Goal: Task Accomplishment & Management: Manage account settings

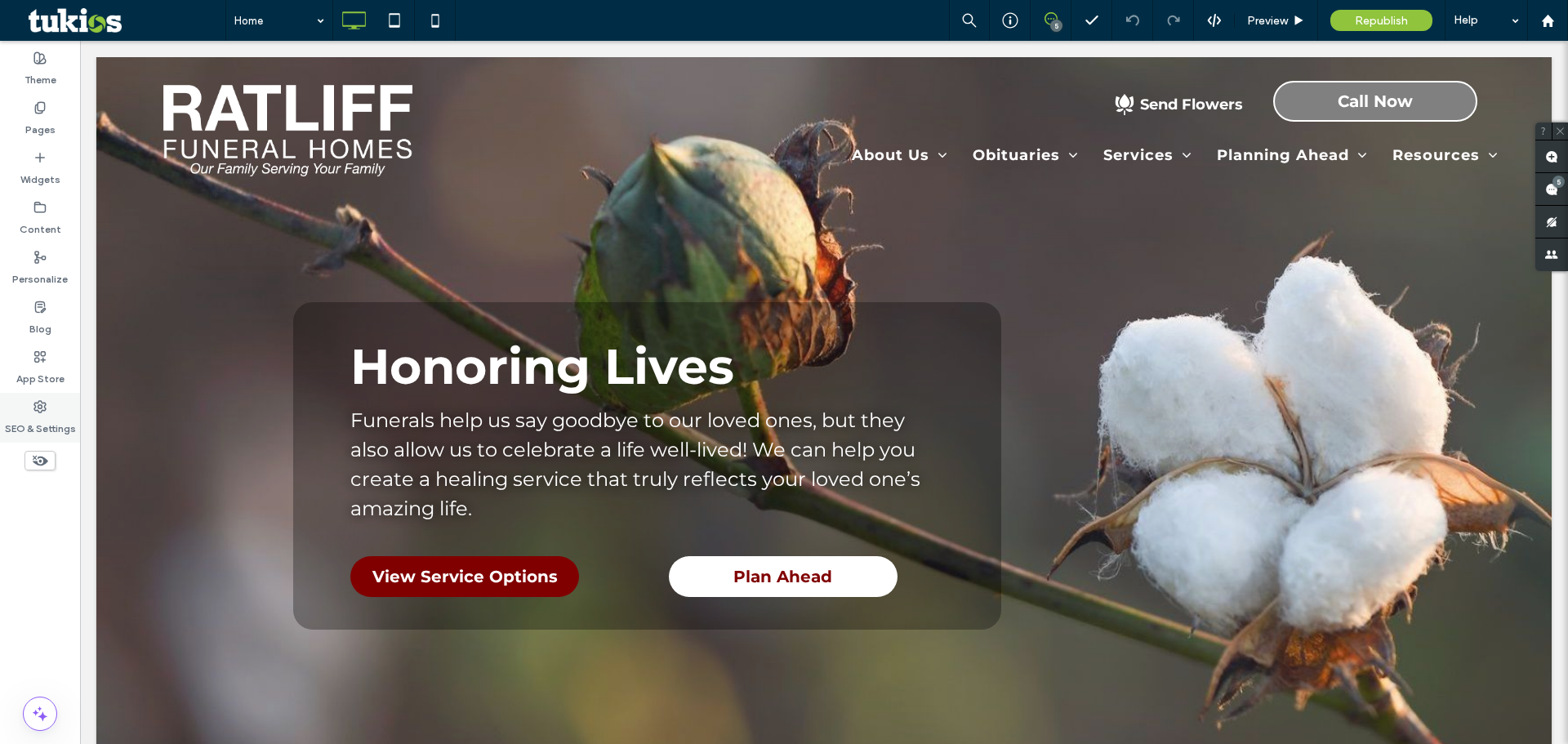
click at [53, 398] on div "SEO & Settings" at bounding box center [40, 418] width 80 height 50
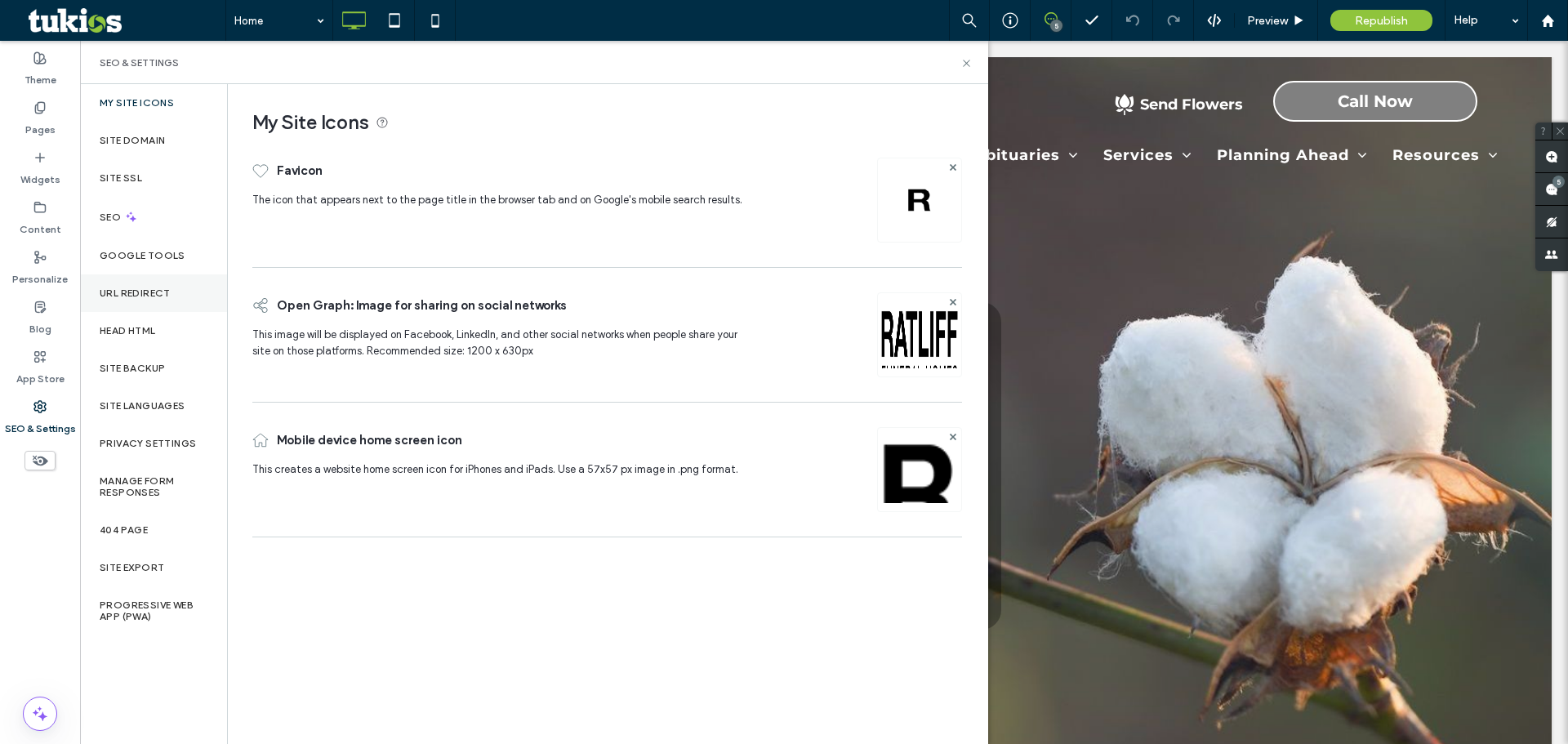
click at [161, 299] on div "URL Redirect" at bounding box center [153, 293] width 147 height 37
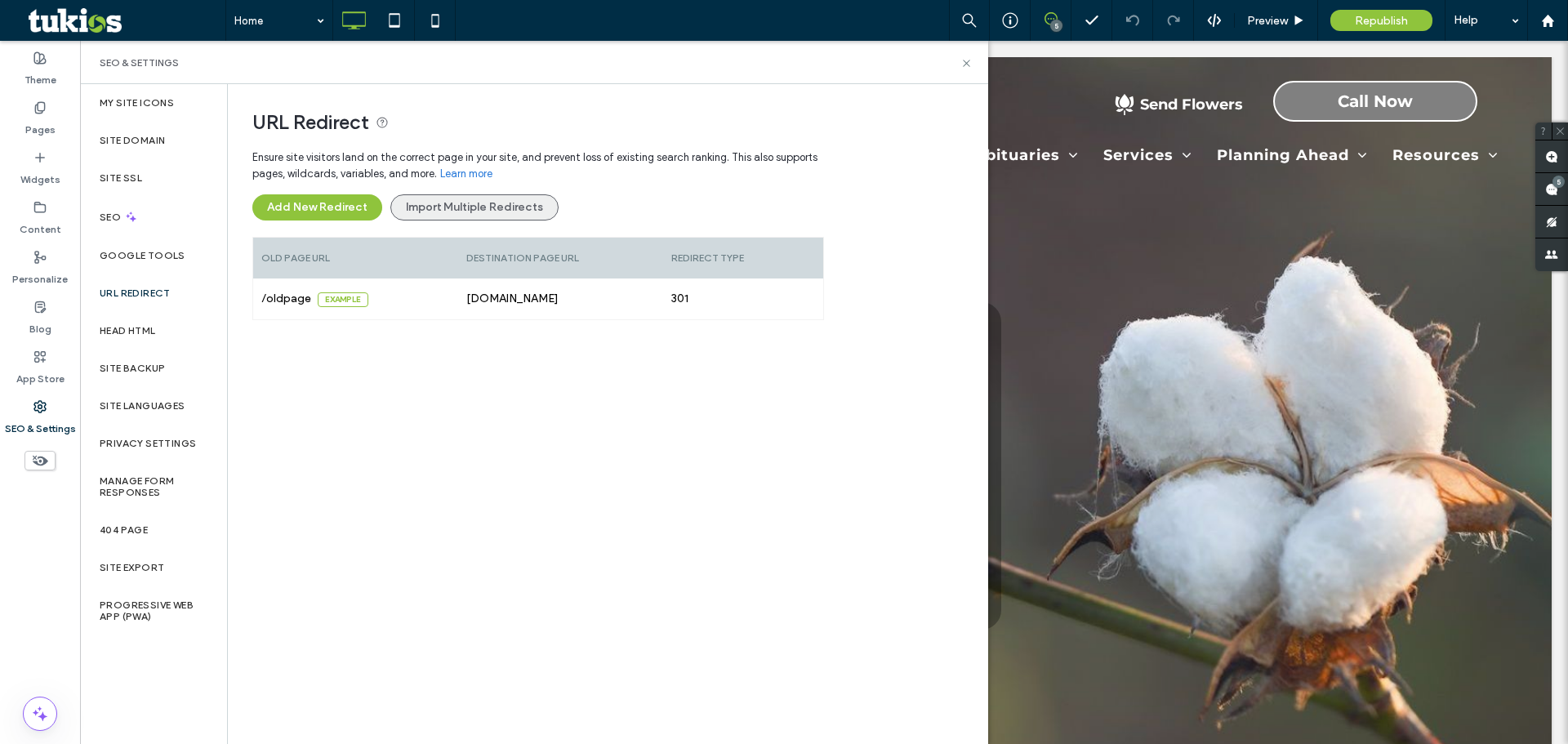
click at [519, 216] on button "Import Multiple Redirects" at bounding box center [474, 207] width 169 height 26
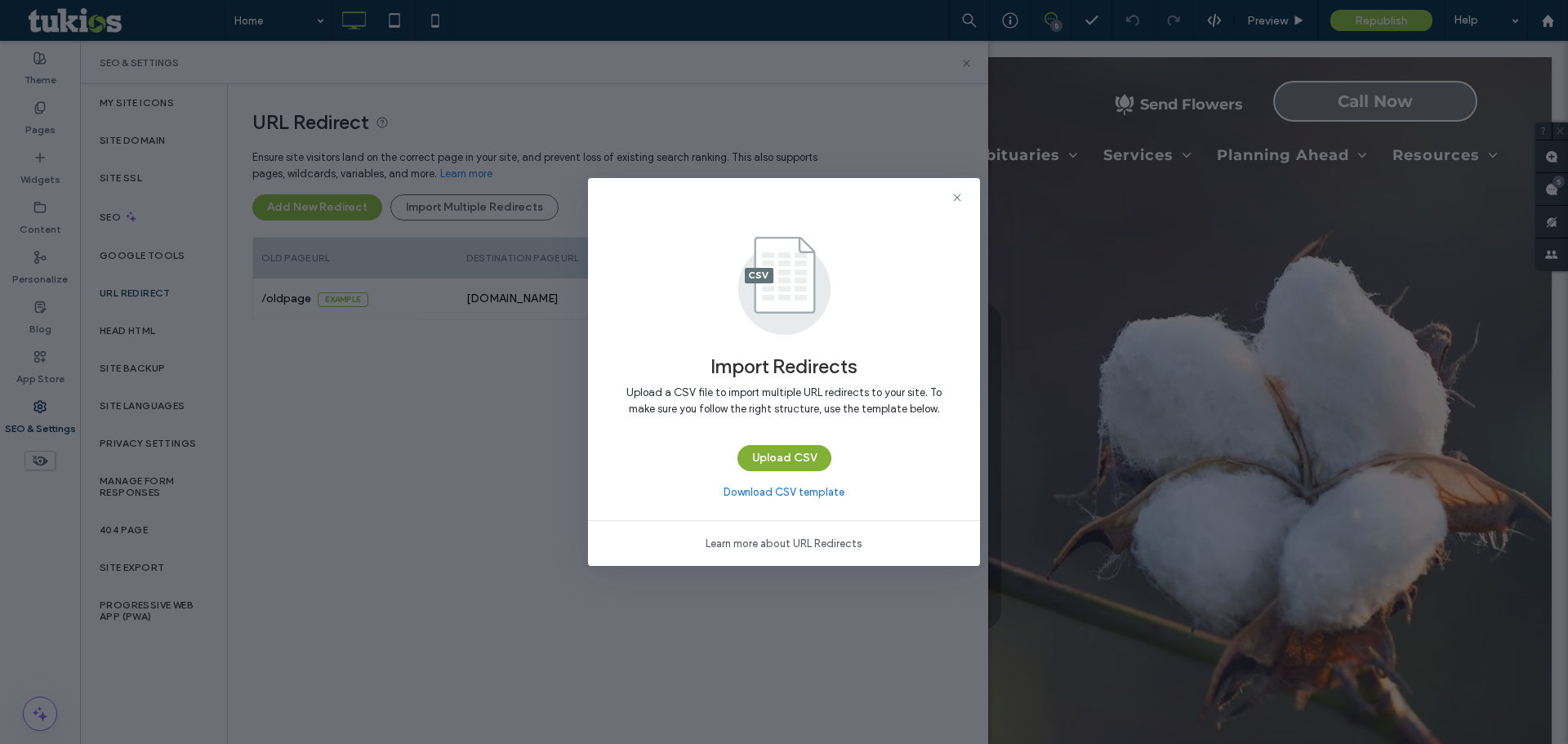
click at [807, 455] on button "Upload CSV" at bounding box center [784, 458] width 94 height 26
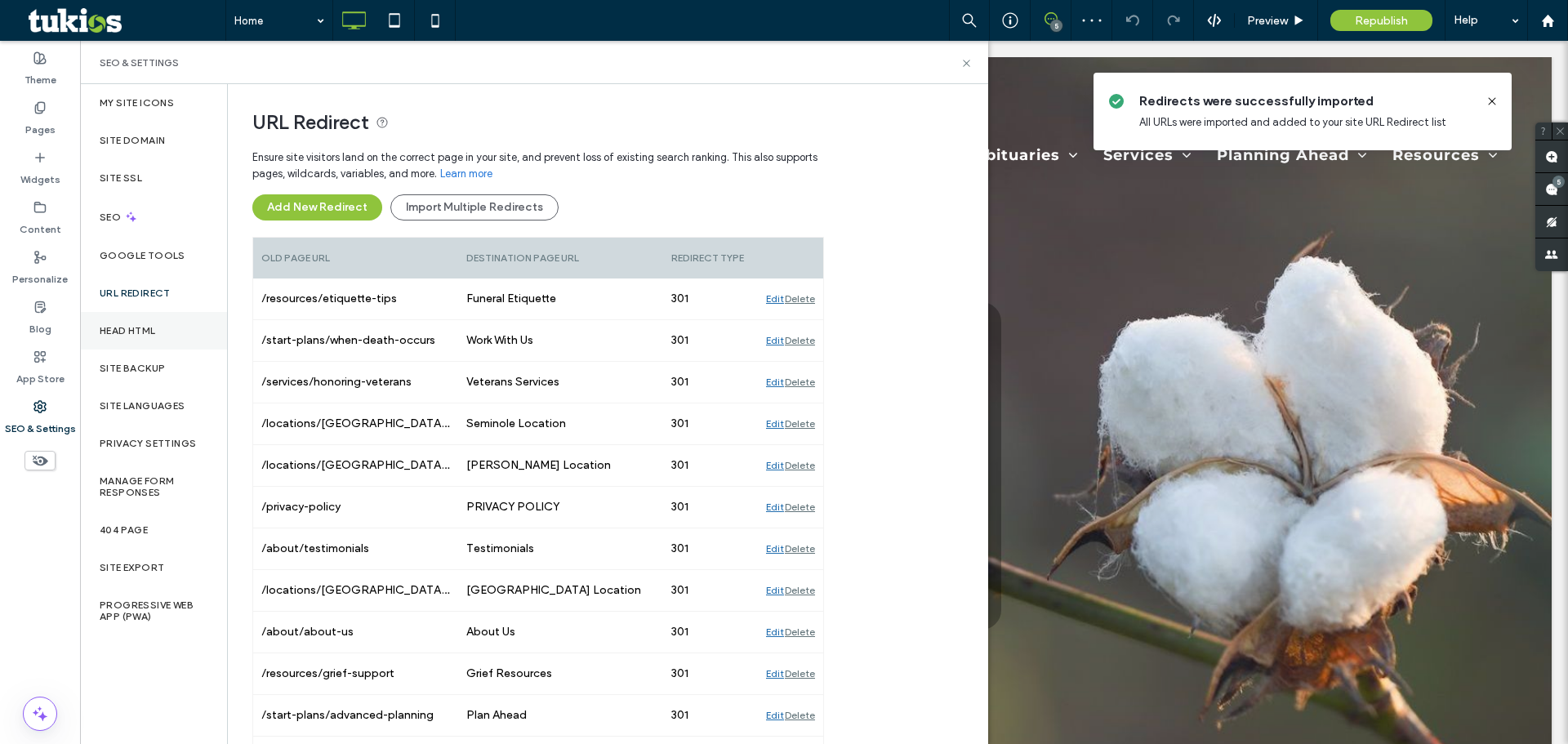
click at [148, 342] on div "Head HTML" at bounding box center [153, 330] width 147 height 37
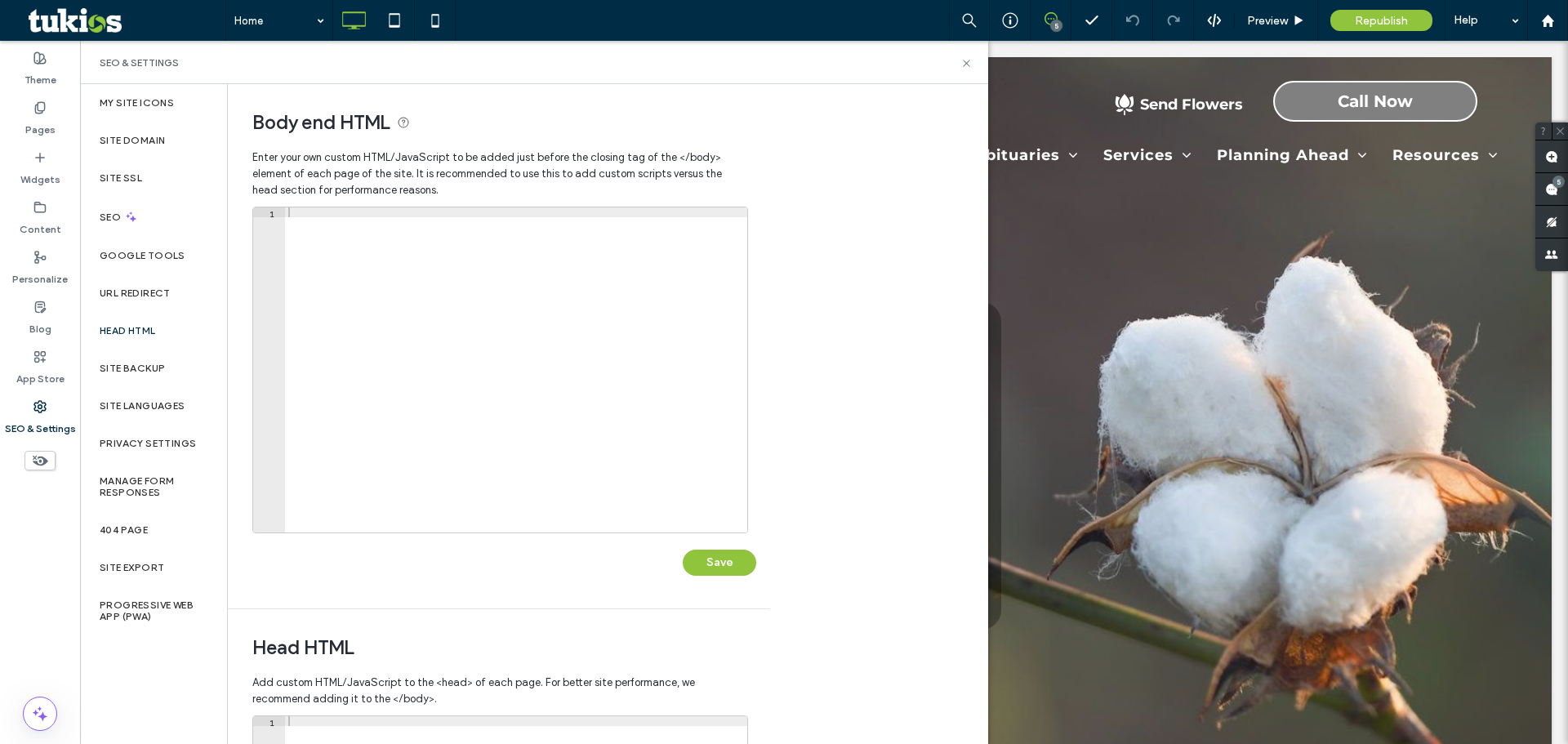
click at [502, 367] on div at bounding box center [516, 380] width 462 height 345
paste textarea "**********"
type textarea "**********"
click at [707, 574] on button "Save" at bounding box center [719, 563] width 74 height 26
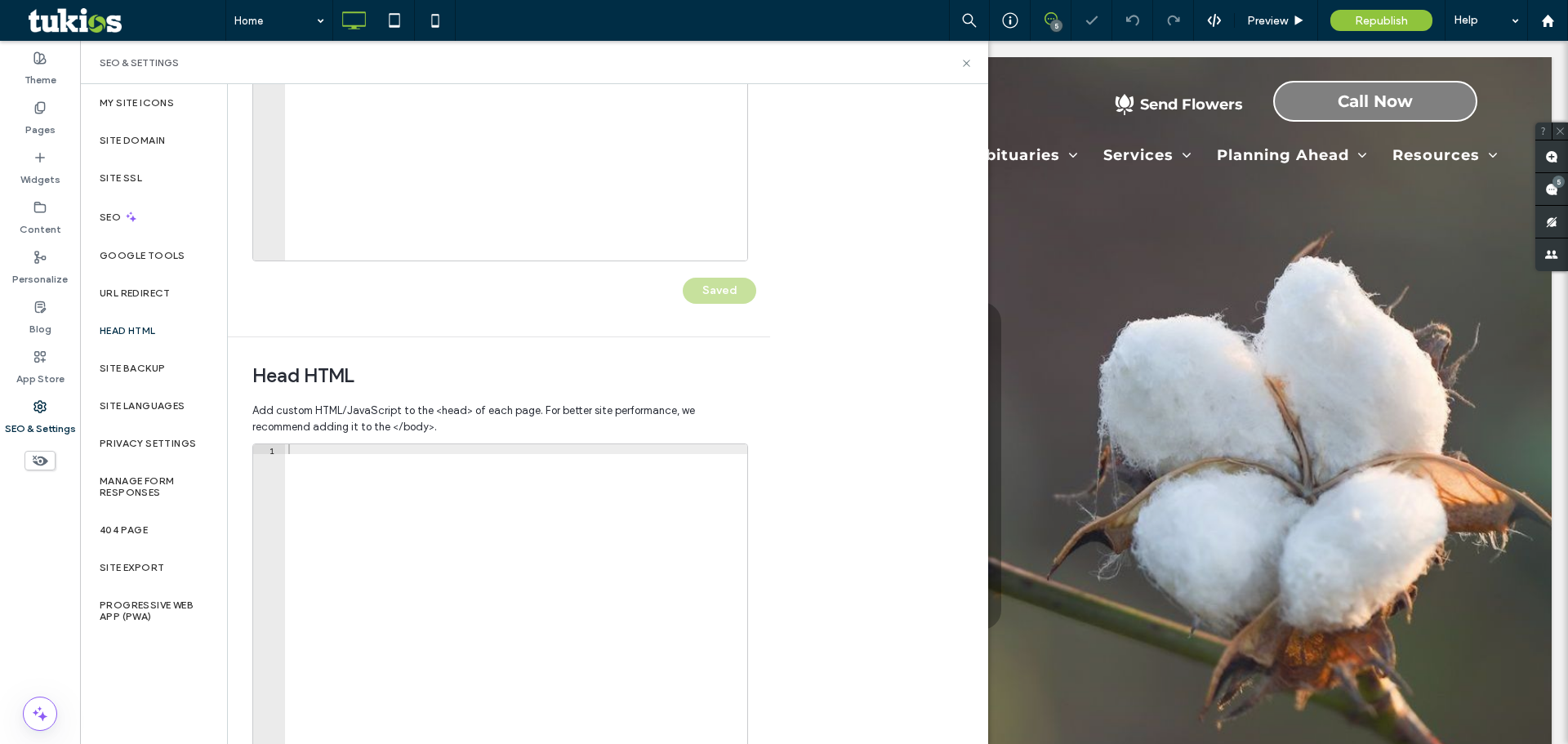
scroll to position [375, 0]
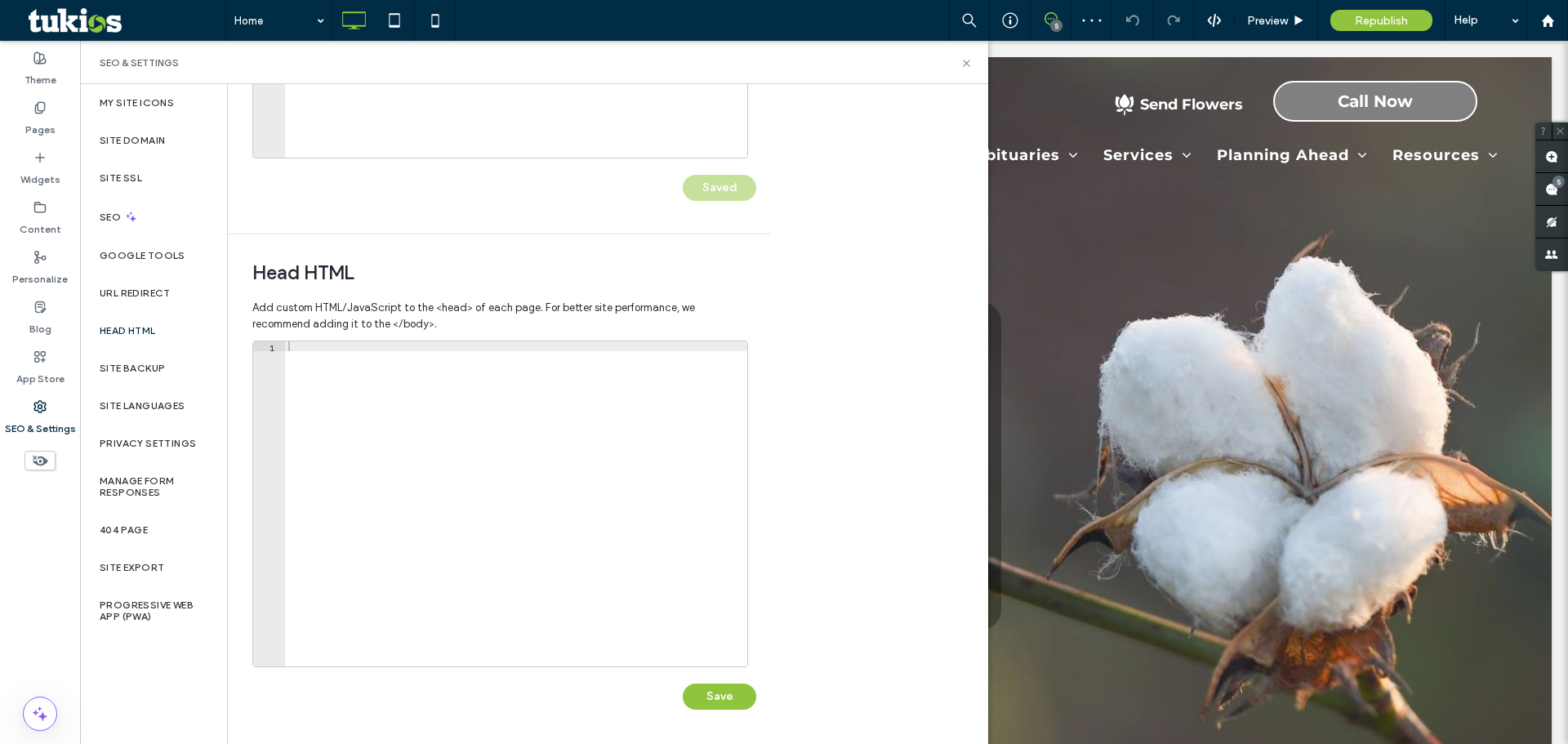
click at [407, 469] on div at bounding box center [516, 514] width 462 height 345
paste textarea "**********"
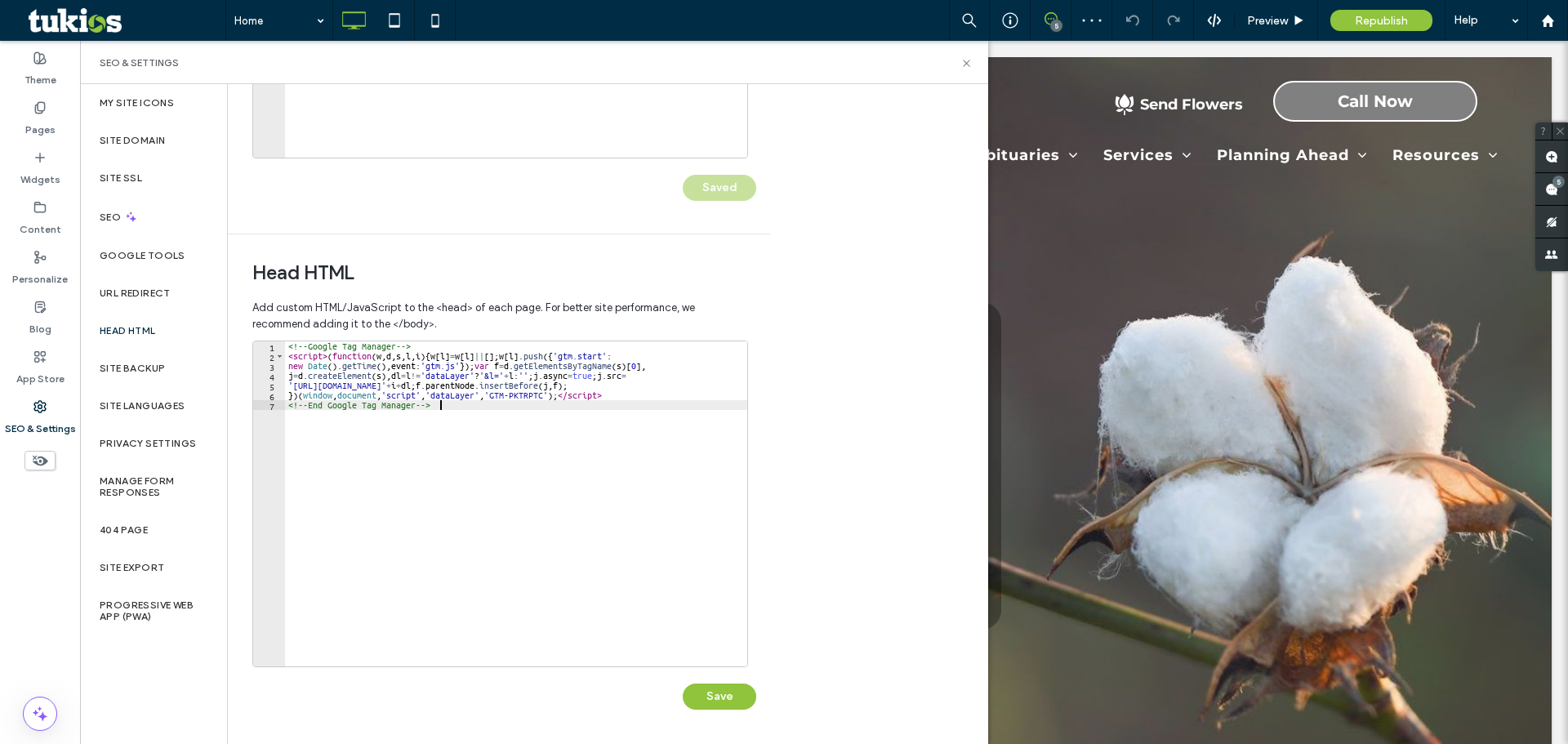
type textarea "**********"
click at [471, 502] on div "<!-- Google Tag Manager --> < script > ( function ( w , d , s , l , i ) { w [ l…" at bounding box center [516, 514] width 462 height 345
paste textarea "*********"
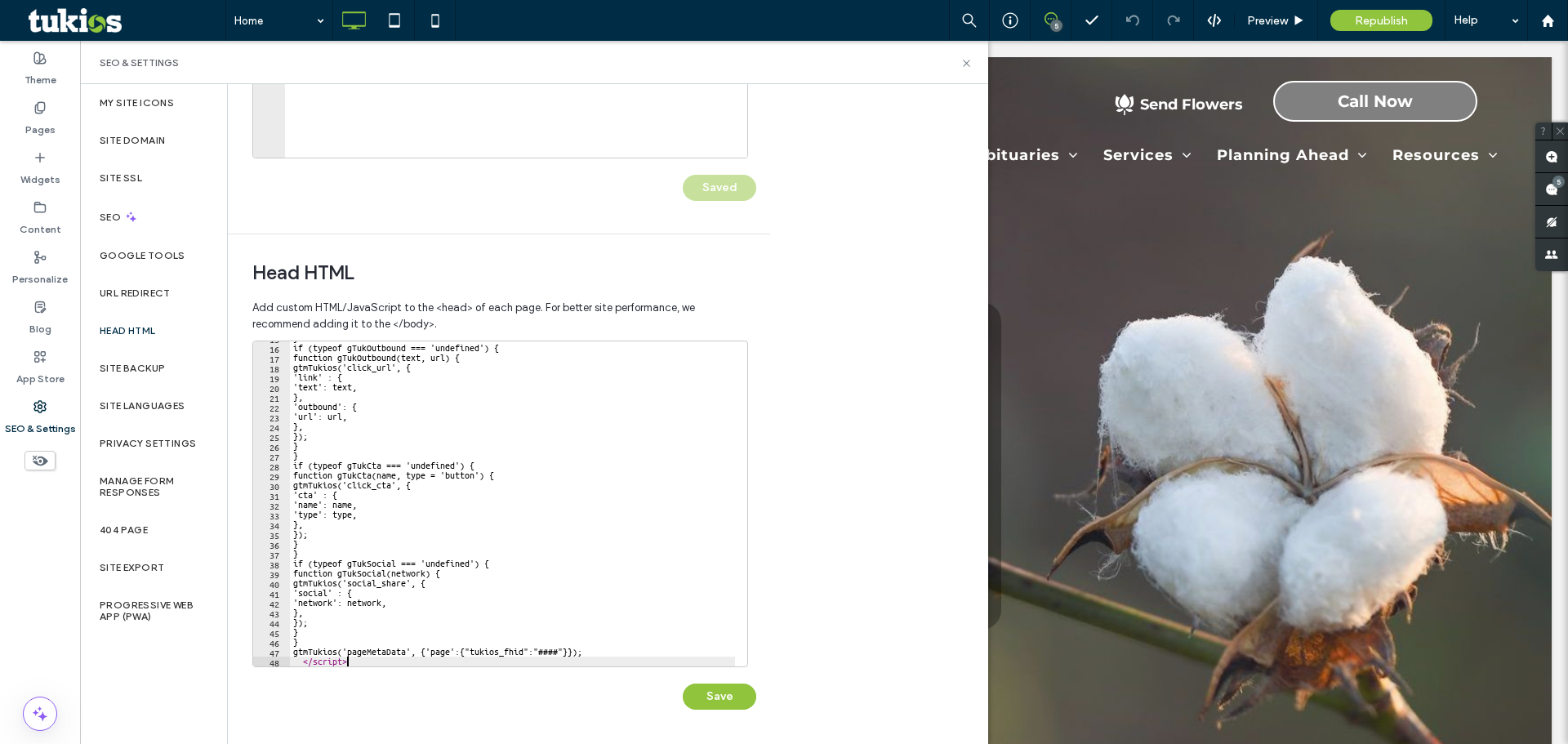
scroll to position [145, 0]
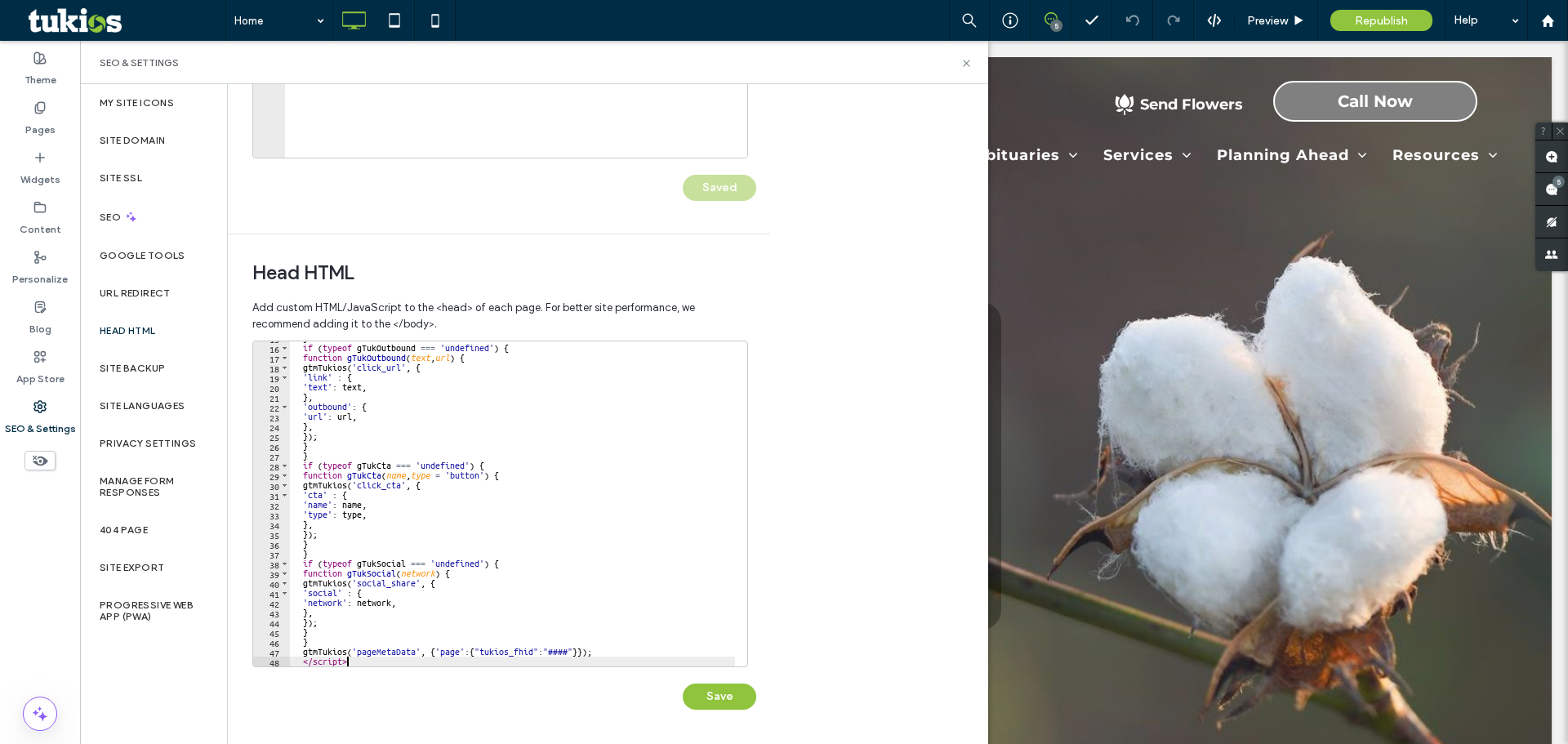
click at [566, 654] on div "} if ( typeof gTukOutbound === 'undefined' ) { function gTukOutbound ( text , u…" at bounding box center [512, 506] width 445 height 345
paste textarea "****"
type textarea "**********"
click at [725, 697] on button "Save" at bounding box center [719, 697] width 74 height 26
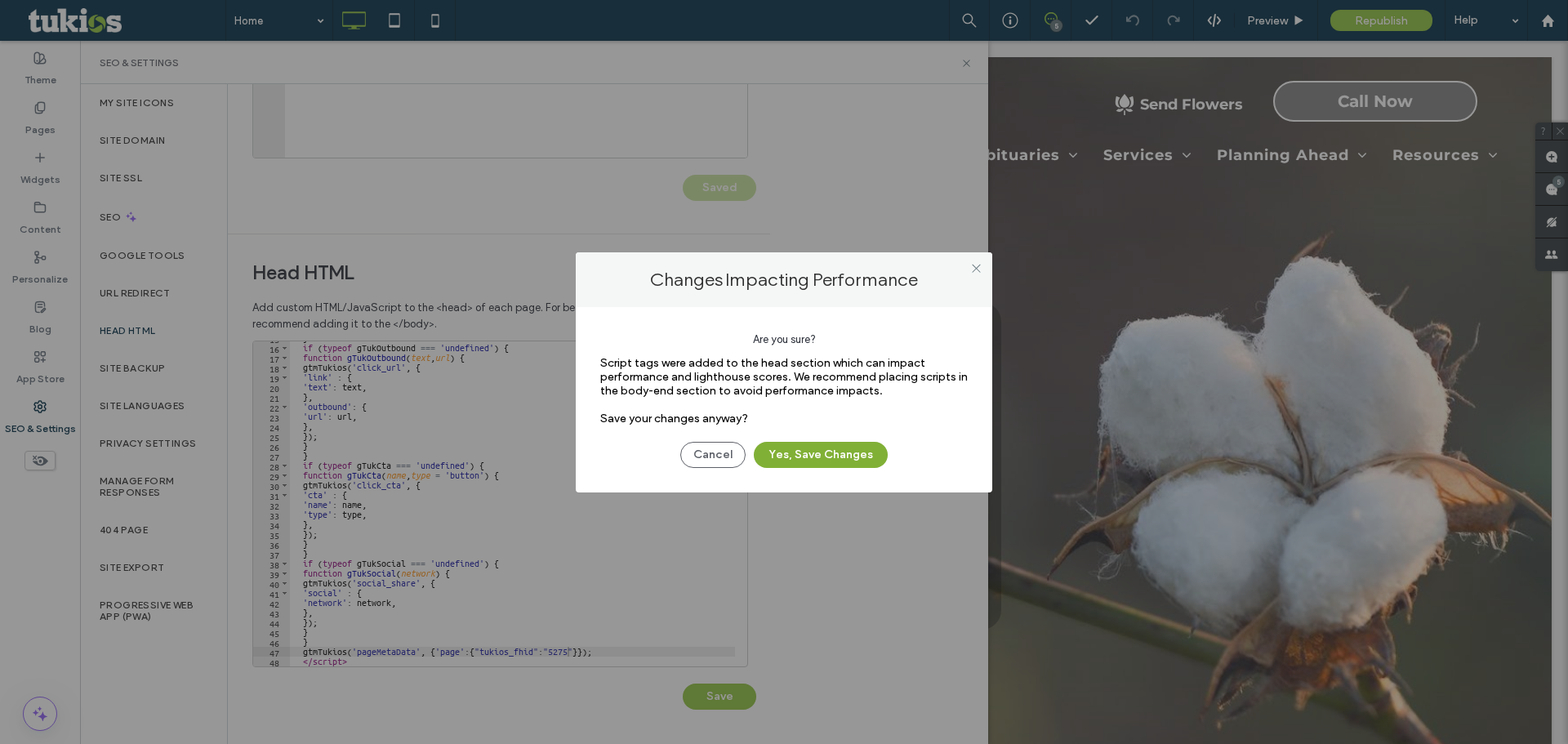
click at [846, 448] on button "Yes, Save Changes" at bounding box center [820, 455] width 134 height 26
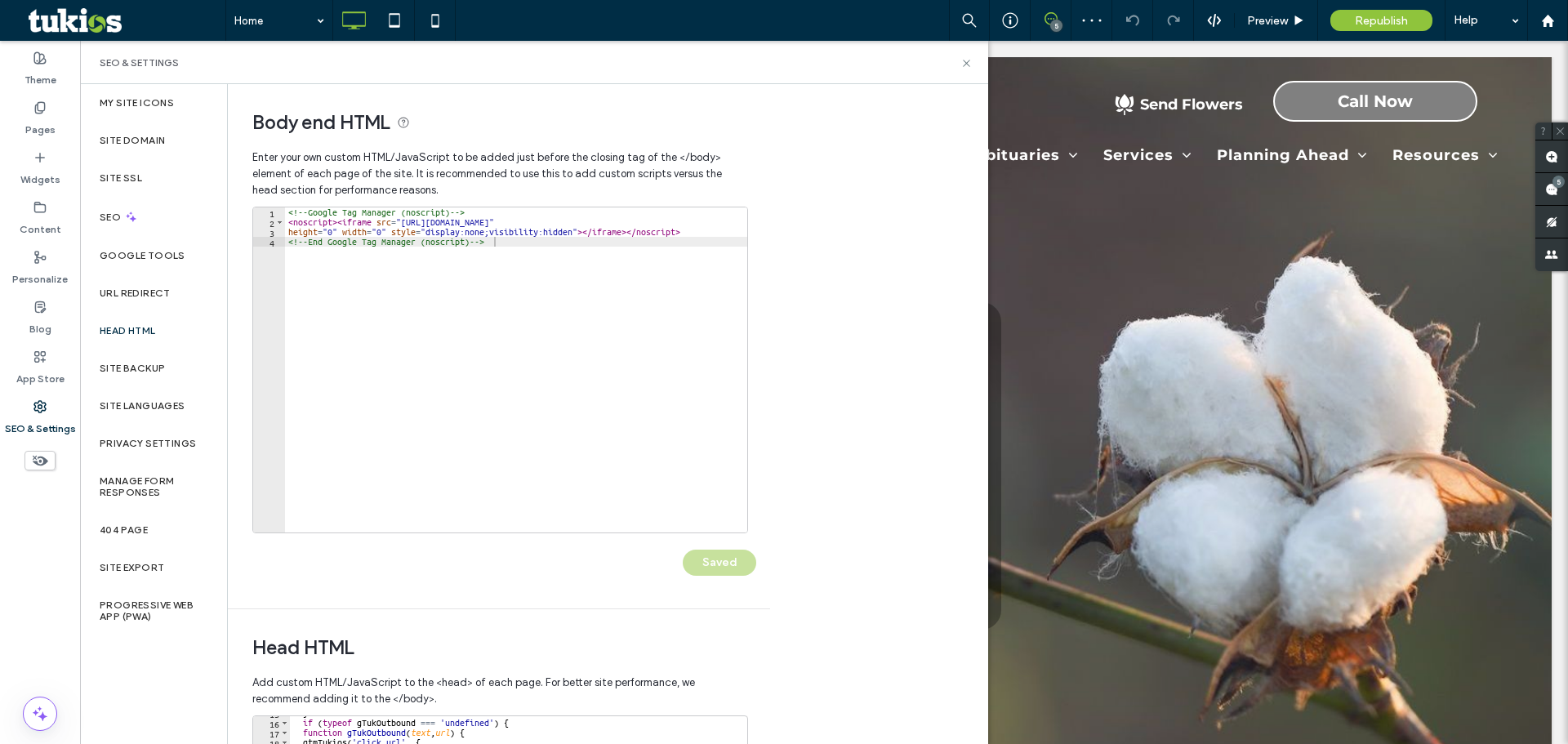
scroll to position [375, 0]
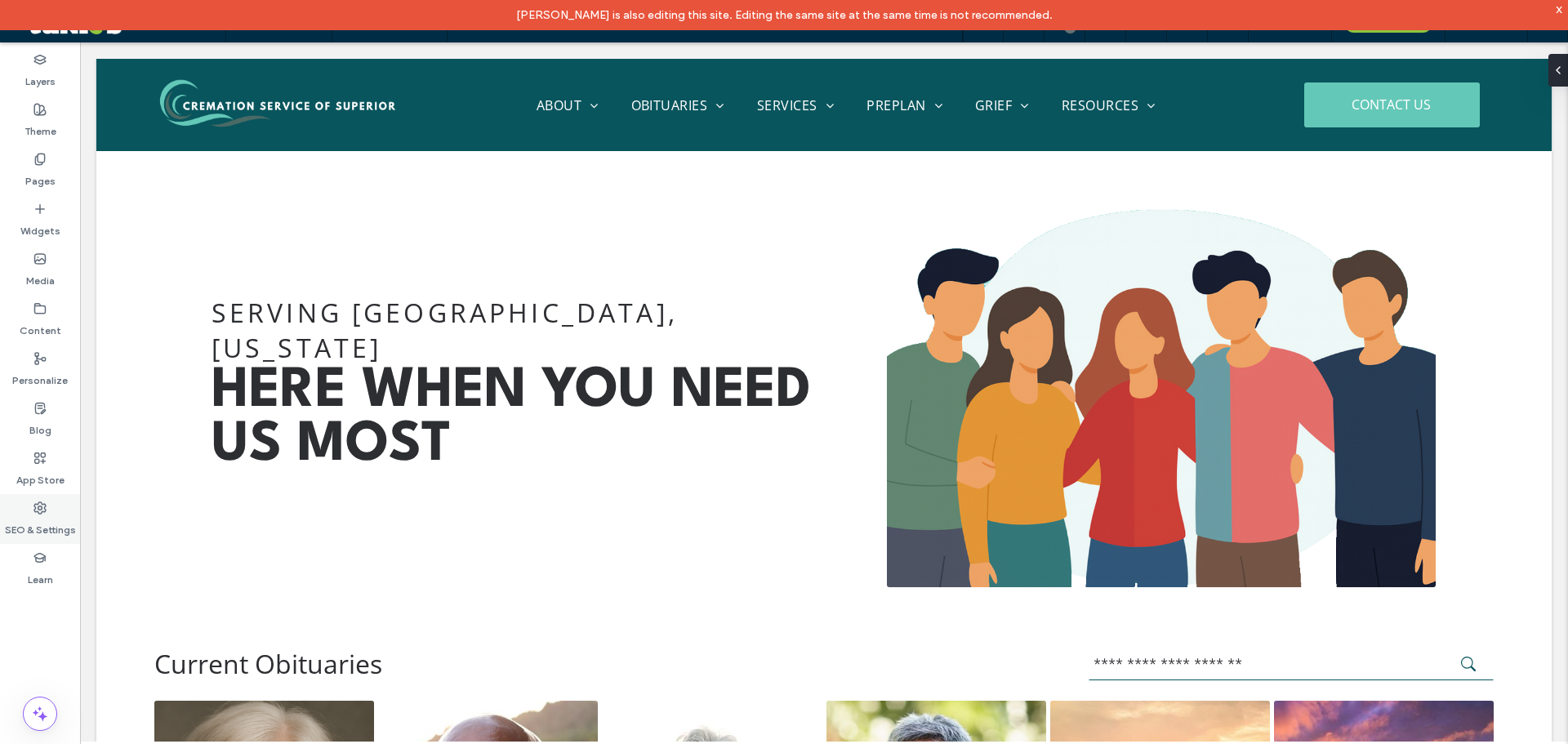
click at [40, 513] on use at bounding box center [40, 508] width 12 height 12
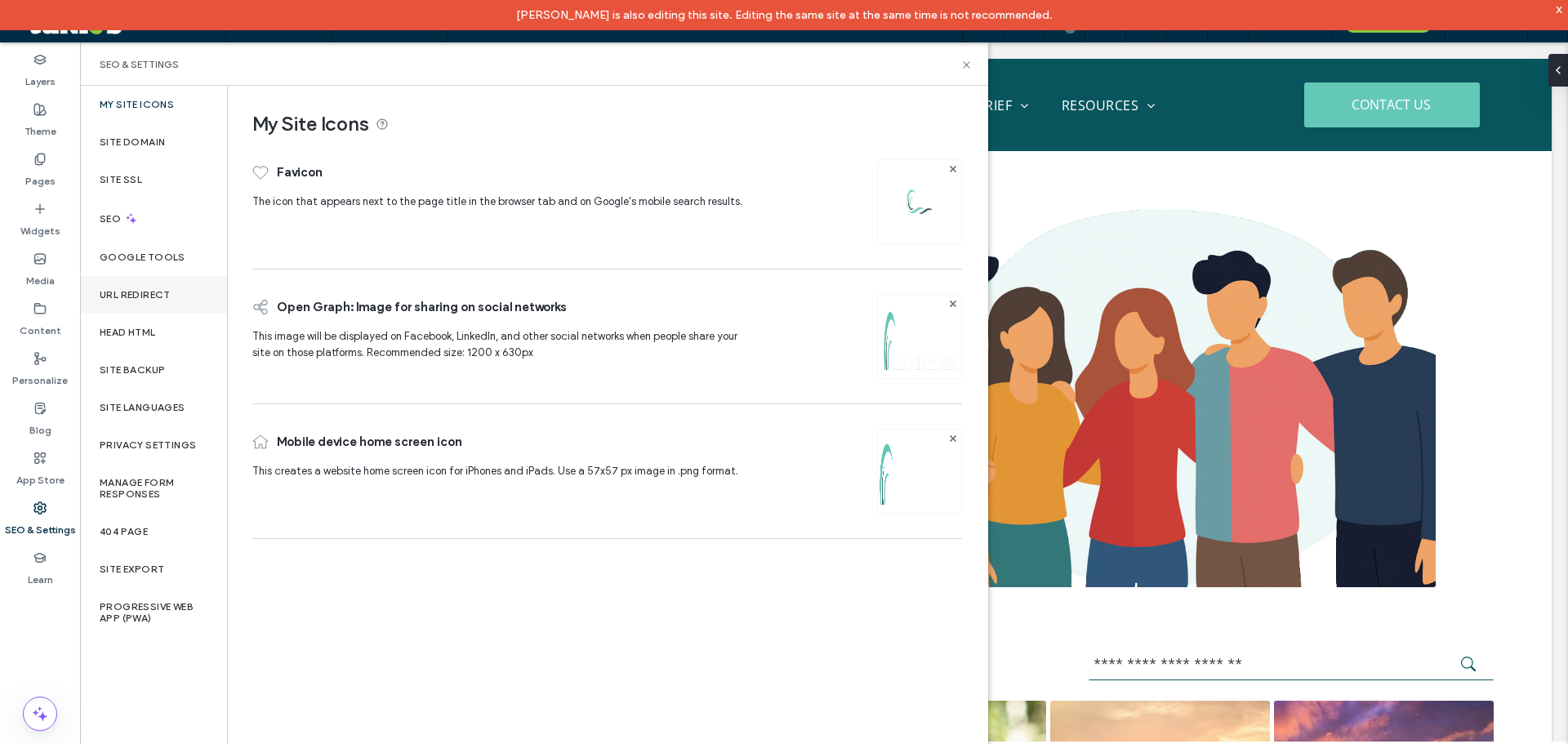
click at [138, 302] on div "URL Redirect" at bounding box center [153, 294] width 147 height 37
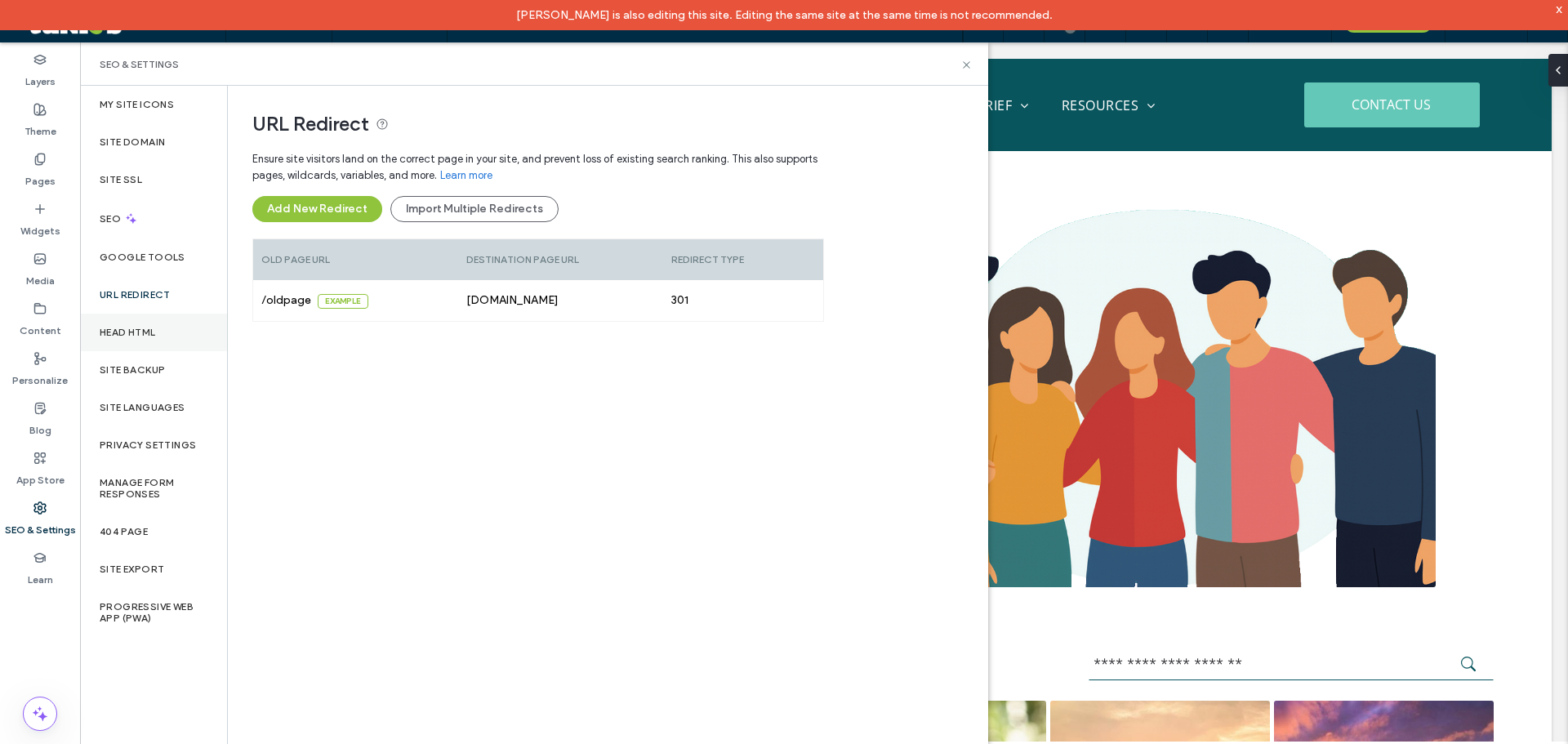
click at [150, 328] on label "Head HTML" at bounding box center [128, 332] width 57 height 12
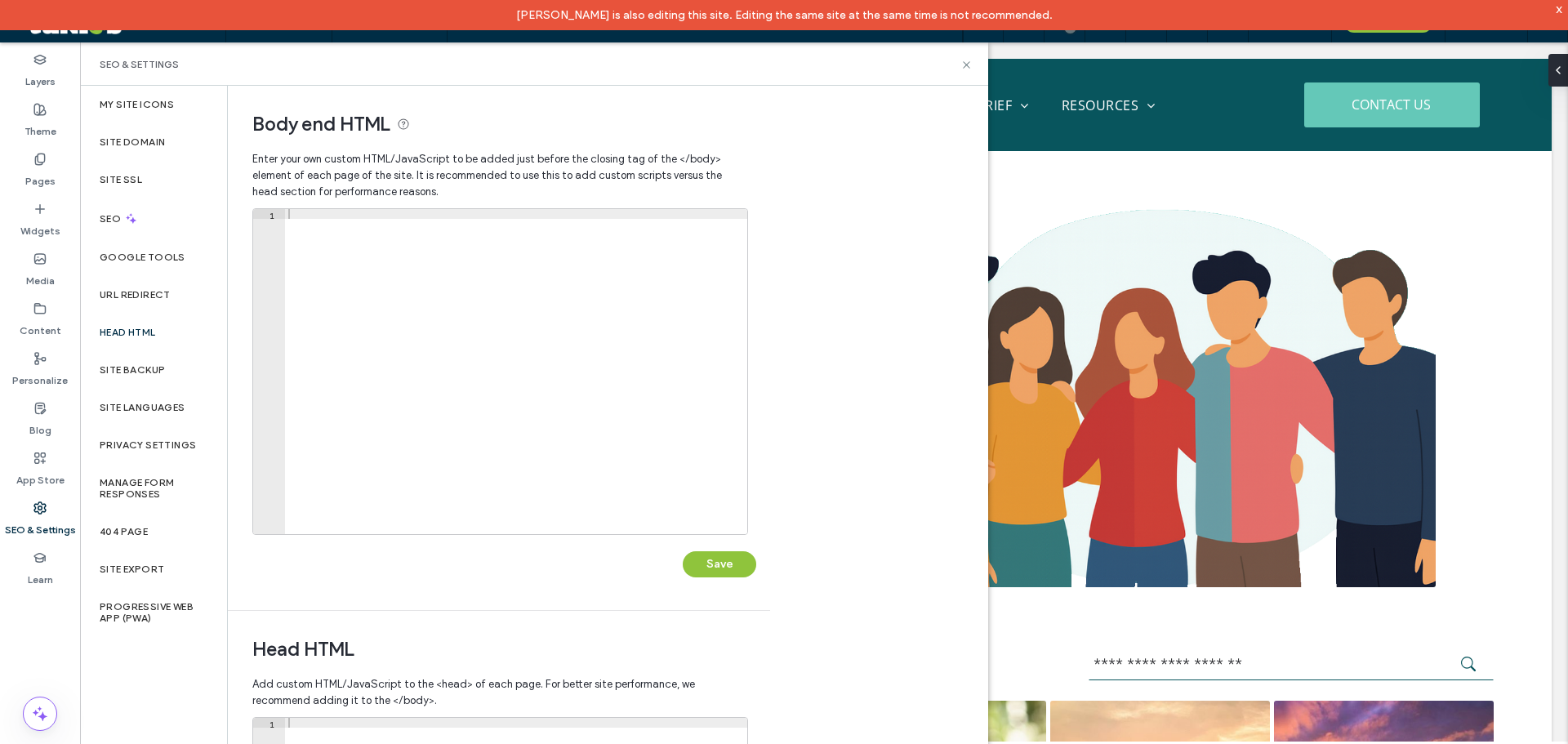
drag, startPoint x: 461, startPoint y: 370, endPoint x: 577, endPoint y: 473, distance: 155.1
click at [461, 370] on div at bounding box center [516, 381] width 462 height 345
paste textarea "**********"
type textarea "**********"
click at [718, 564] on button "Save" at bounding box center [719, 564] width 74 height 26
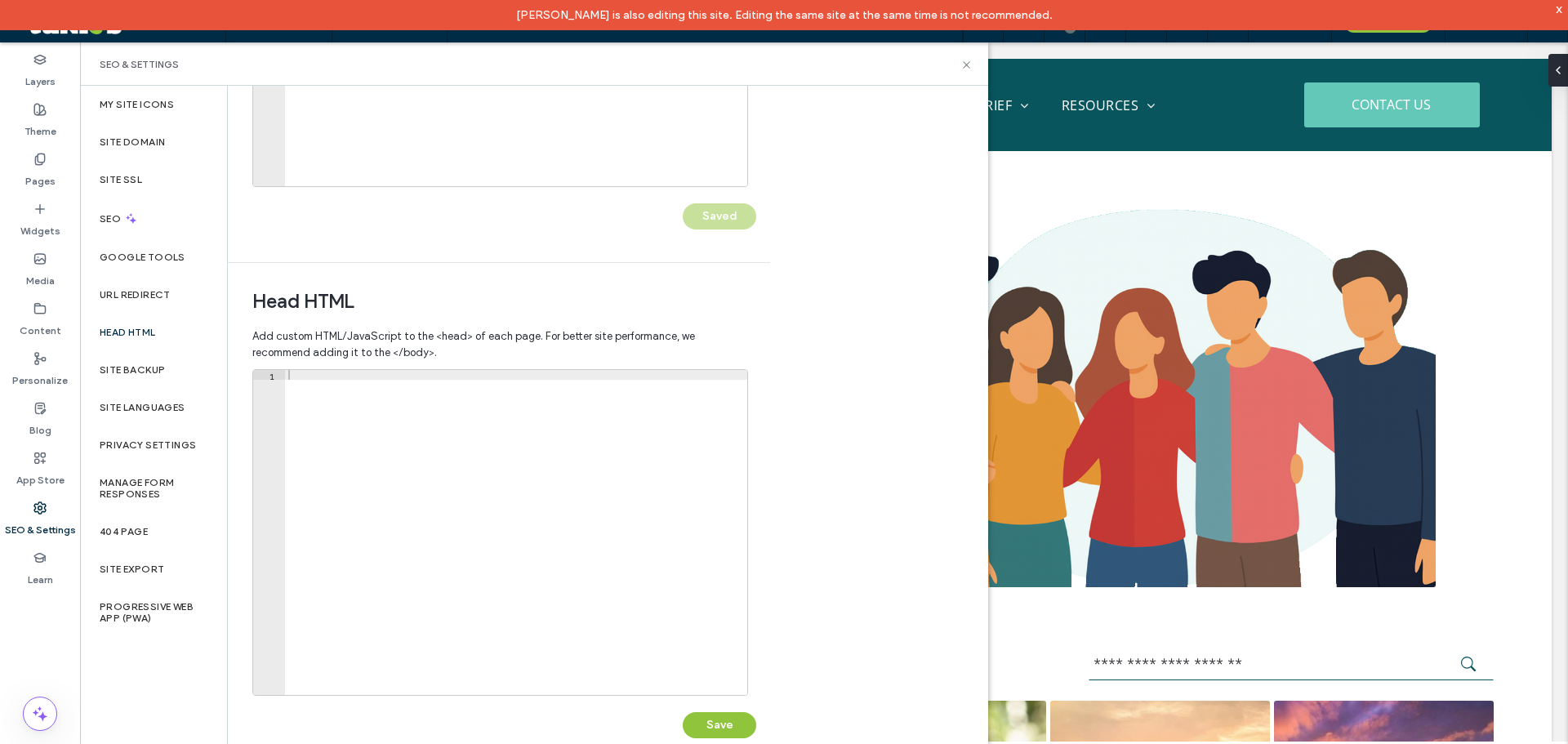
scroll to position [375, 0]
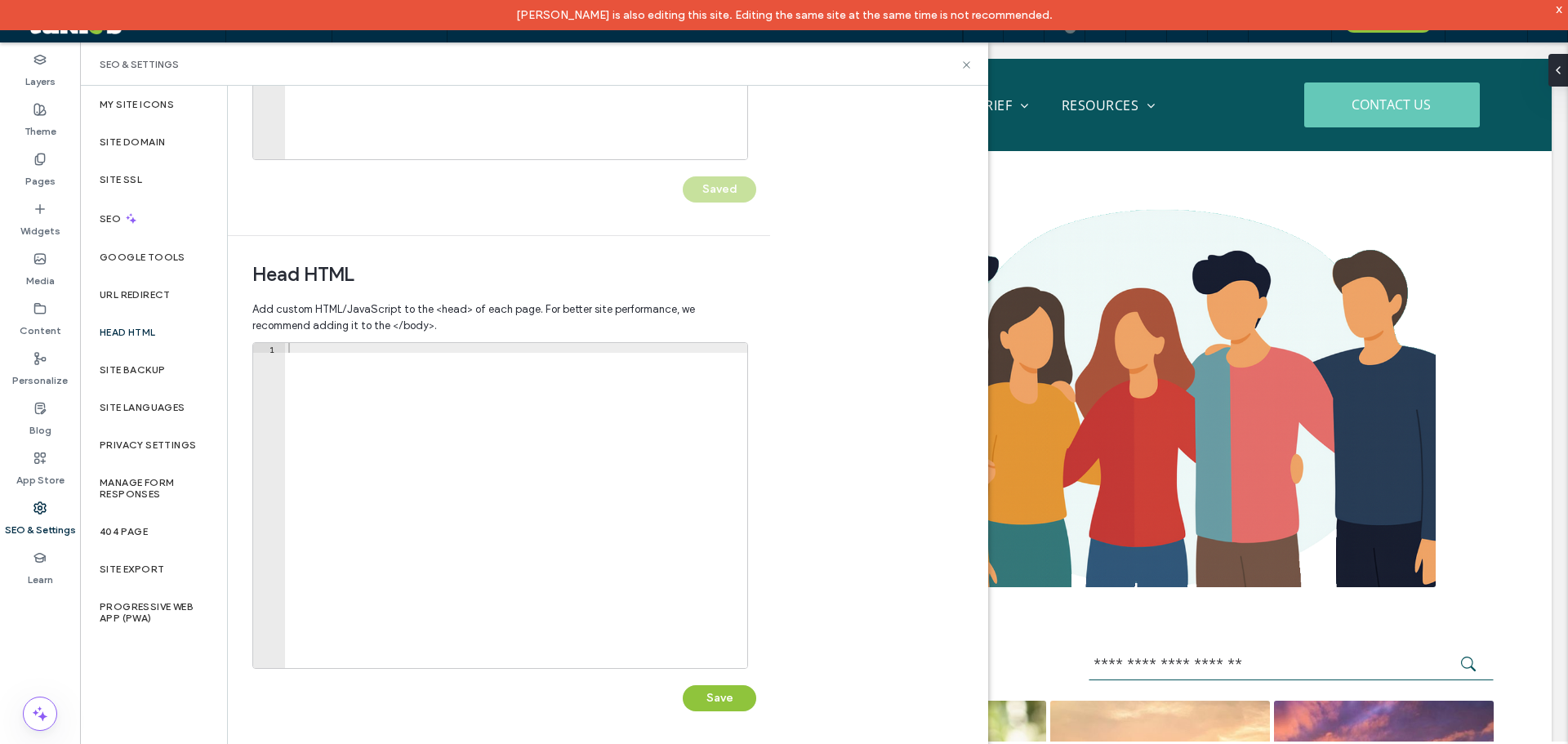
click at [405, 504] on div at bounding box center [516, 515] width 462 height 345
paste textarea "**********"
type textarea "**********"
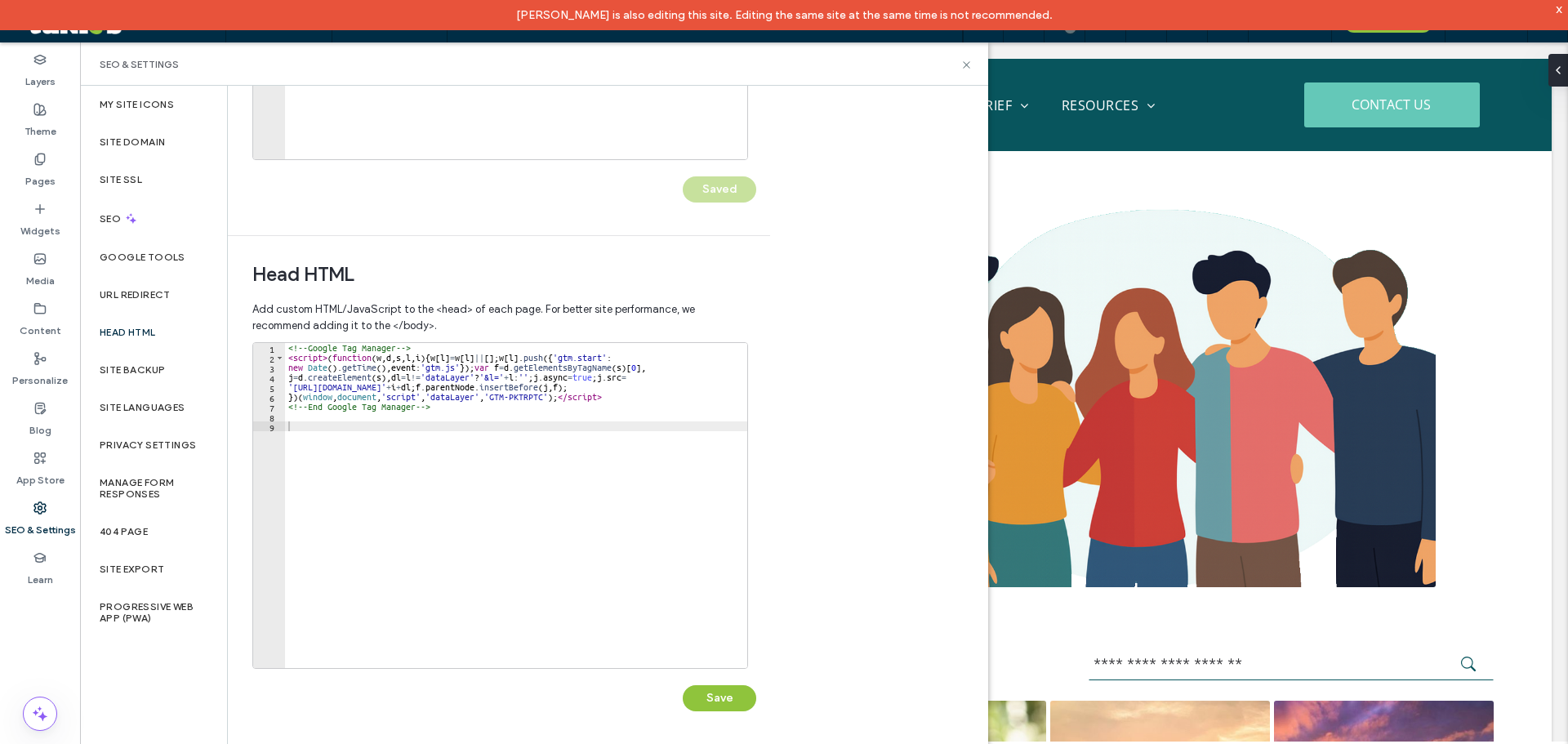
click at [570, 521] on div "<!-- Google Tag Manager --> < script > ( function ( w , d , s , l , i ) { w [ l…" at bounding box center [516, 515] width 462 height 345
paste textarea "*********"
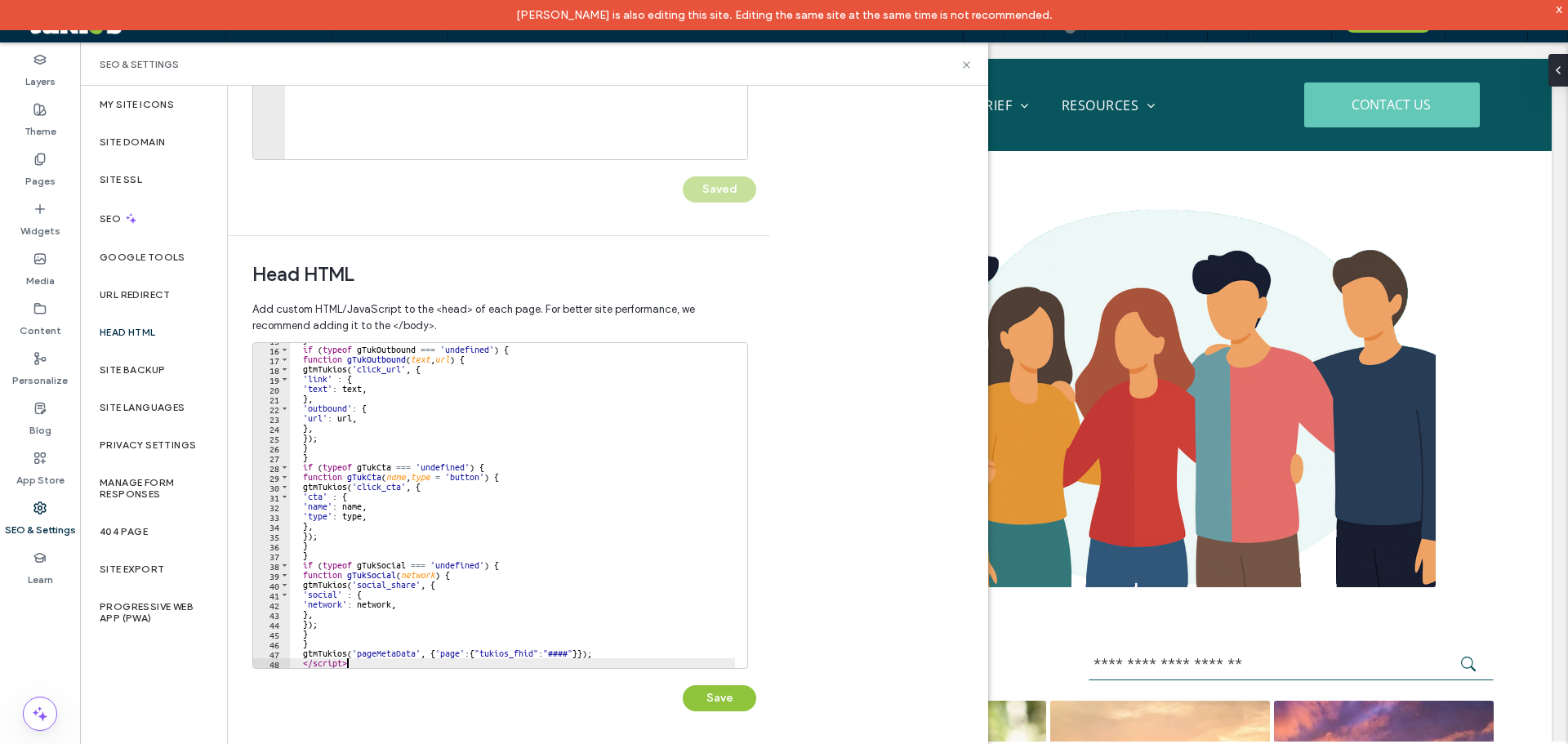
click at [565, 648] on div "} if ( typeof gTukOutbound === 'undefined' ) { function gTukOutbound ( text , u…" at bounding box center [512, 507] width 445 height 345
paste textarea "****"
type textarea "**********"
click at [721, 695] on button "Save" at bounding box center [719, 698] width 74 height 26
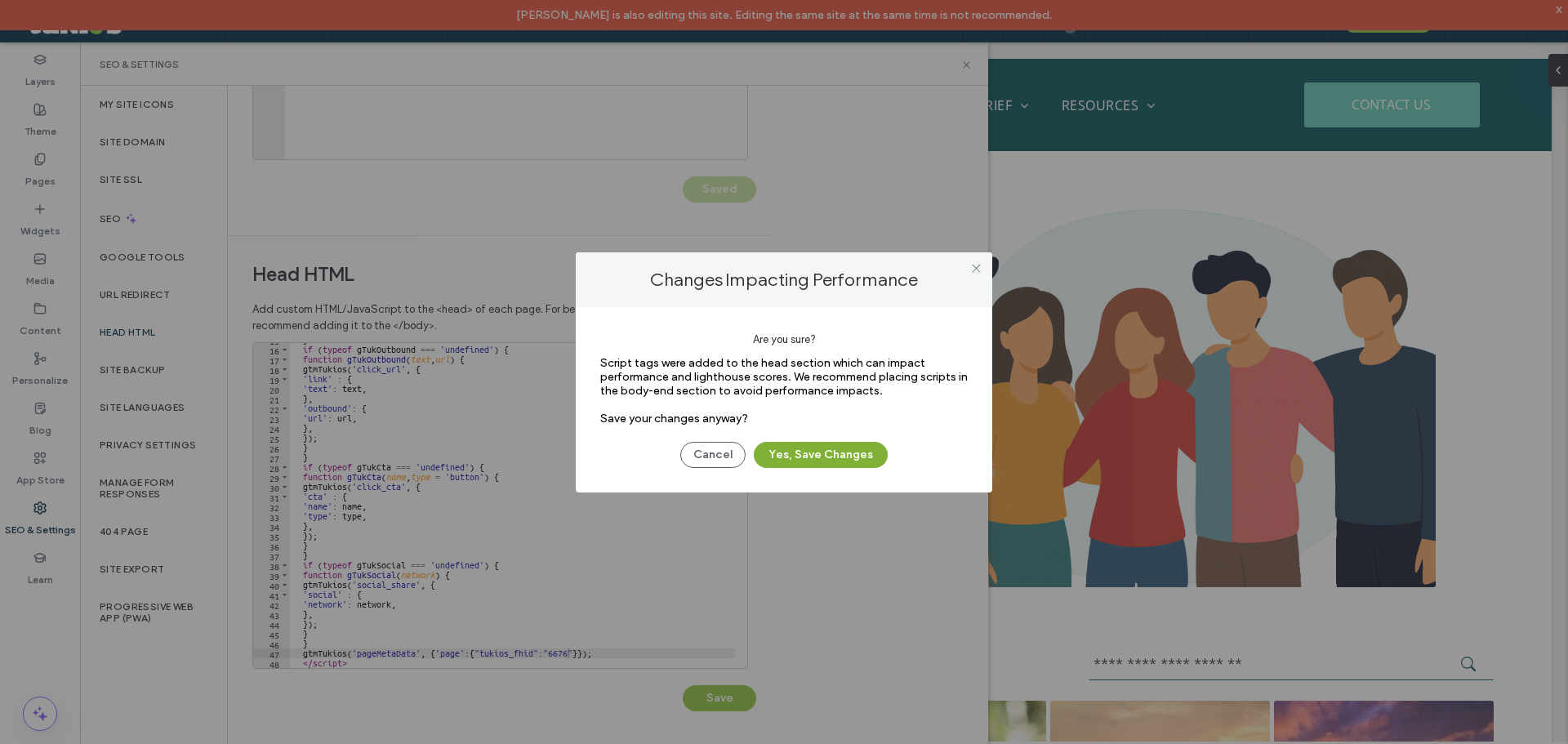
click at [804, 456] on button "Yes, Save Changes" at bounding box center [820, 455] width 134 height 26
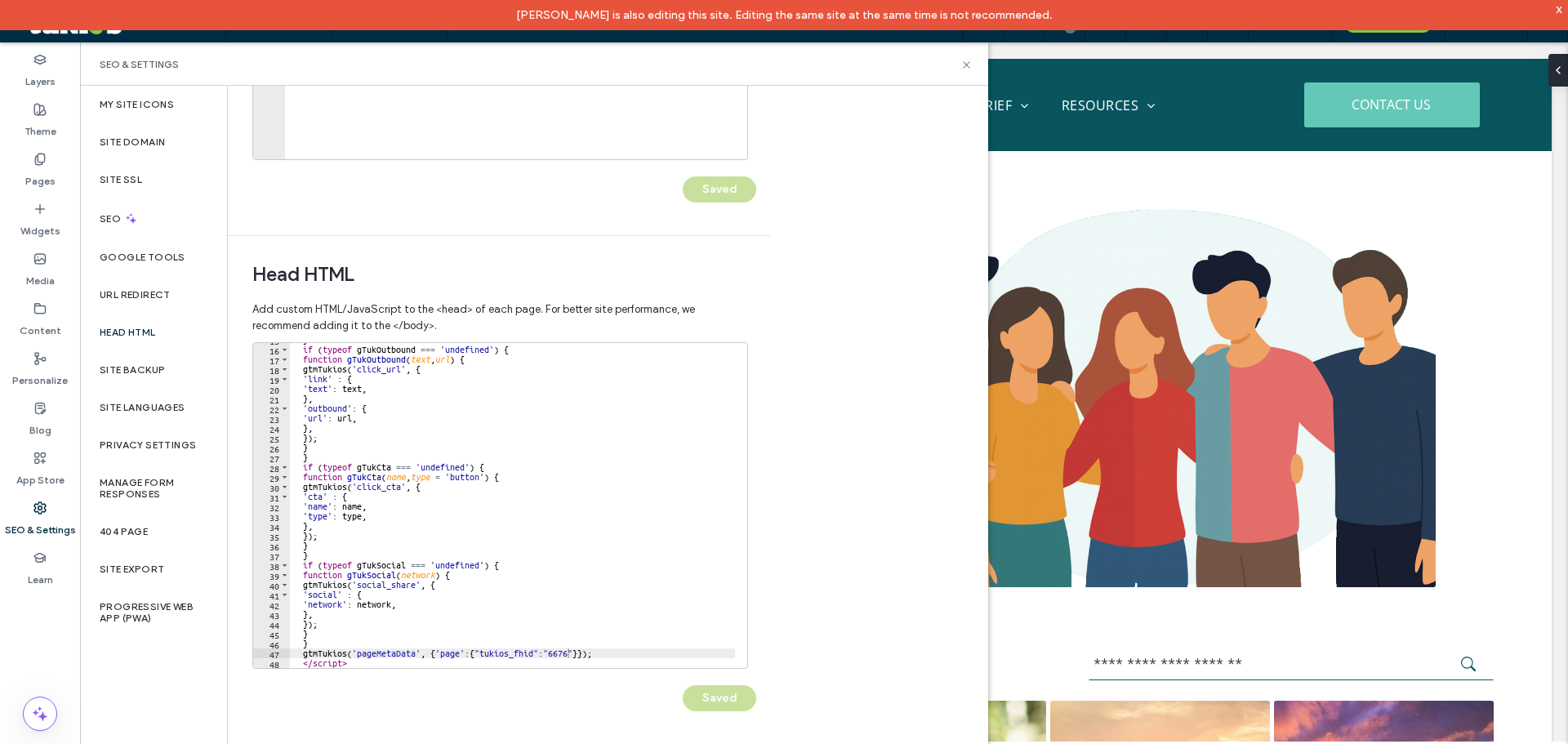
scroll to position [0, 0]
click at [967, 65] on use at bounding box center [965, 64] width 6 height 6
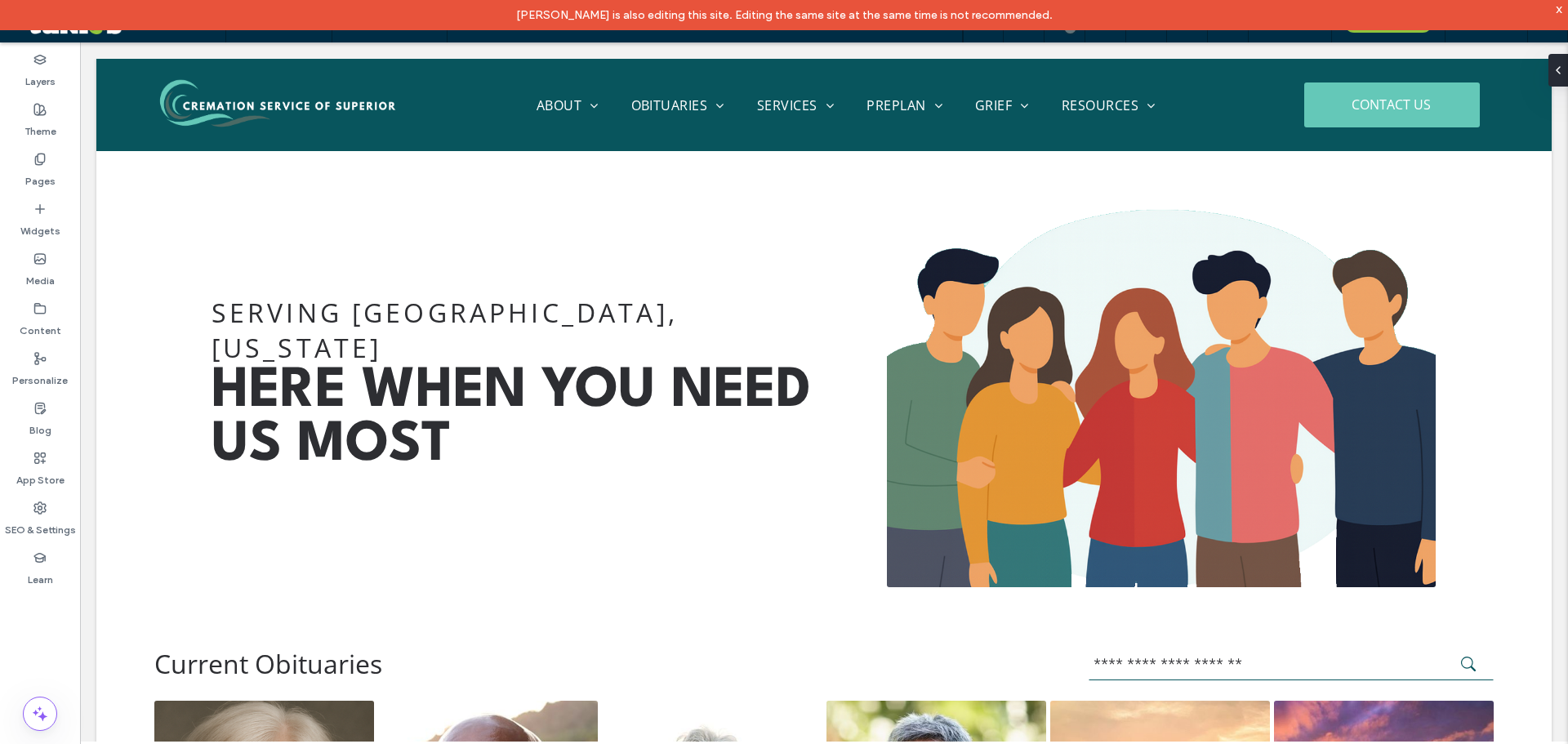
click at [1561, 5] on div "x" at bounding box center [1560, 8] width 7 height 14
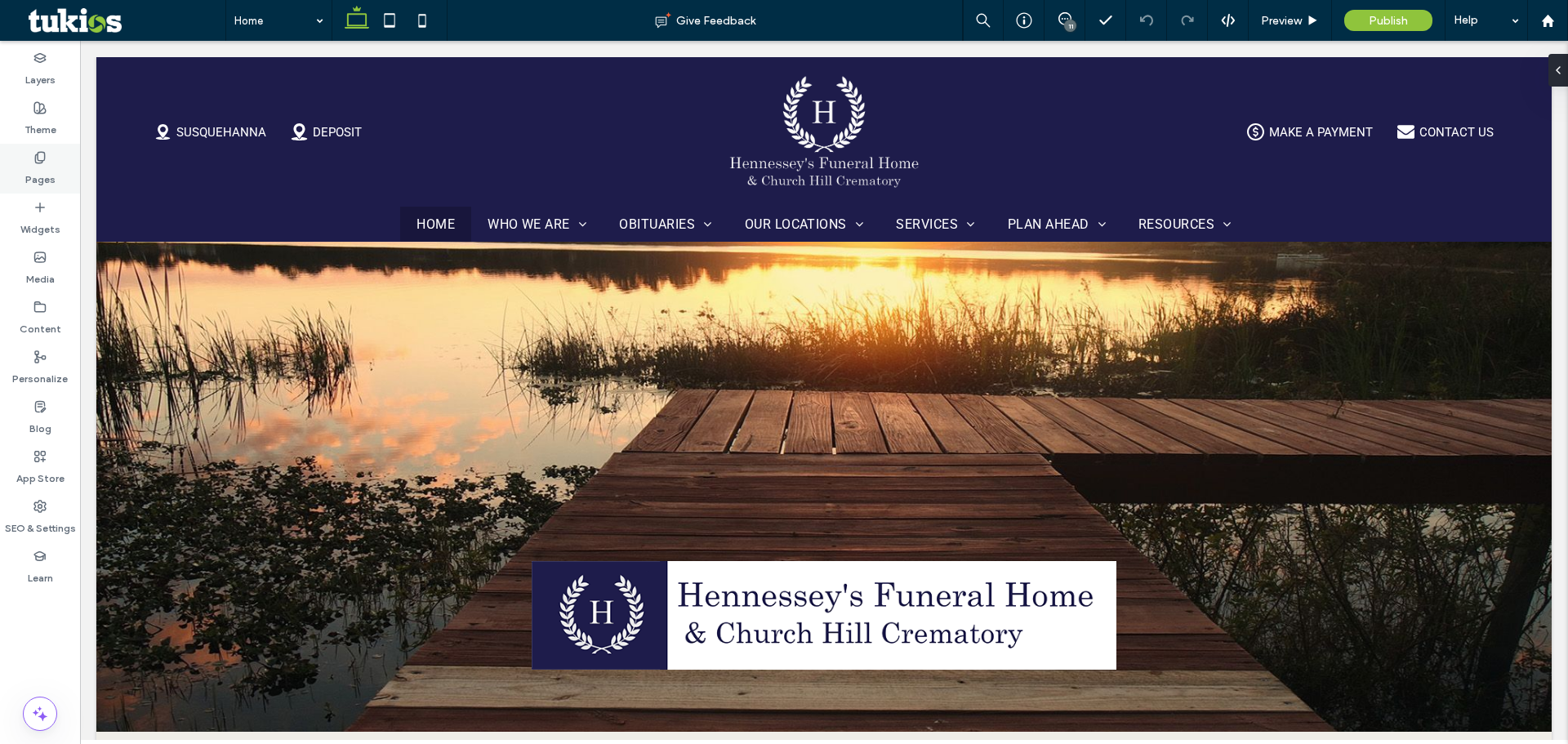
click at [46, 168] on label "Pages" at bounding box center [40, 175] width 30 height 23
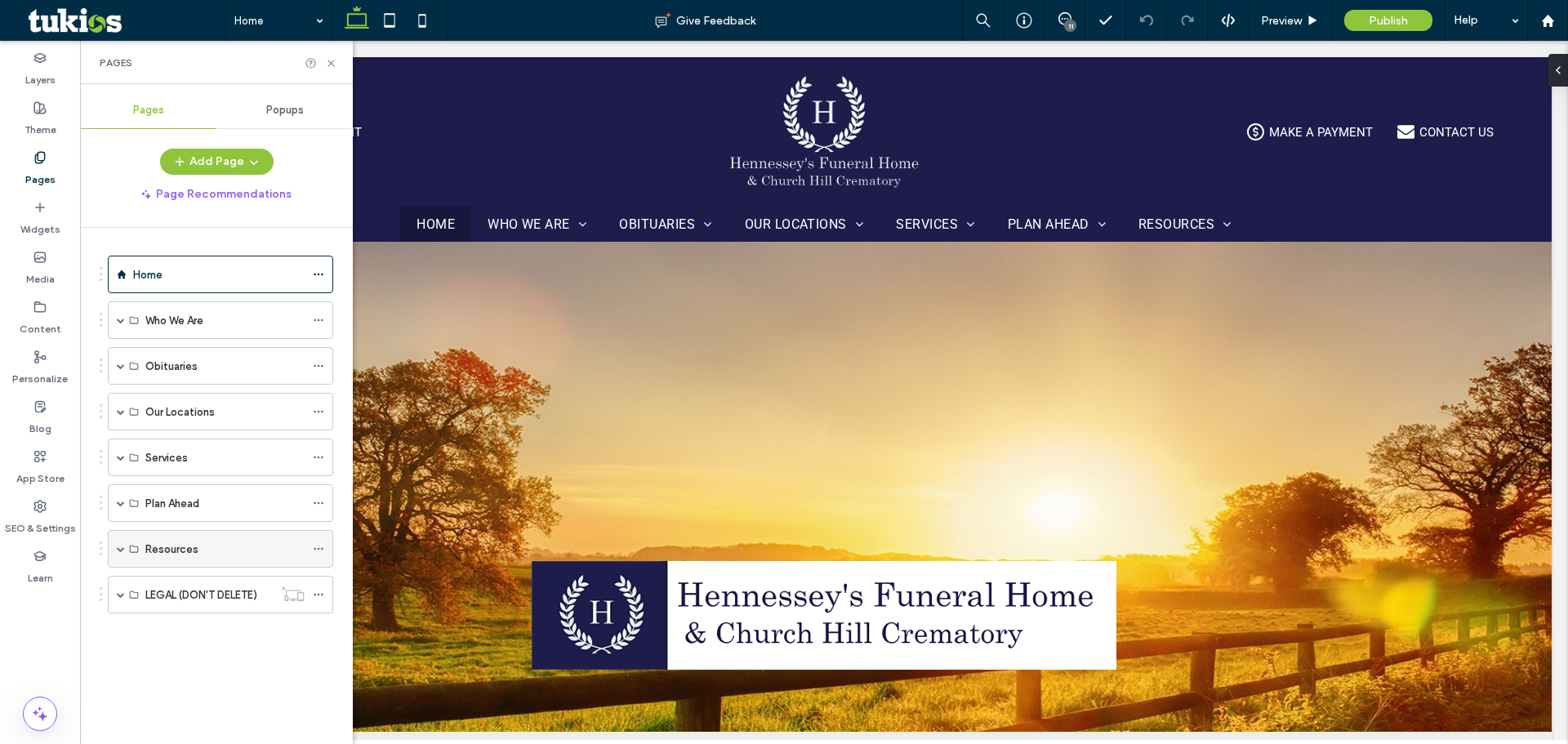
click at [117, 551] on span at bounding box center [120, 549] width 8 height 8
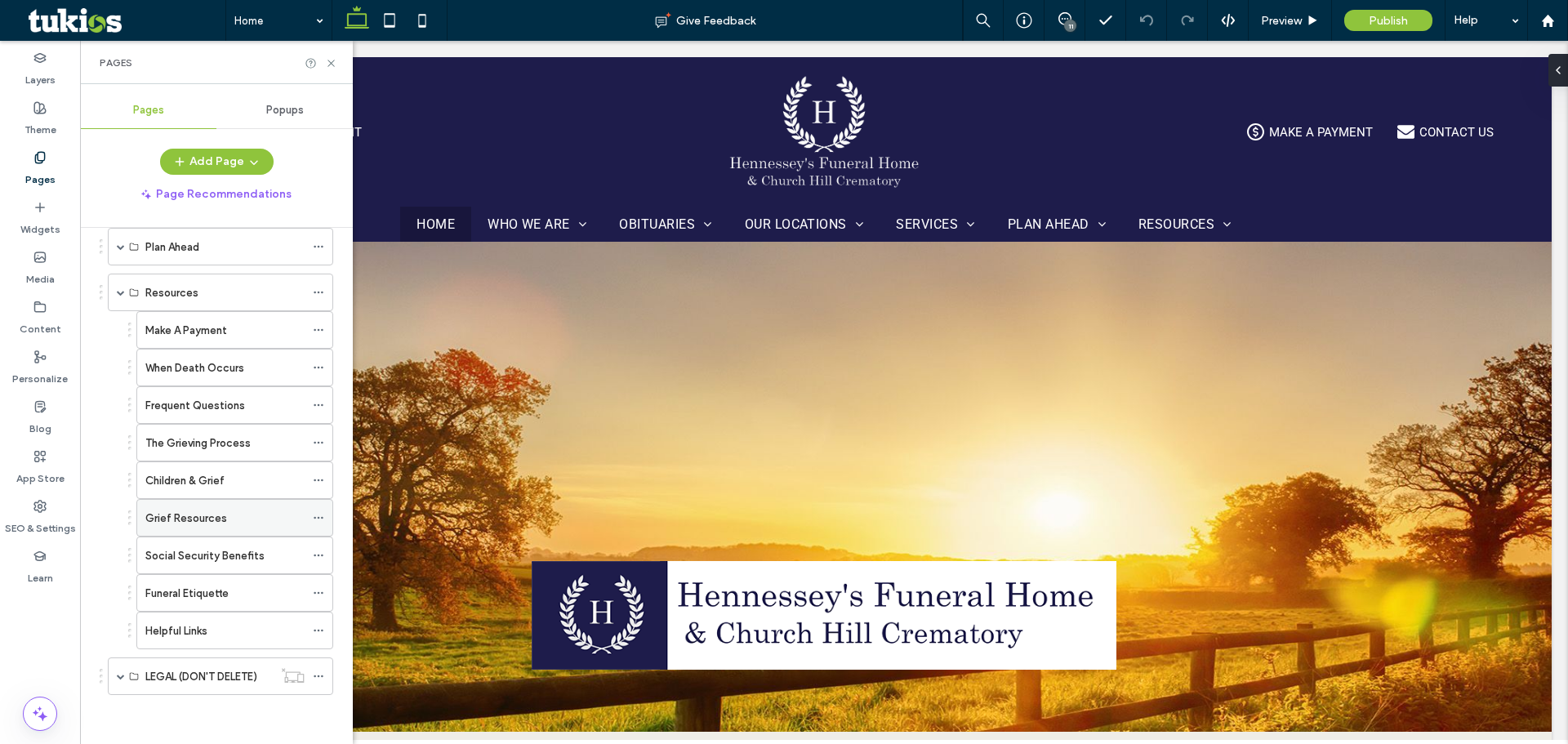
click at [318, 519] on use at bounding box center [318, 518] width 9 height 3
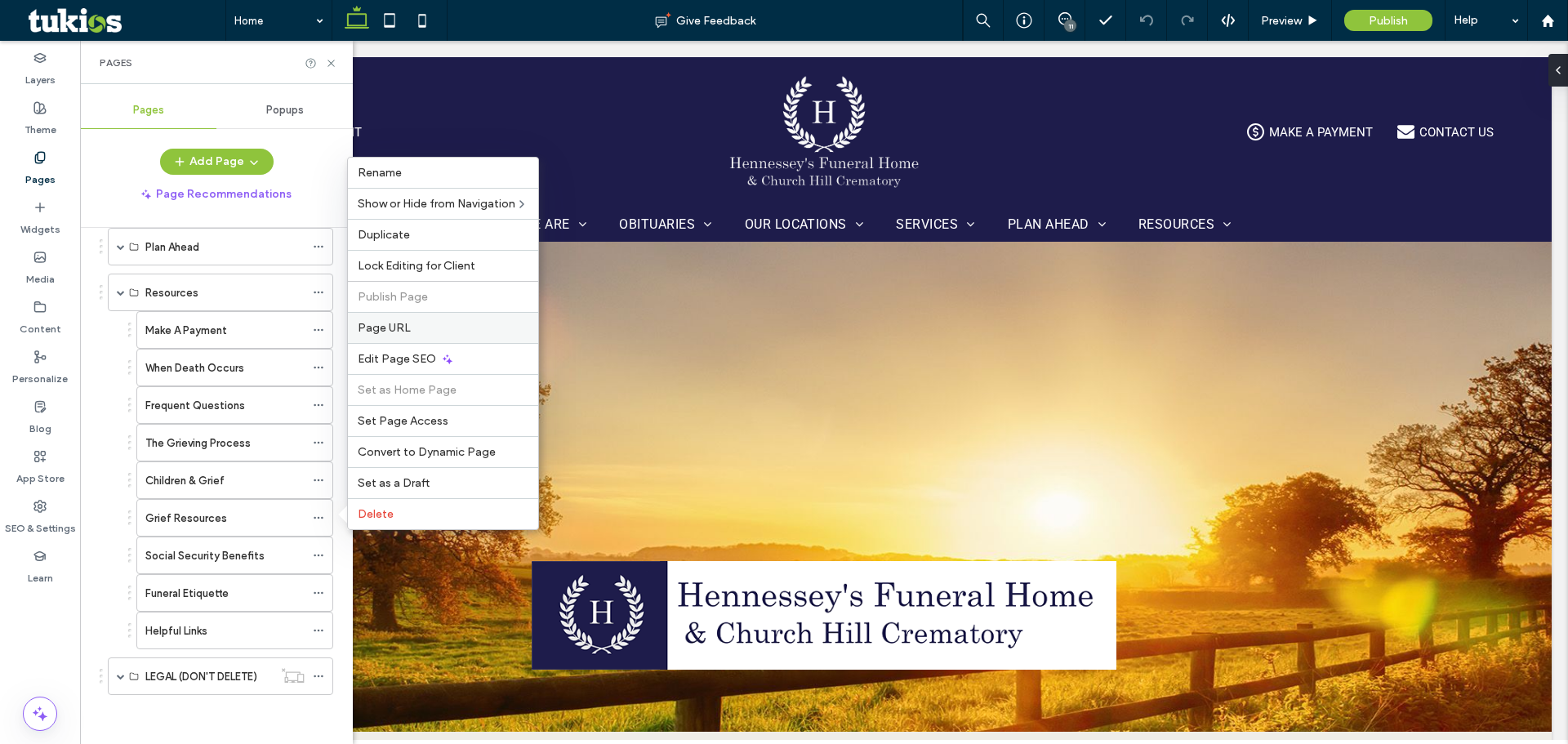
click at [399, 326] on span "Page URL" at bounding box center [384, 327] width 53 height 14
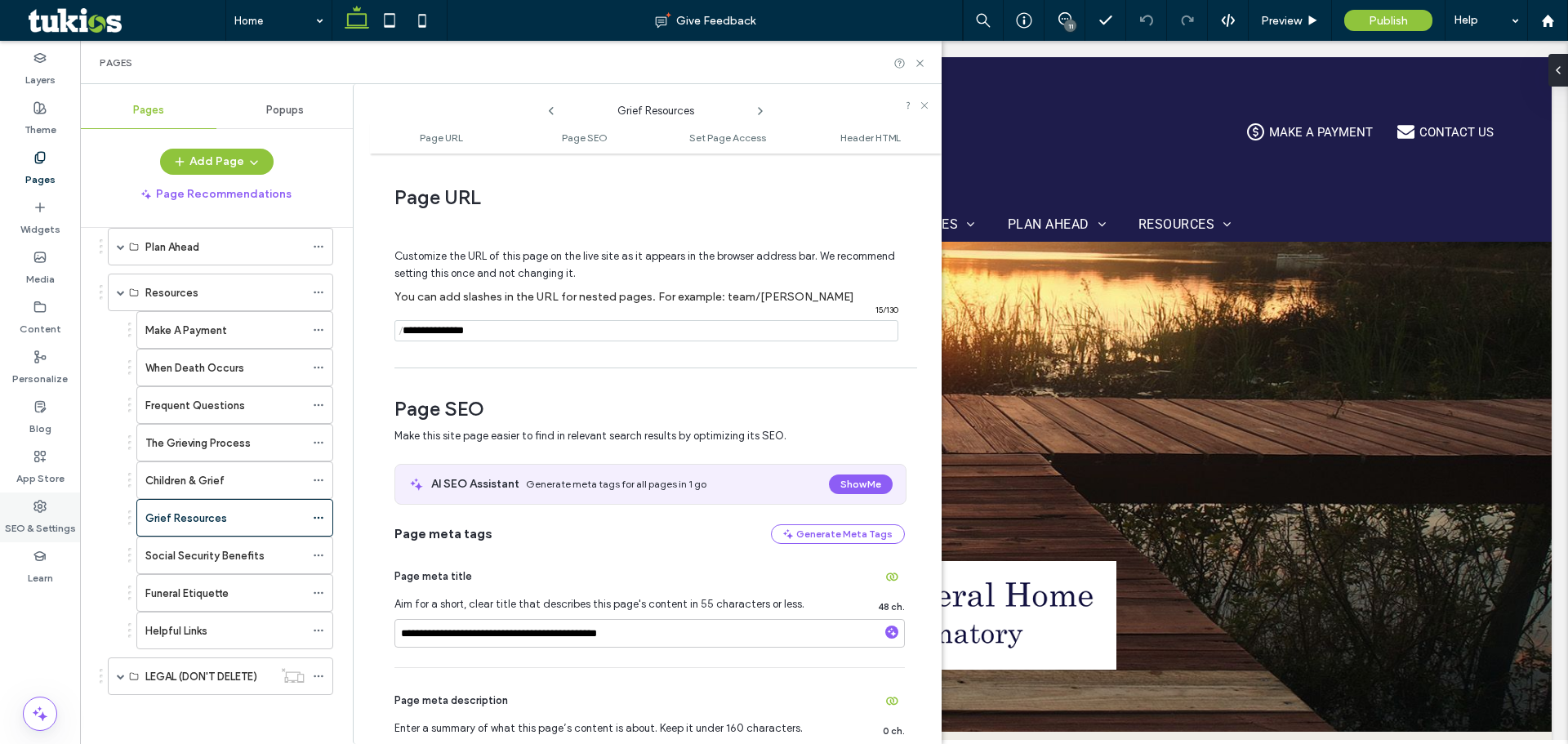
click at [41, 515] on label "SEO & Settings" at bounding box center [40, 524] width 71 height 23
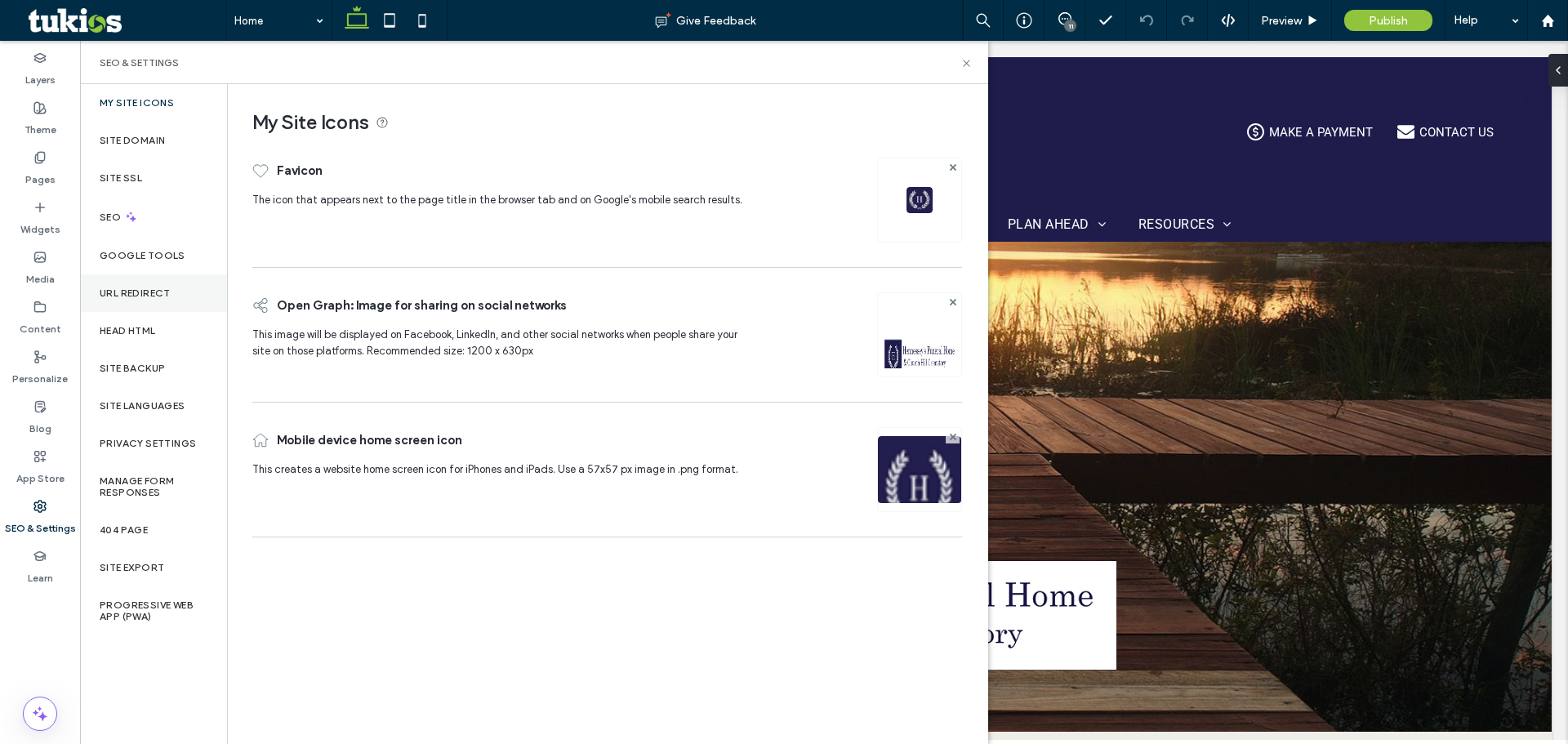
click at [128, 305] on div "URL Redirect" at bounding box center [153, 293] width 147 height 37
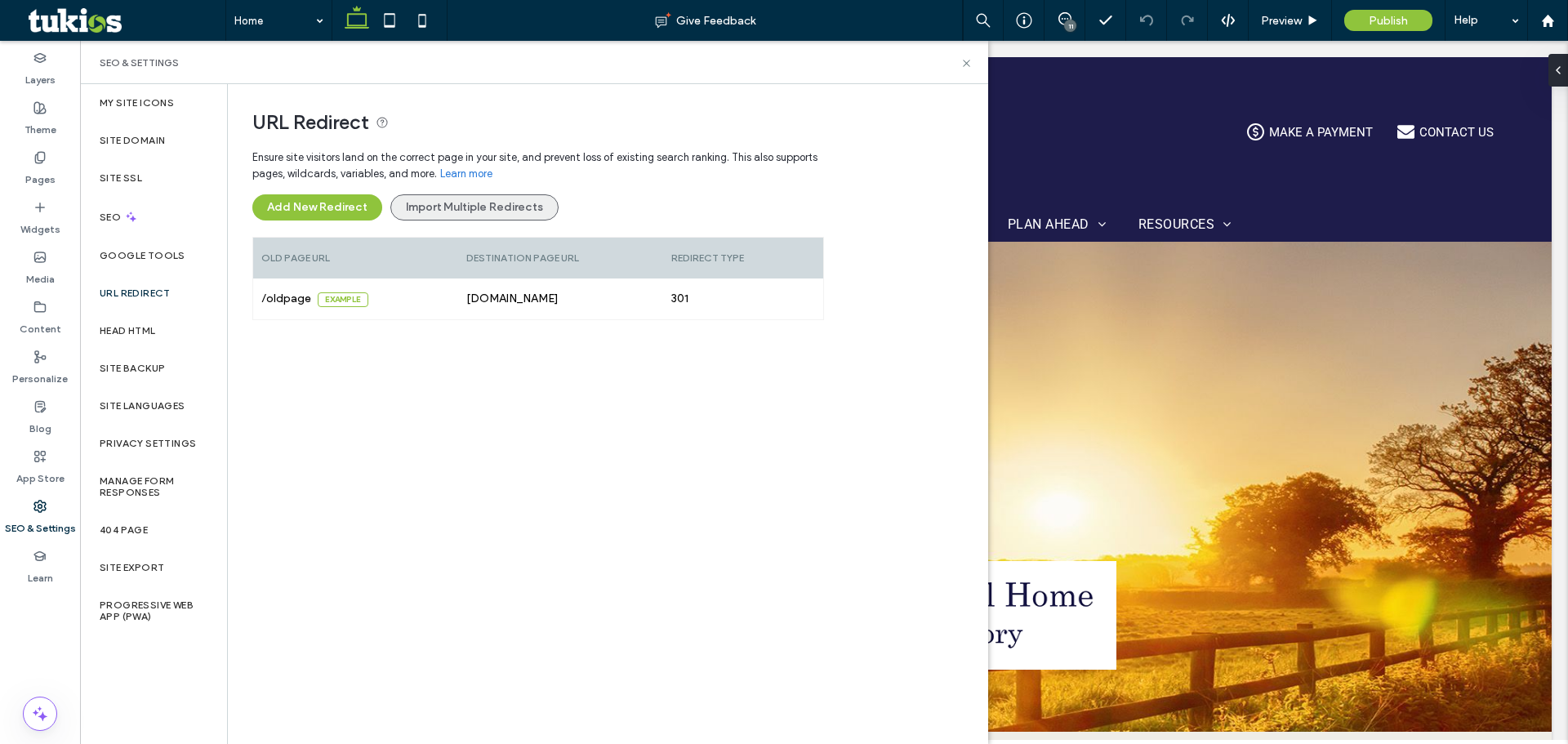
click at [488, 208] on button "Import Multiple Redirects" at bounding box center [474, 207] width 169 height 26
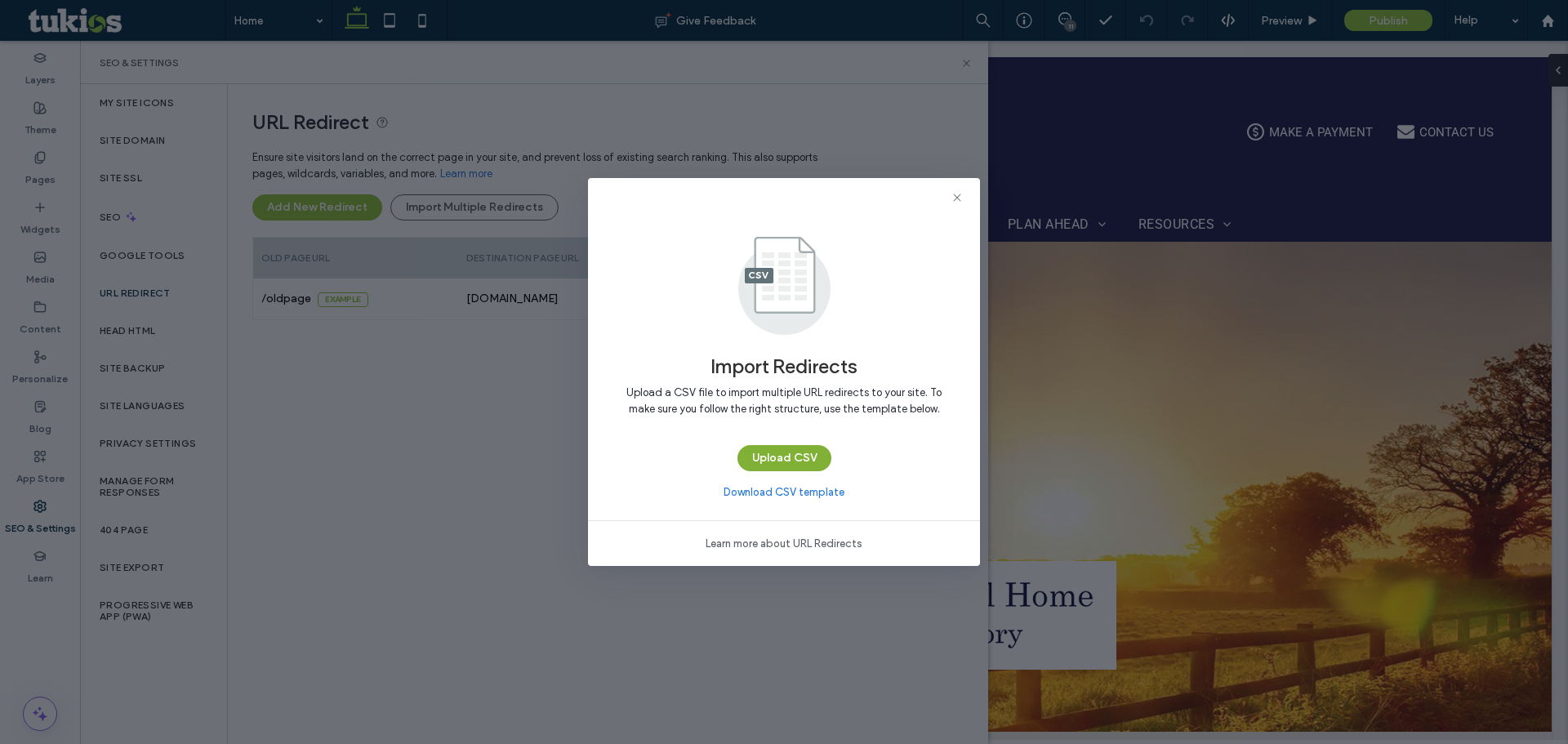
click at [777, 456] on button "Upload CSV" at bounding box center [784, 458] width 94 height 26
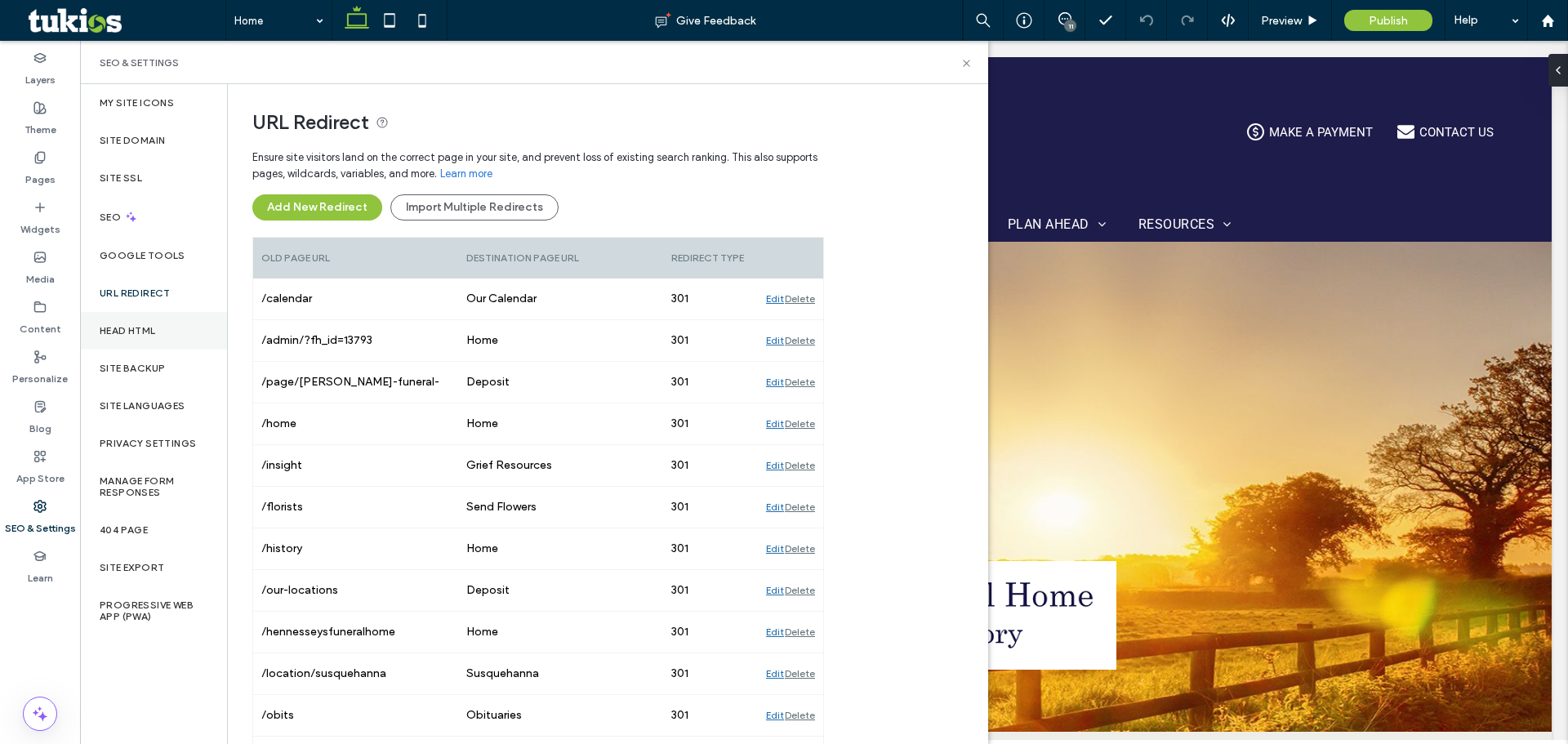
click at [140, 332] on label "Head HTML" at bounding box center [128, 331] width 57 height 12
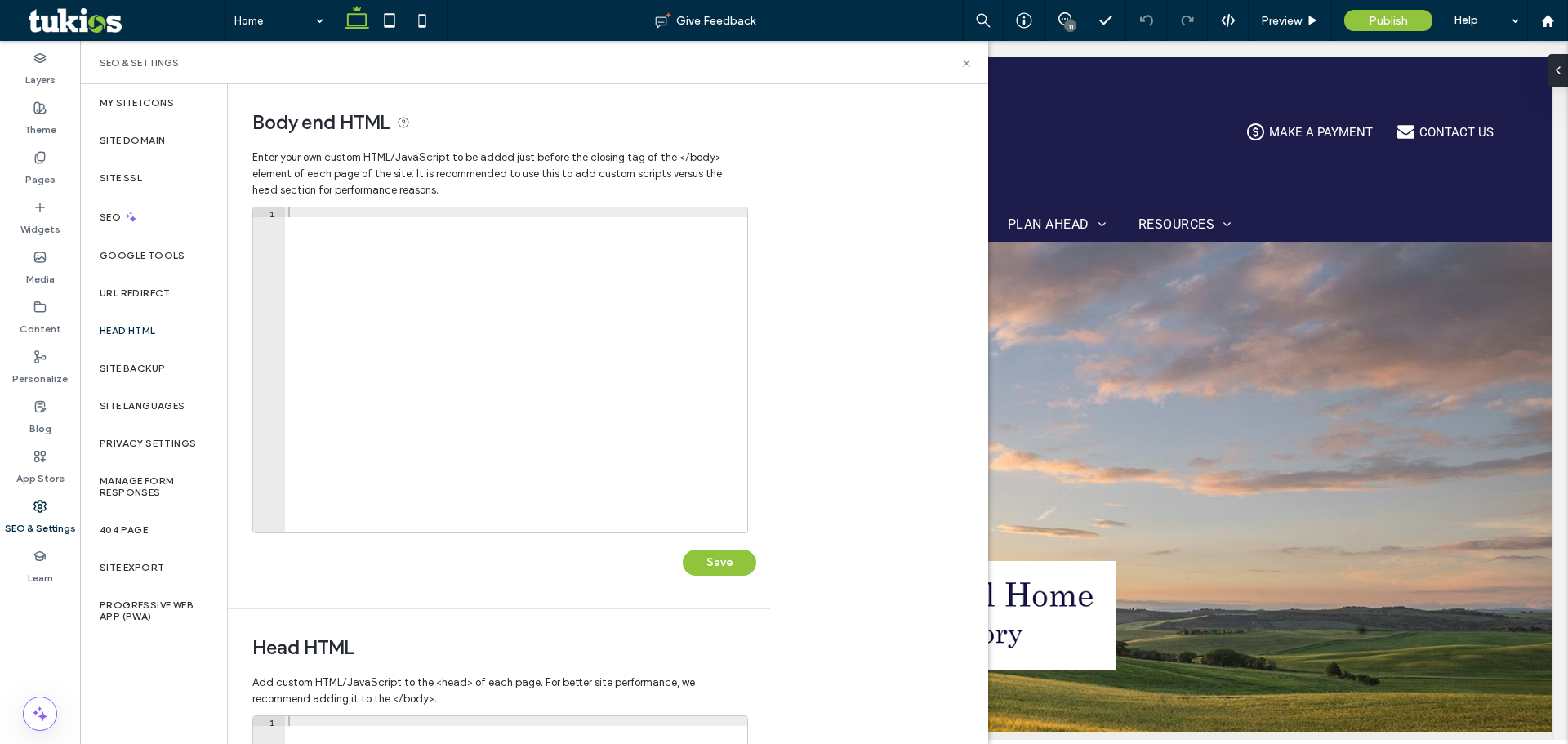
click at [583, 369] on div at bounding box center [516, 380] width 462 height 345
paste textarea "**********"
type textarea "**********"
click at [706, 573] on button "Save" at bounding box center [719, 563] width 74 height 26
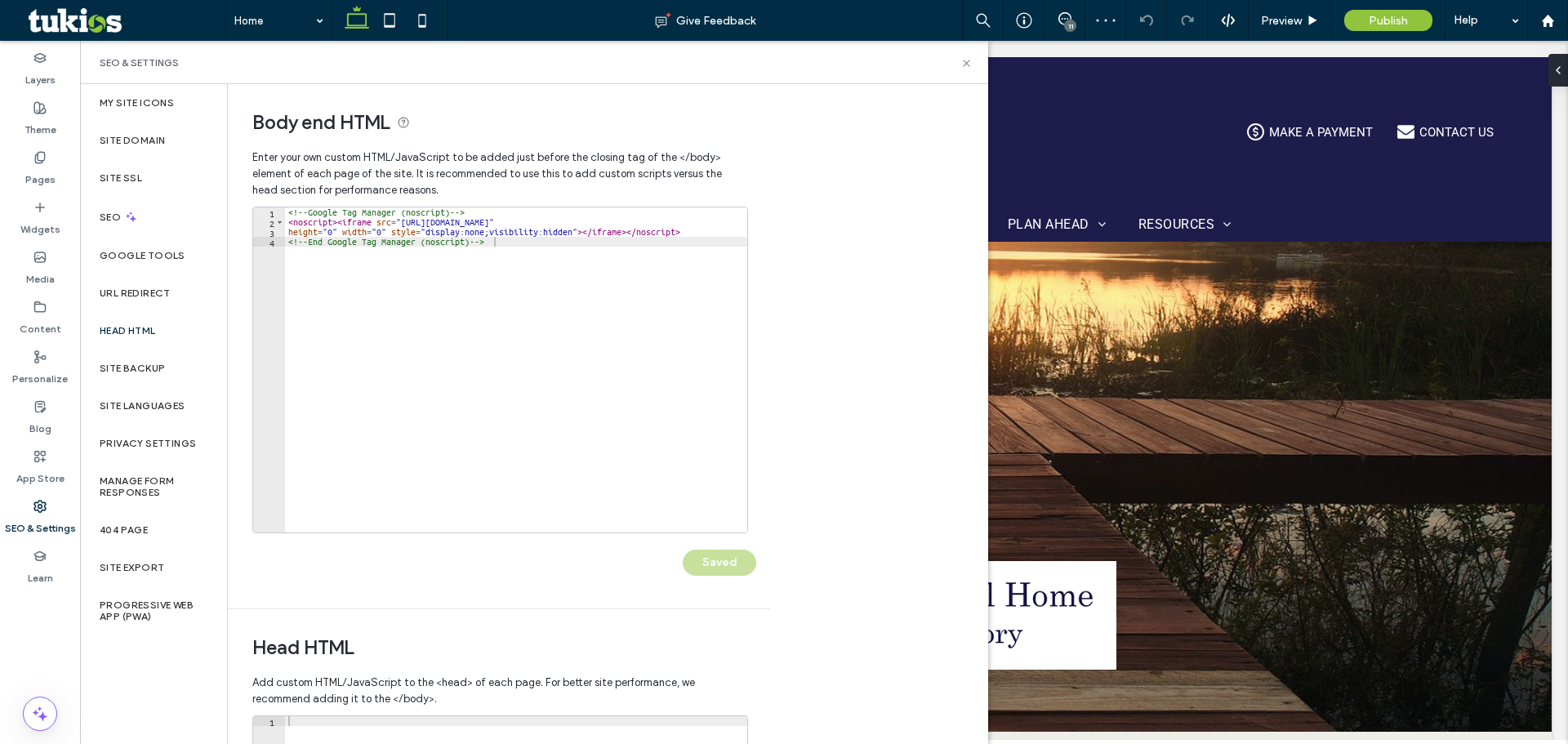
scroll to position [272, 0]
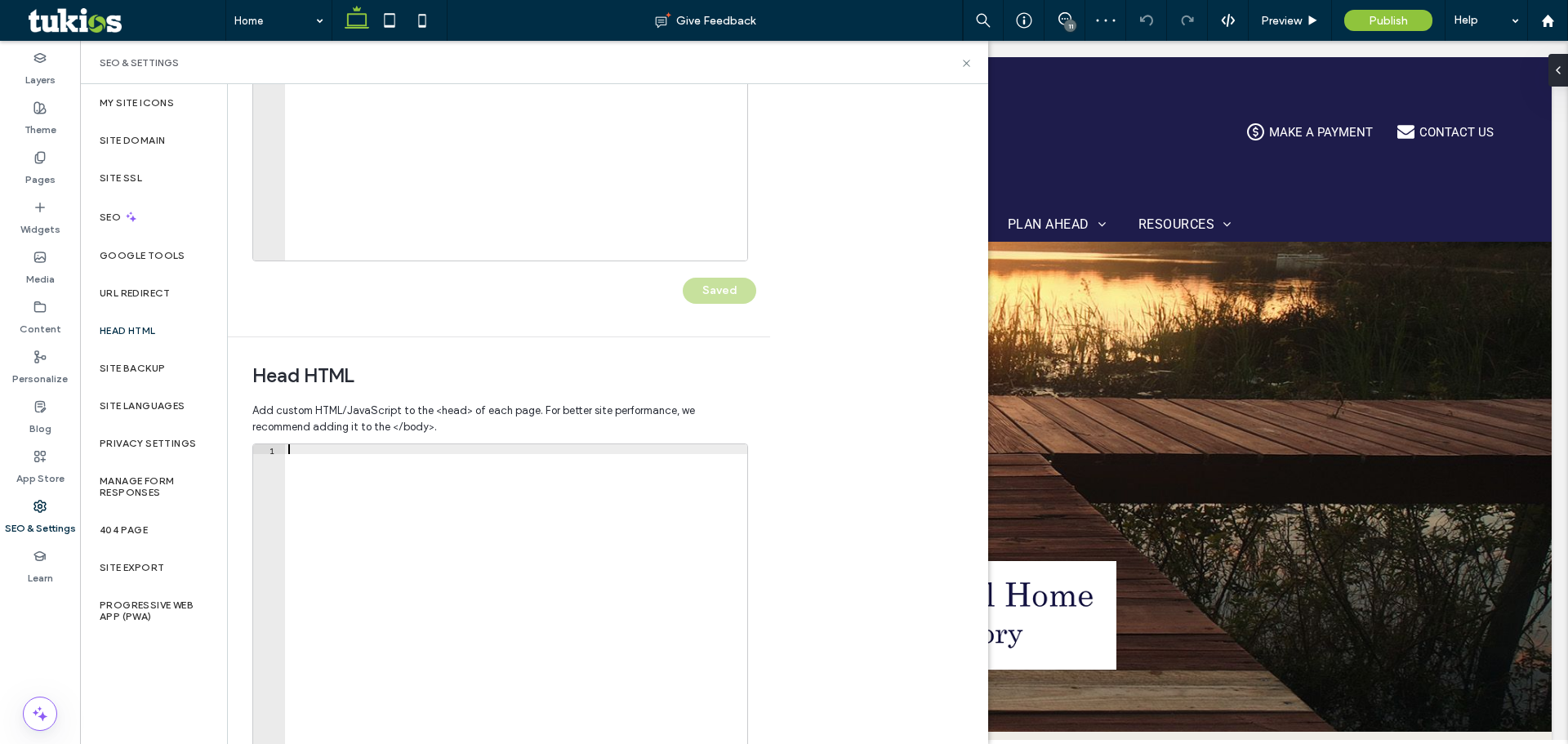
click at [437, 493] on div at bounding box center [516, 616] width 462 height 345
paste textarea "**********"
type textarea "**********"
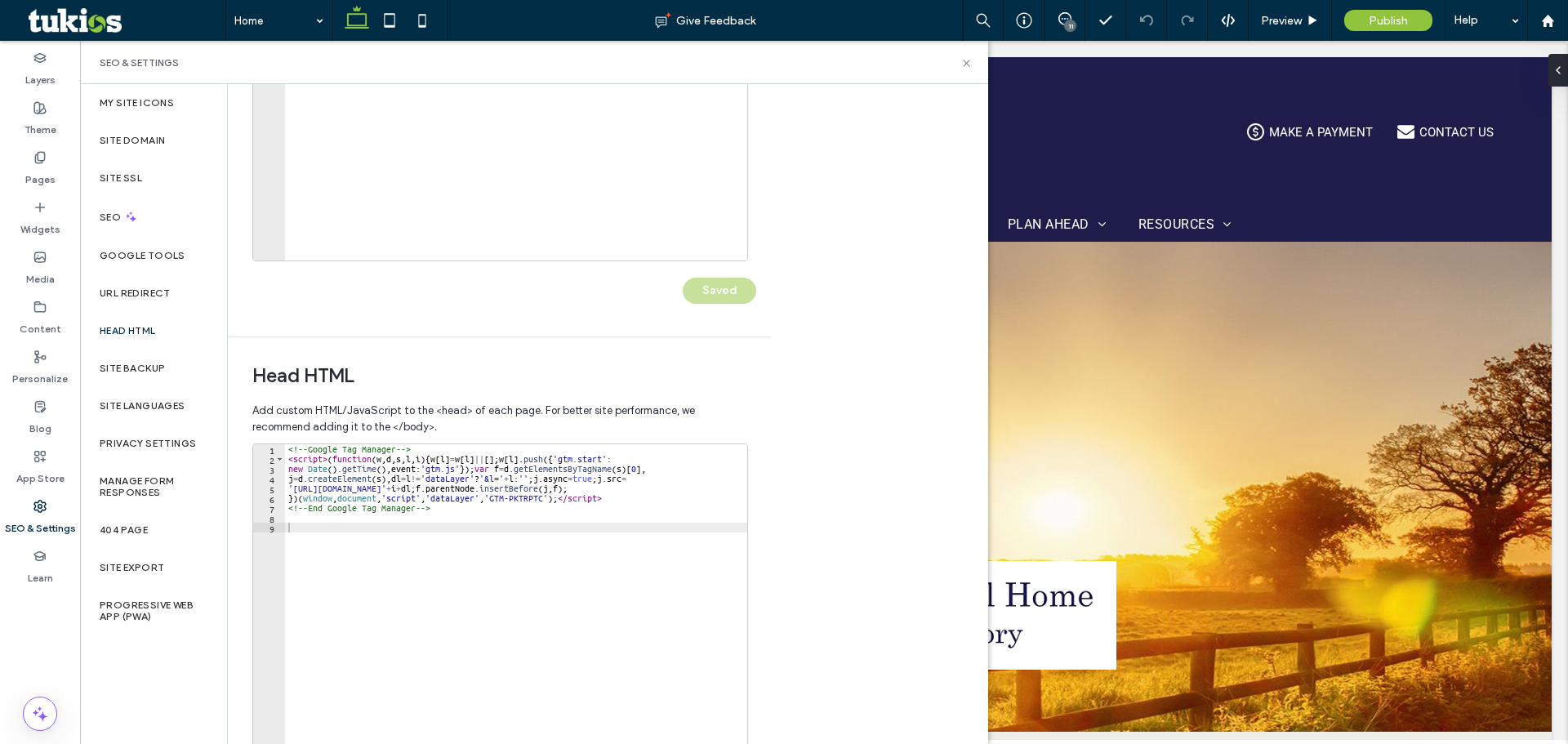
click at [544, 615] on div "<!-- Google Tag Manager --> < script > ( function ( w , d , s , l , i ) { w [ l…" at bounding box center [516, 616] width 462 height 345
paste textarea "*********"
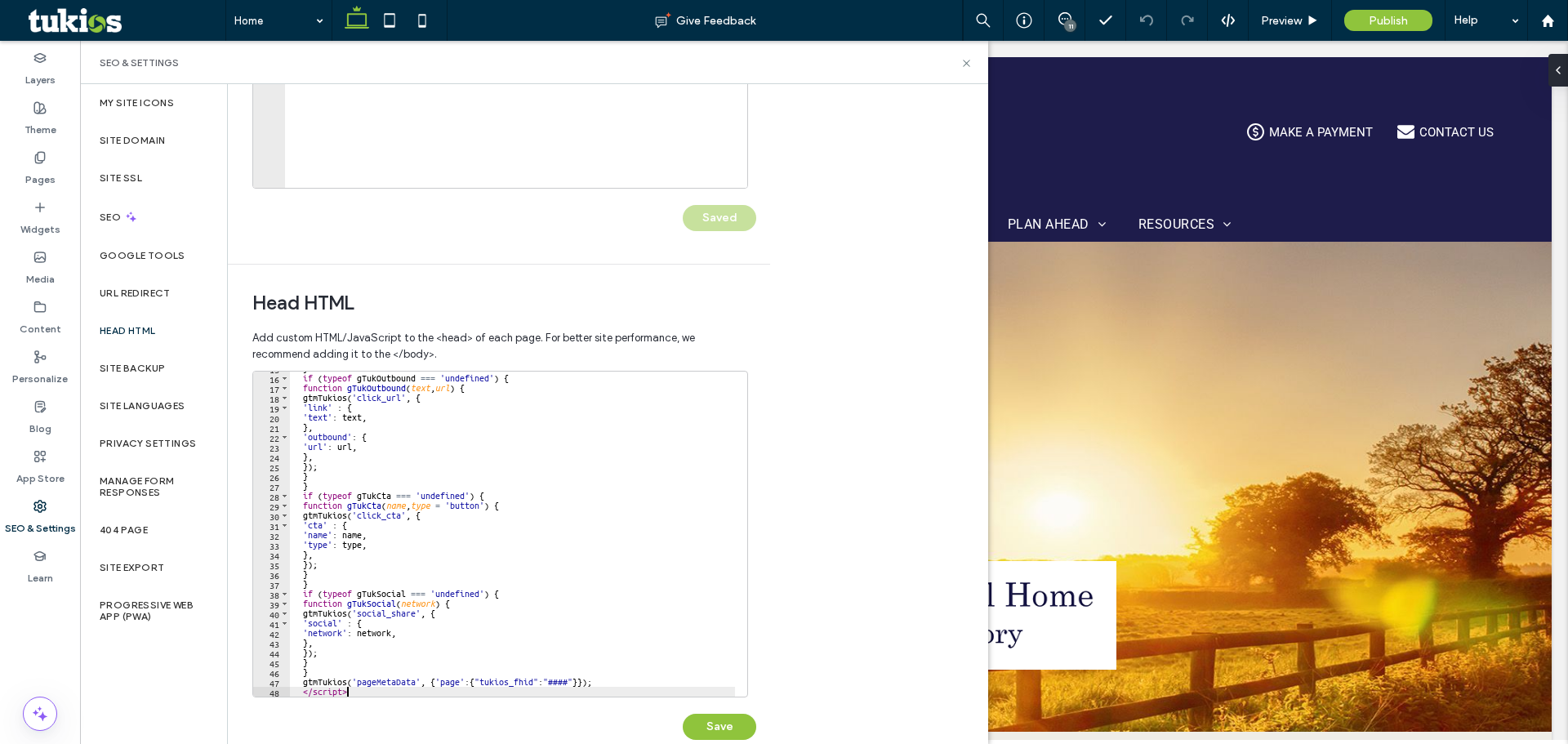
scroll to position [375, 0]
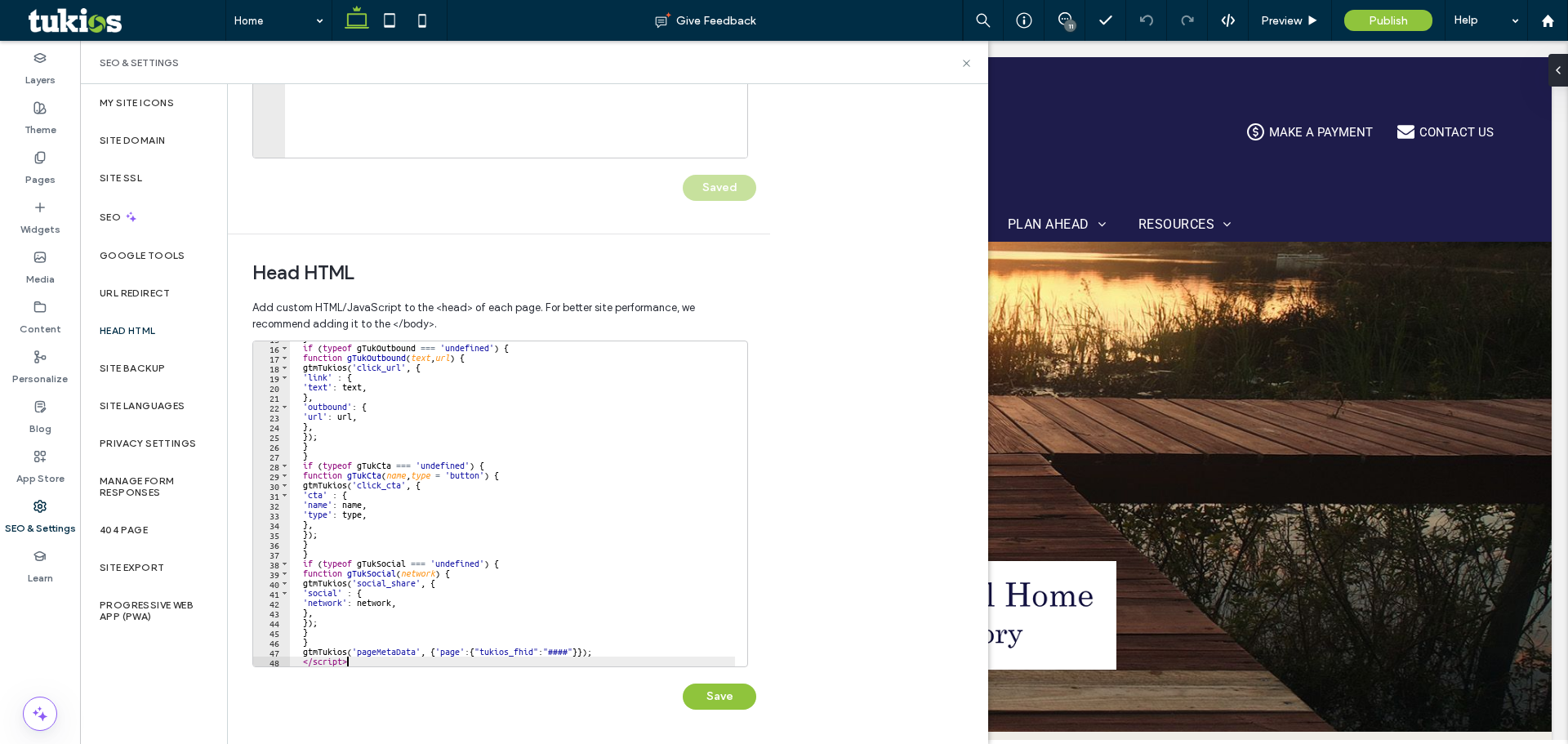
click at [562, 656] on div "} if ( typeof gTukOutbound === 'undefined' ) { function gTukOutbound ( text , u…" at bounding box center [512, 506] width 445 height 345
click at [568, 649] on div "} if ( typeof gTukOutbound === 'undefined' ) { function gTukOutbound ( text , u…" at bounding box center [512, 506] width 445 height 345
paste textarea "****"
type textarea "**********"
click at [707, 690] on button "Save" at bounding box center [719, 697] width 74 height 26
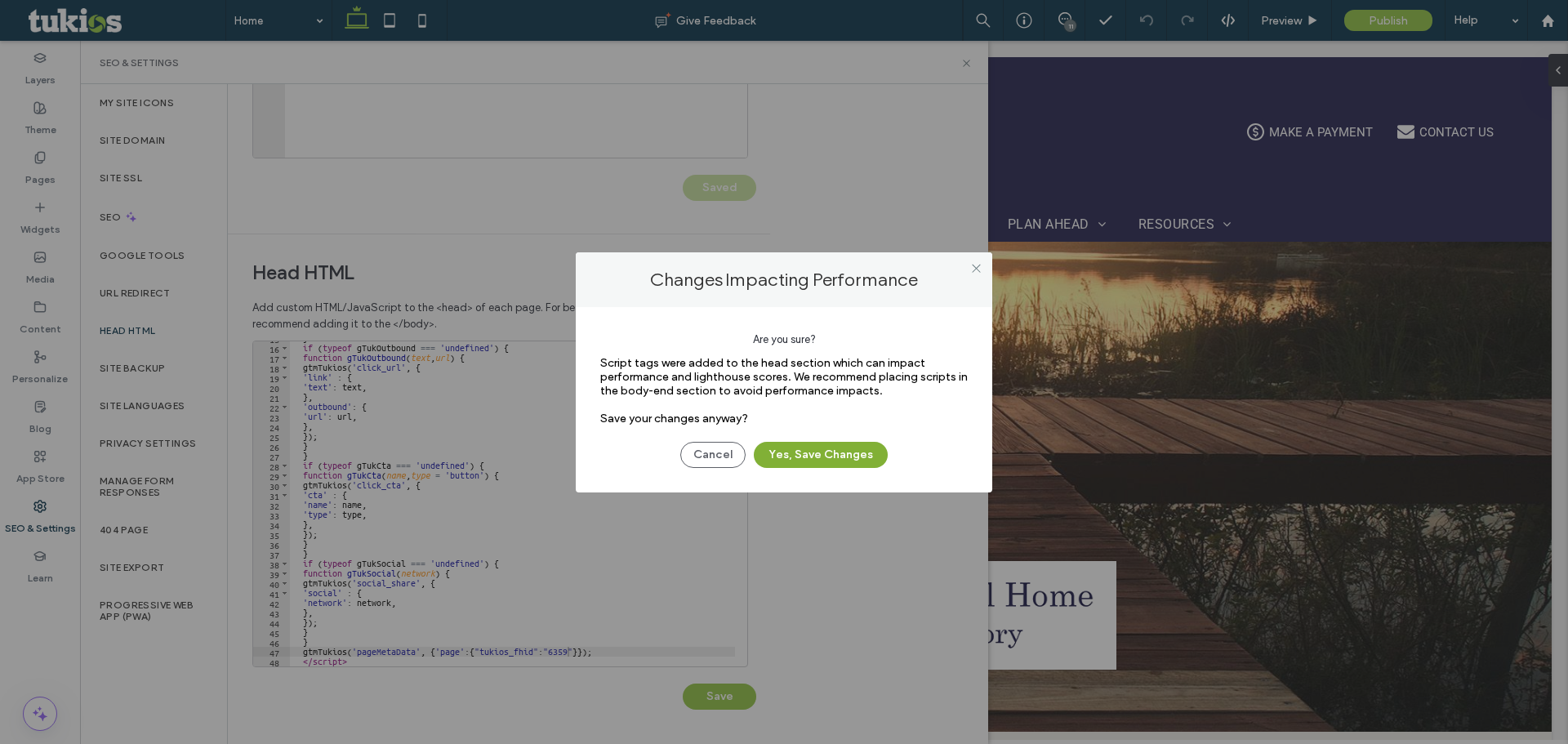
click at [819, 460] on button "Yes, Save Changes" at bounding box center [820, 455] width 134 height 26
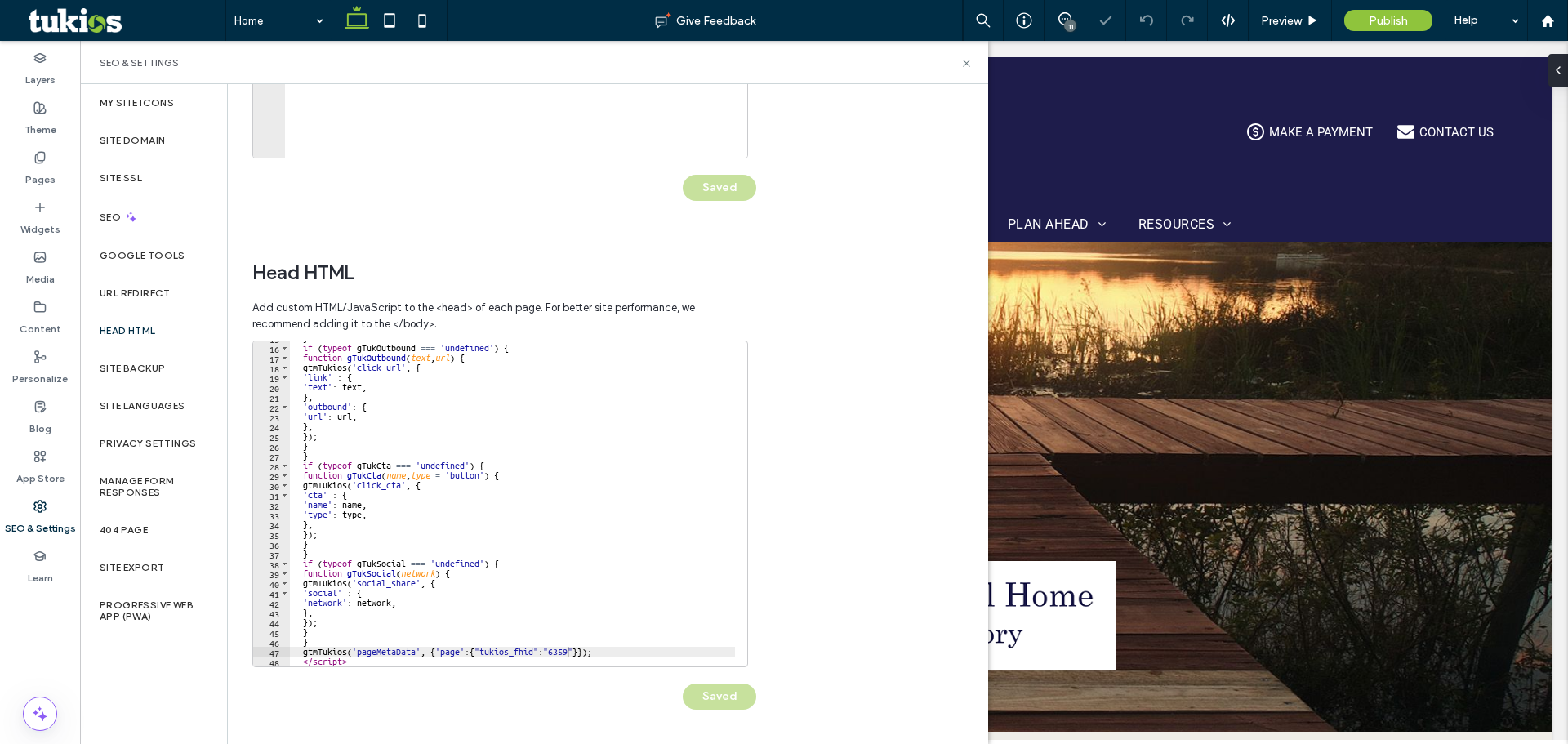
scroll to position [0, 0]
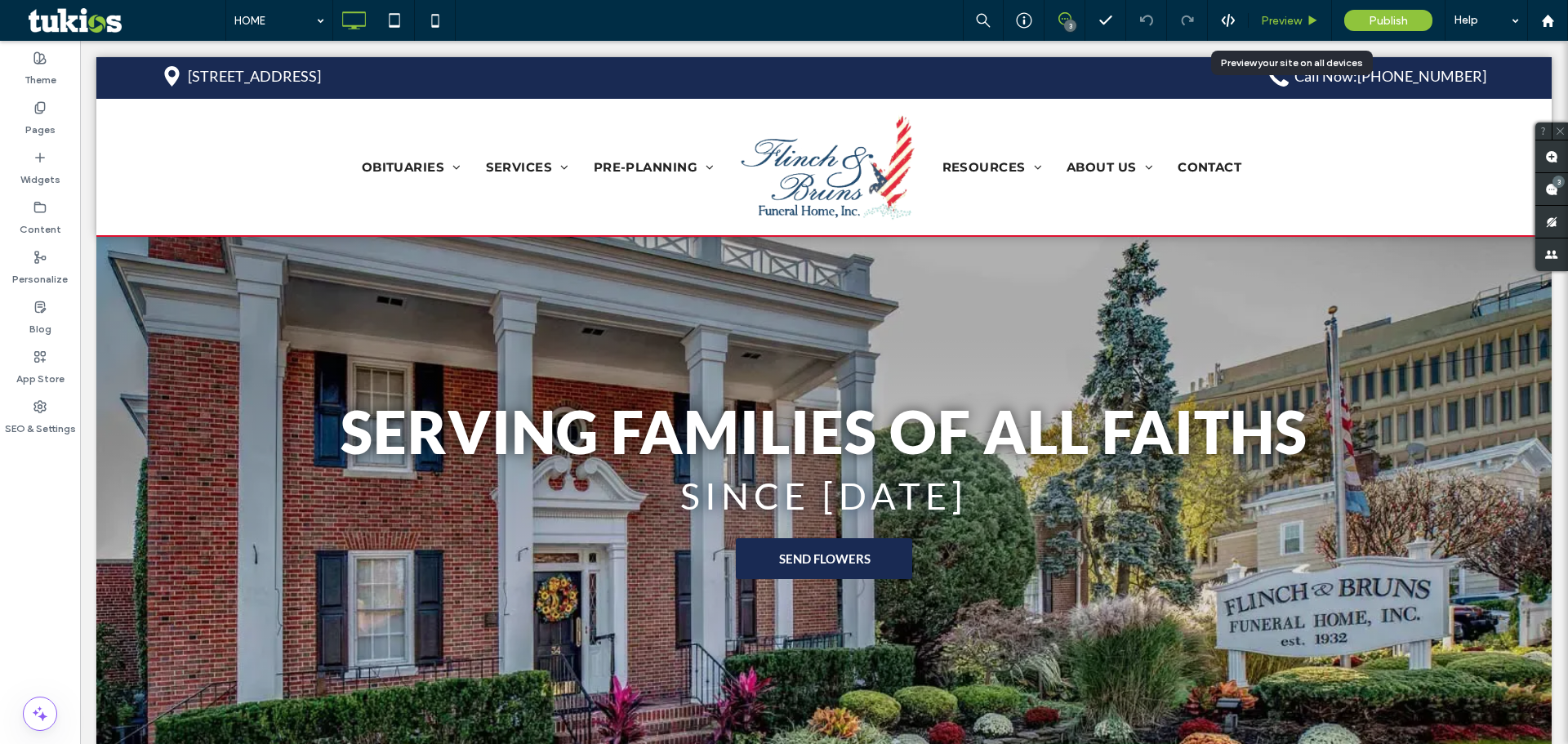
click at [1288, 19] on span "Preview" at bounding box center [1281, 20] width 41 height 14
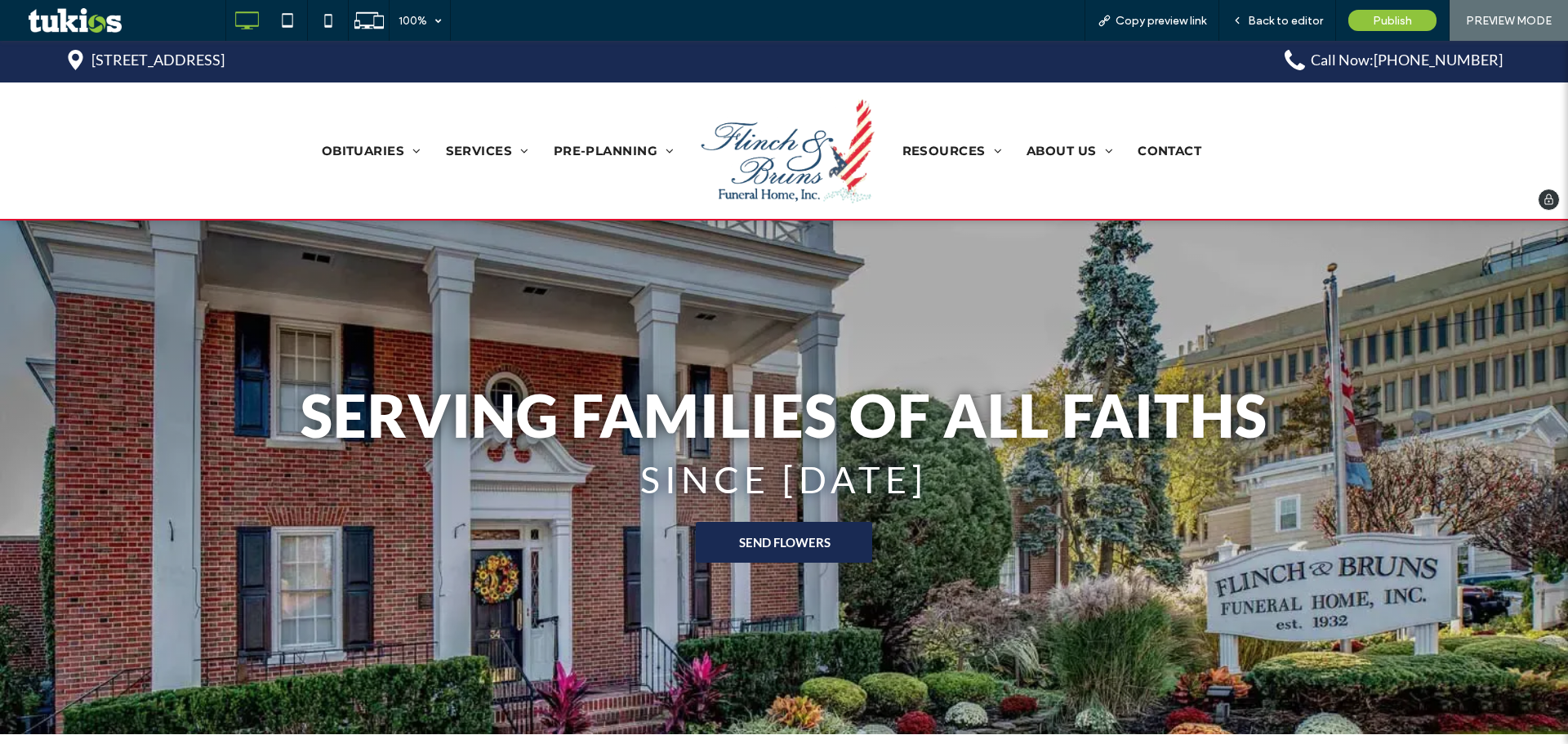
click at [1164, 158] on span "CONTACT" at bounding box center [1170, 150] width 64 height 16
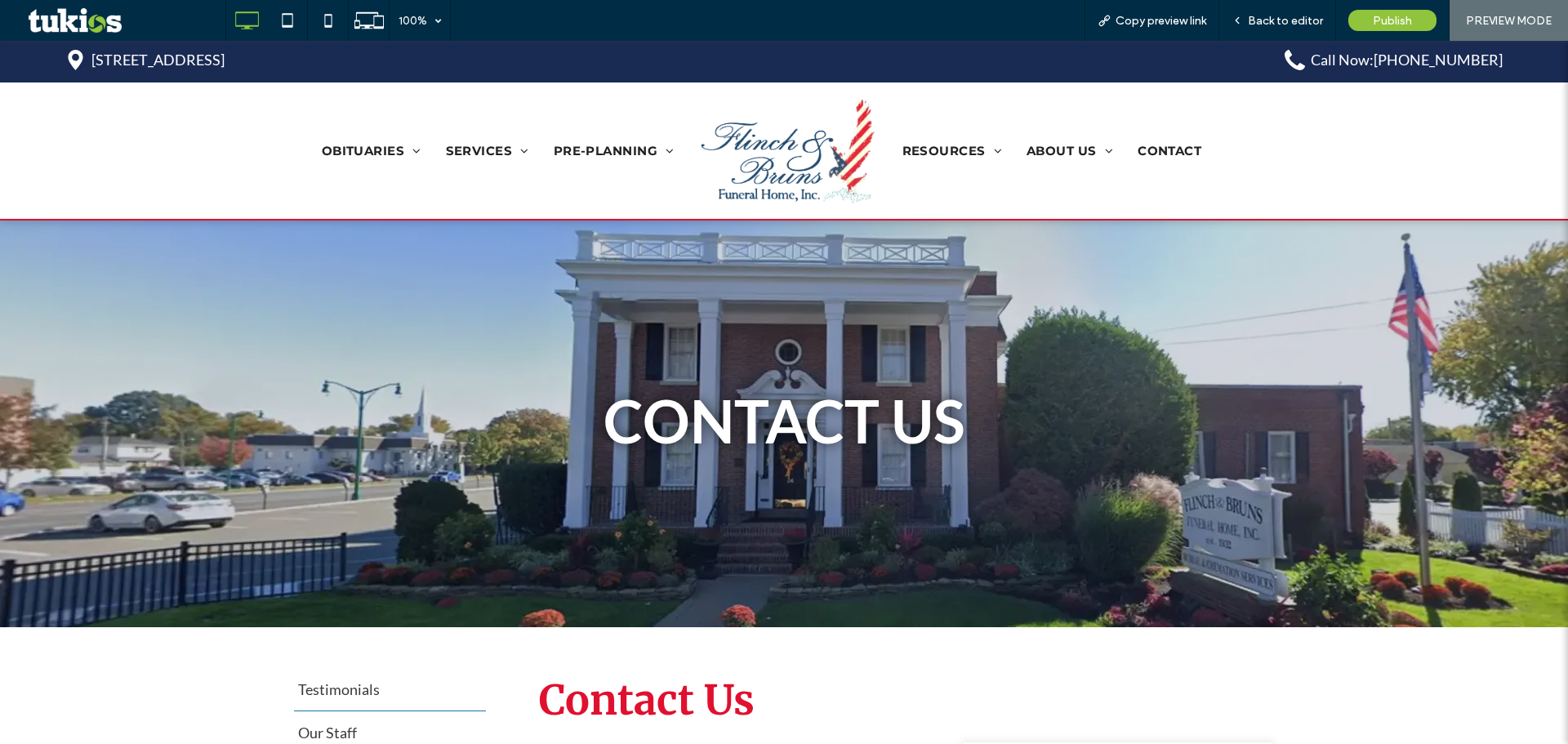
scroll to position [545, 0]
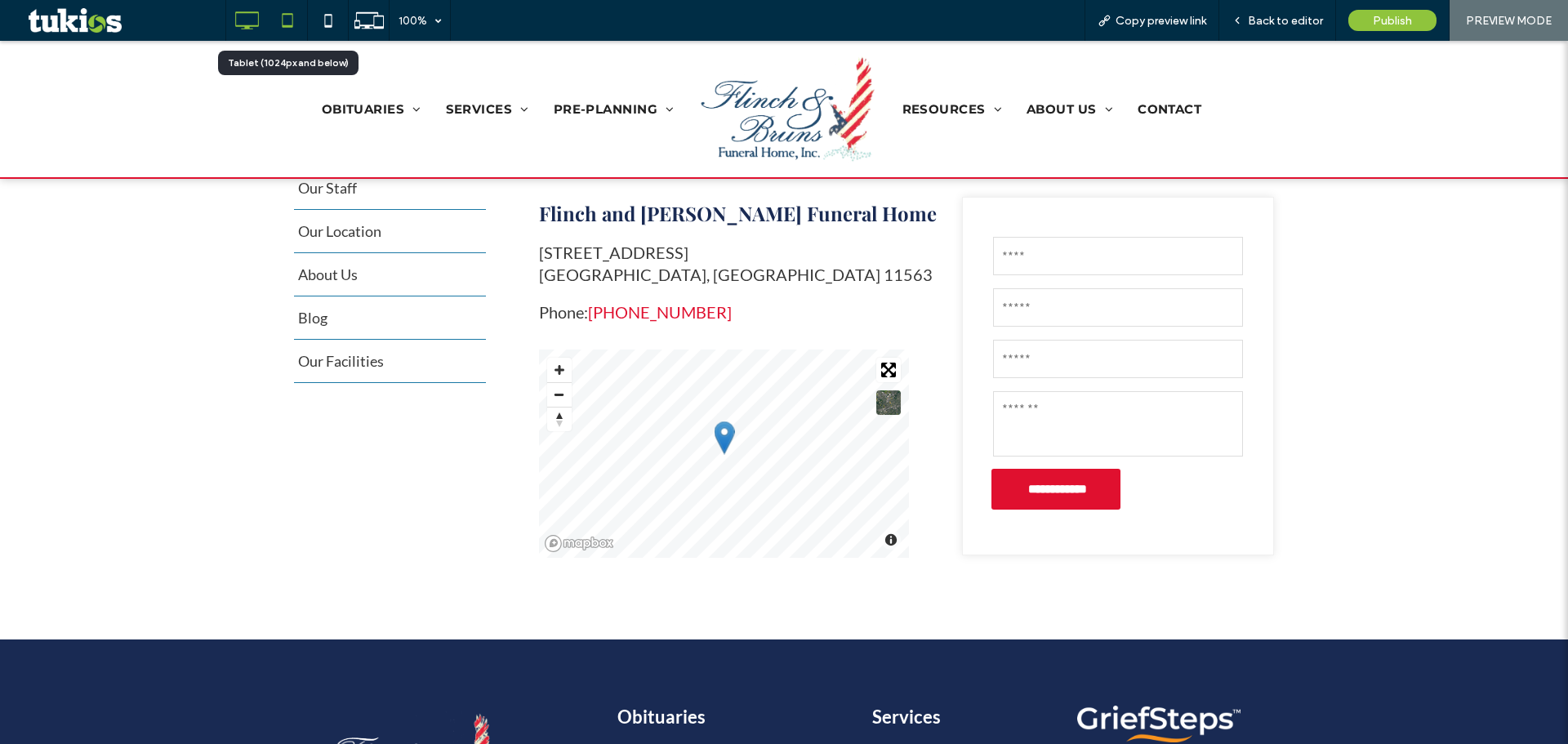
click at [290, 31] on icon at bounding box center [287, 20] width 33 height 33
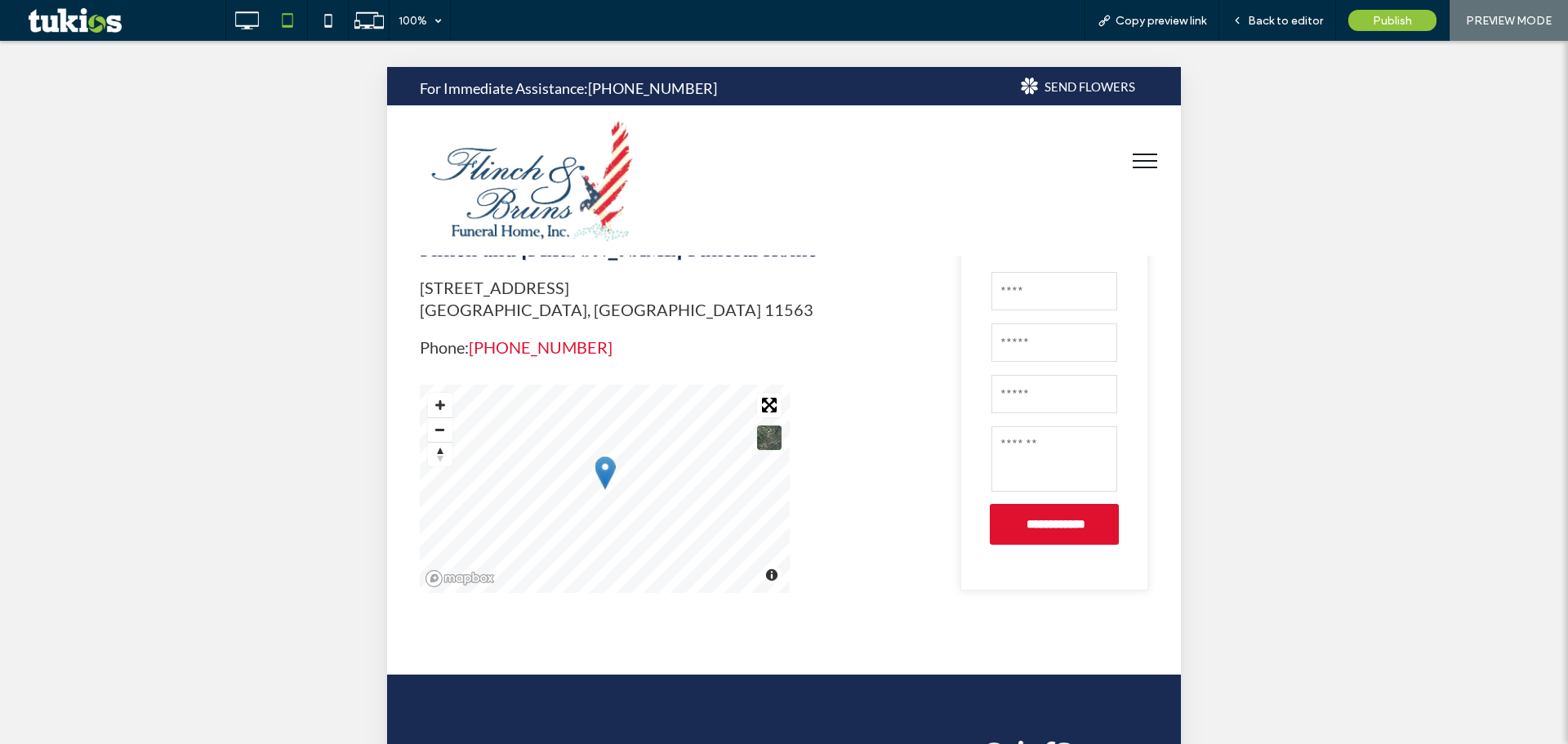
click at [1135, 155] on button "menu" at bounding box center [1145, 160] width 43 height 43
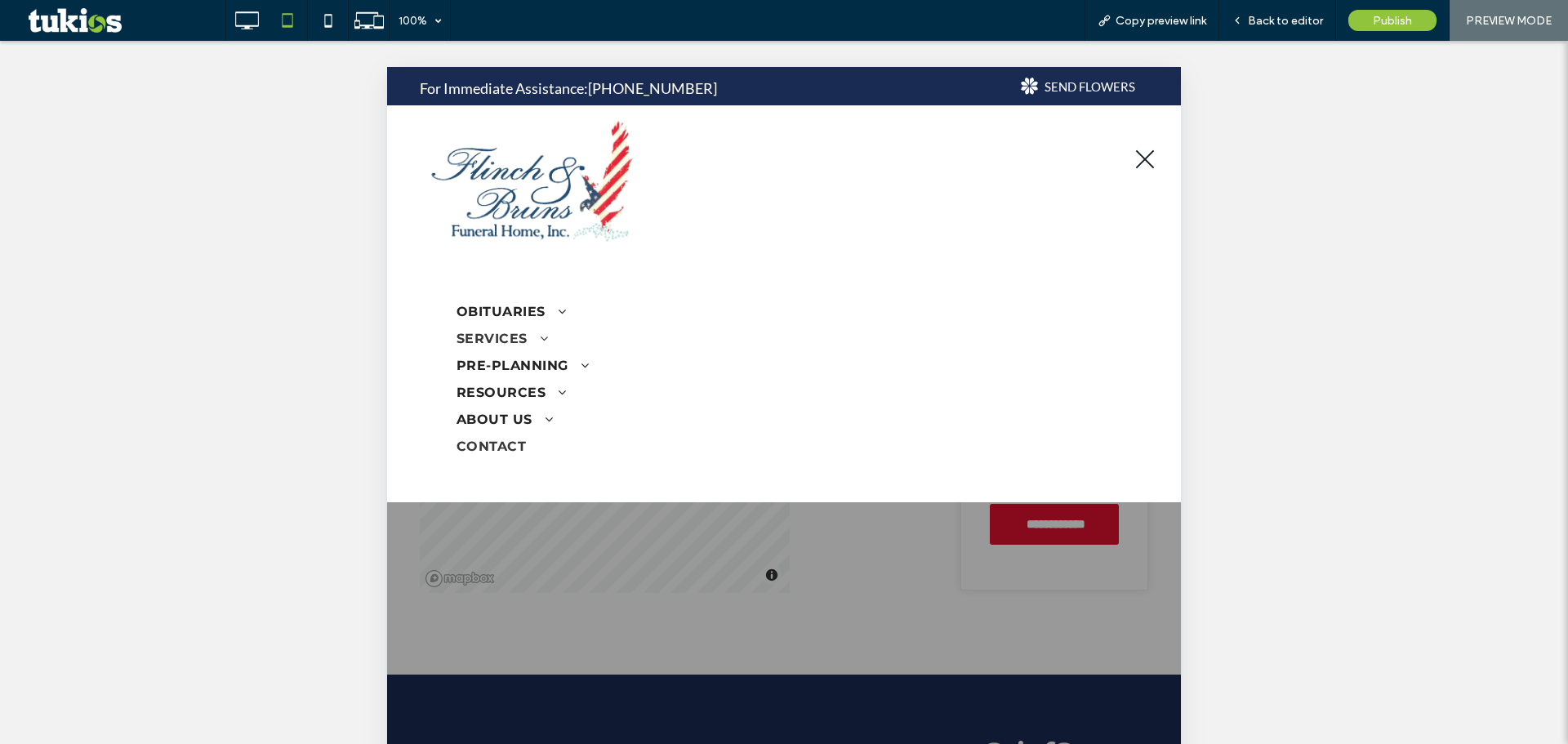
click at [504, 338] on span "SERVICES" at bounding box center [502, 338] width 91 height 16
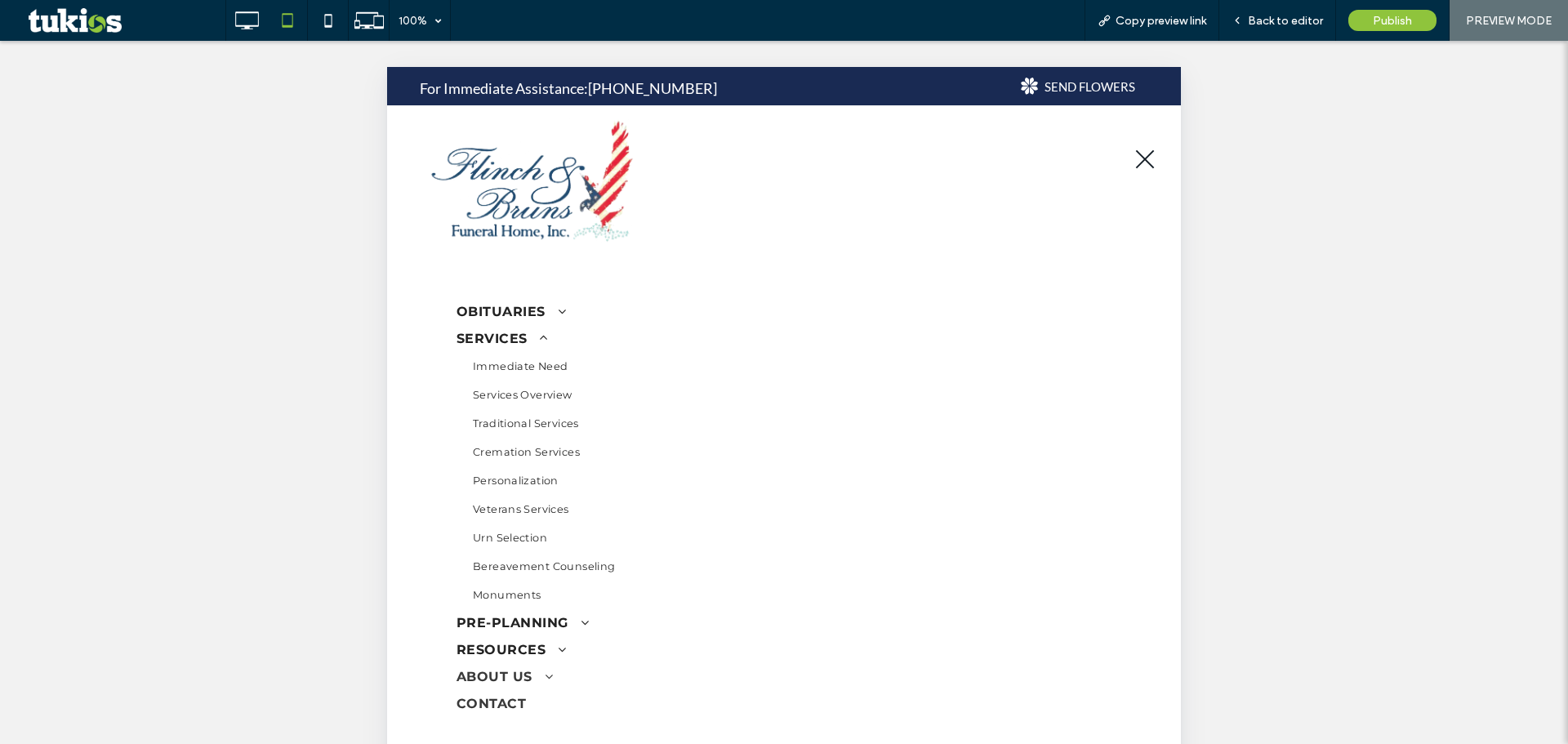
click at [514, 674] on span "ABOUT US" at bounding box center [505, 677] width 97 height 16
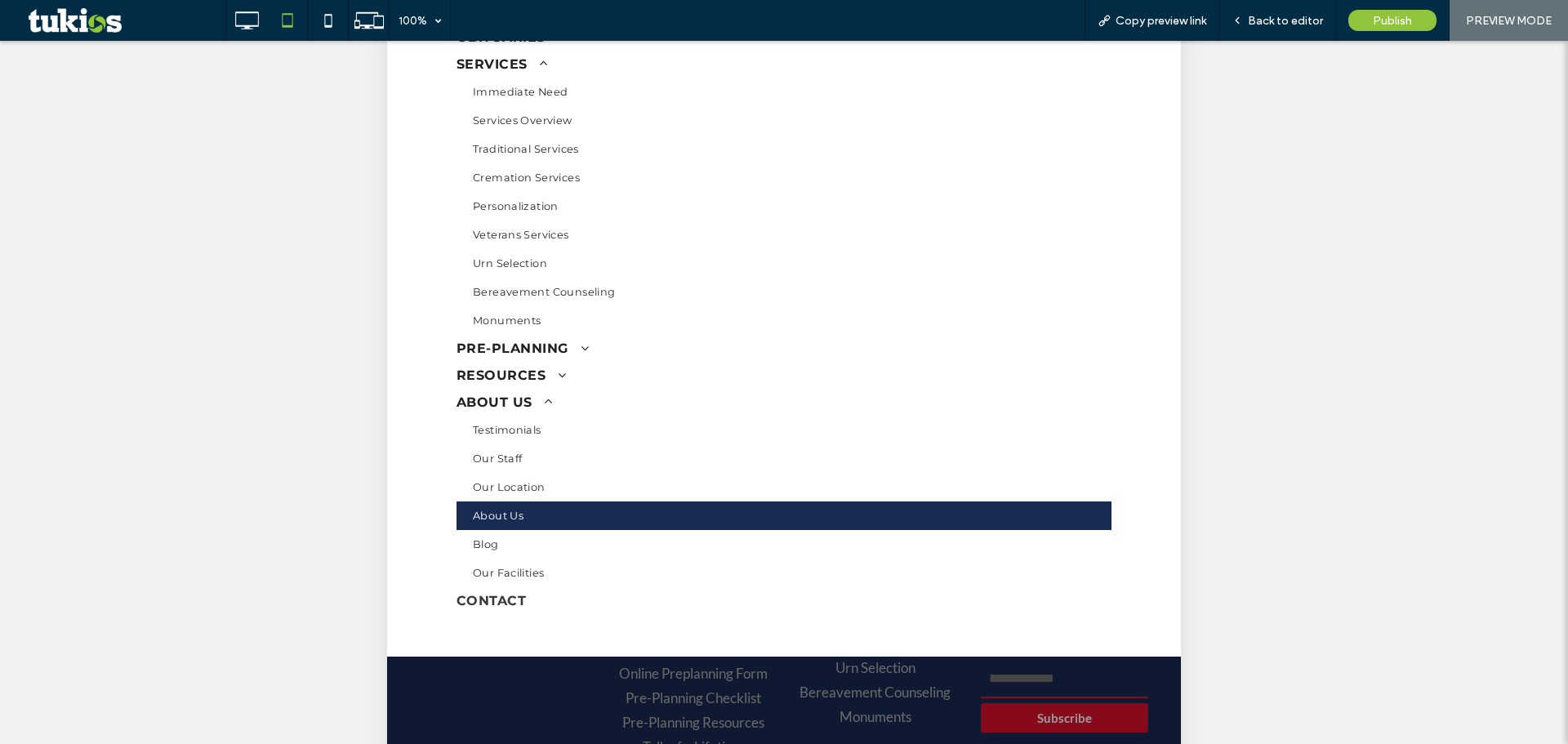
scroll to position [272, 0]
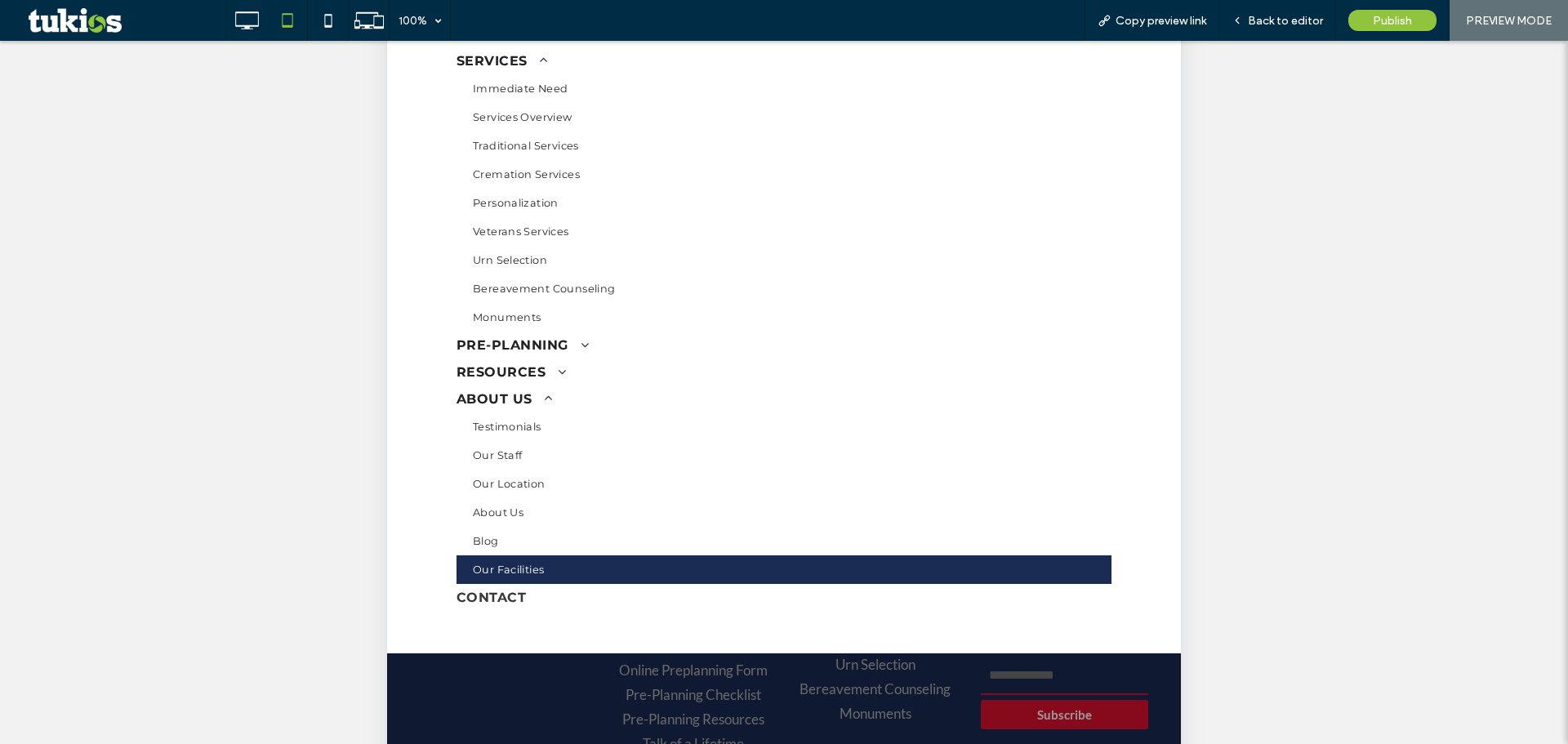
click at [538, 555] on link "Our Facilities" at bounding box center [784, 569] width 655 height 28
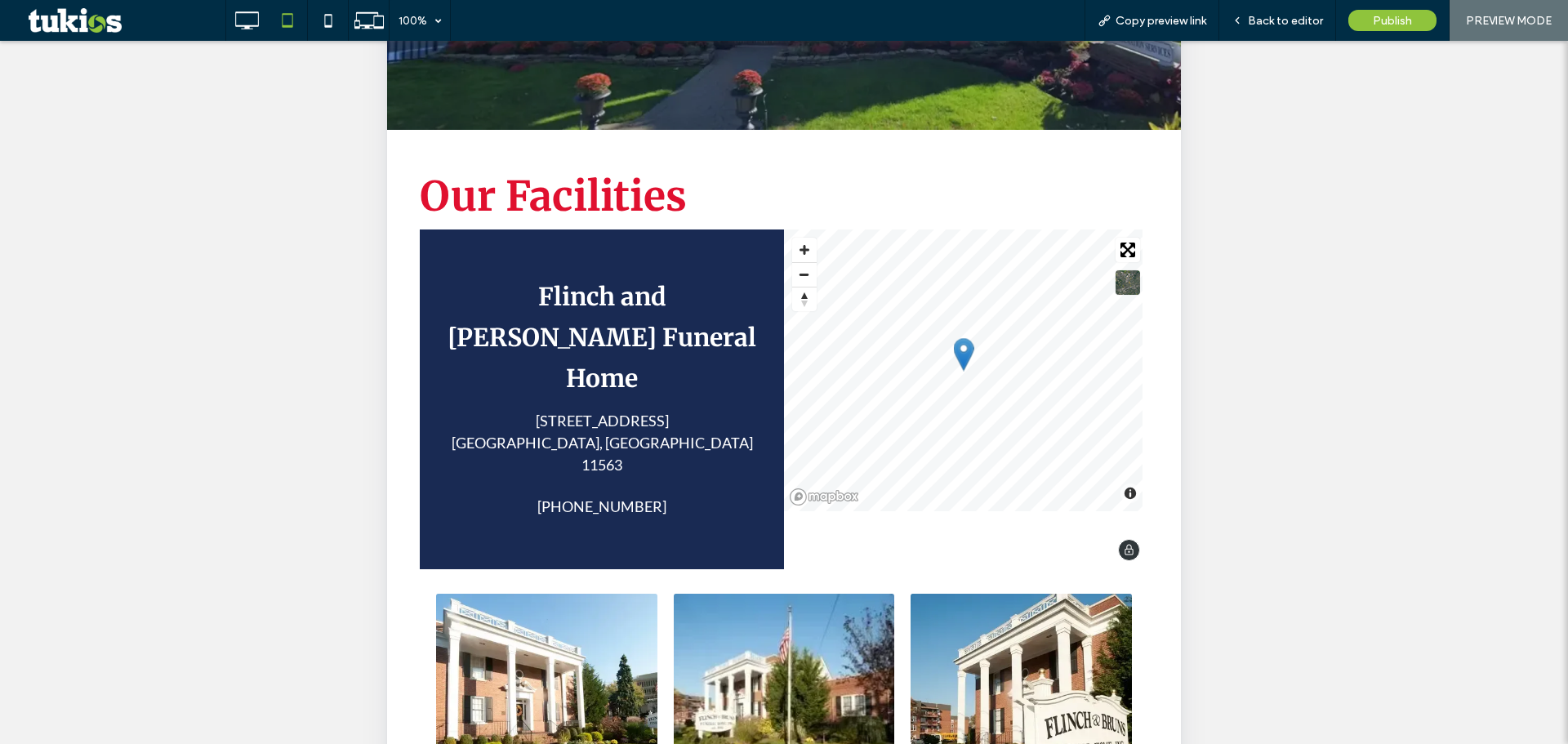
scroll to position [272, 0]
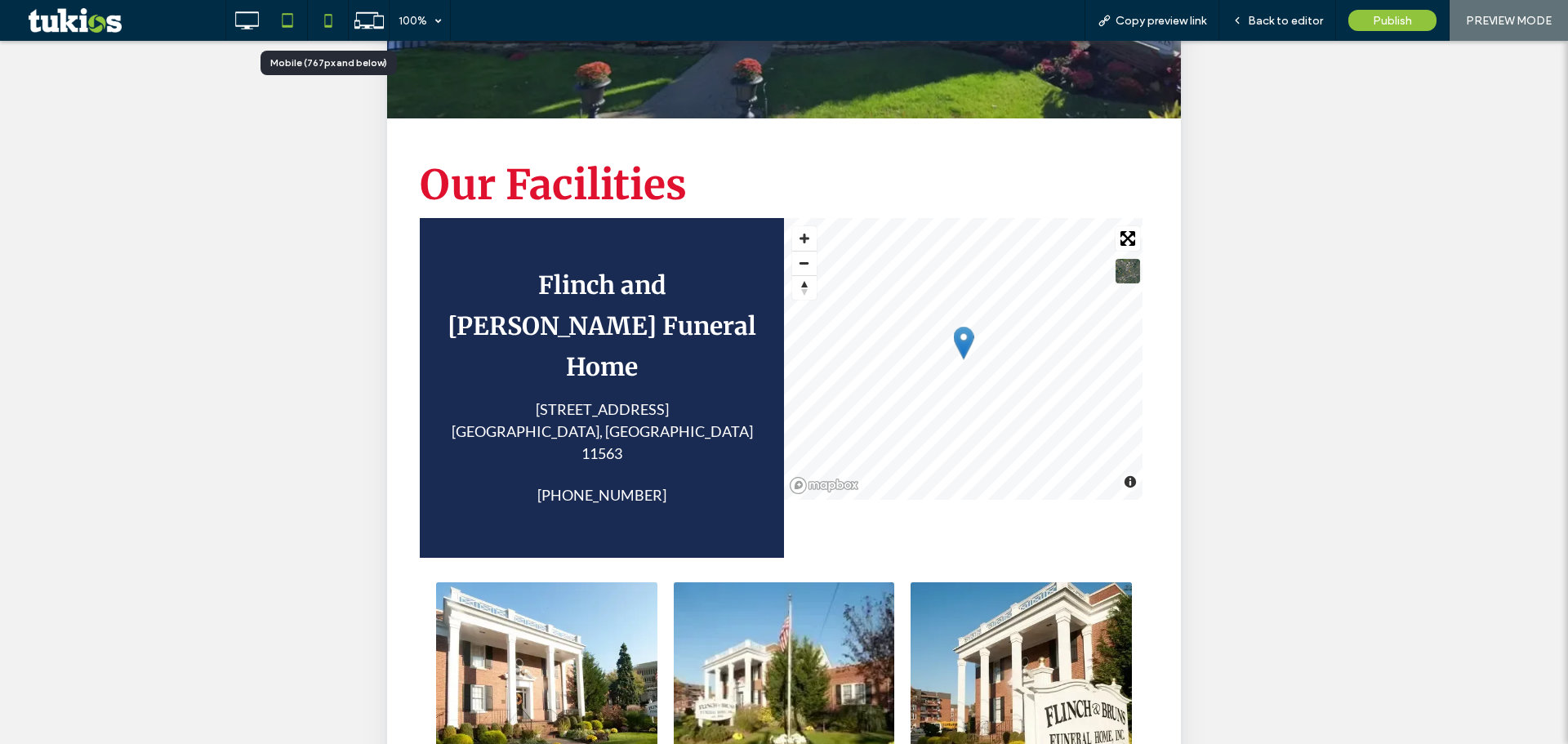
click at [331, 27] on use at bounding box center [328, 20] width 7 height 13
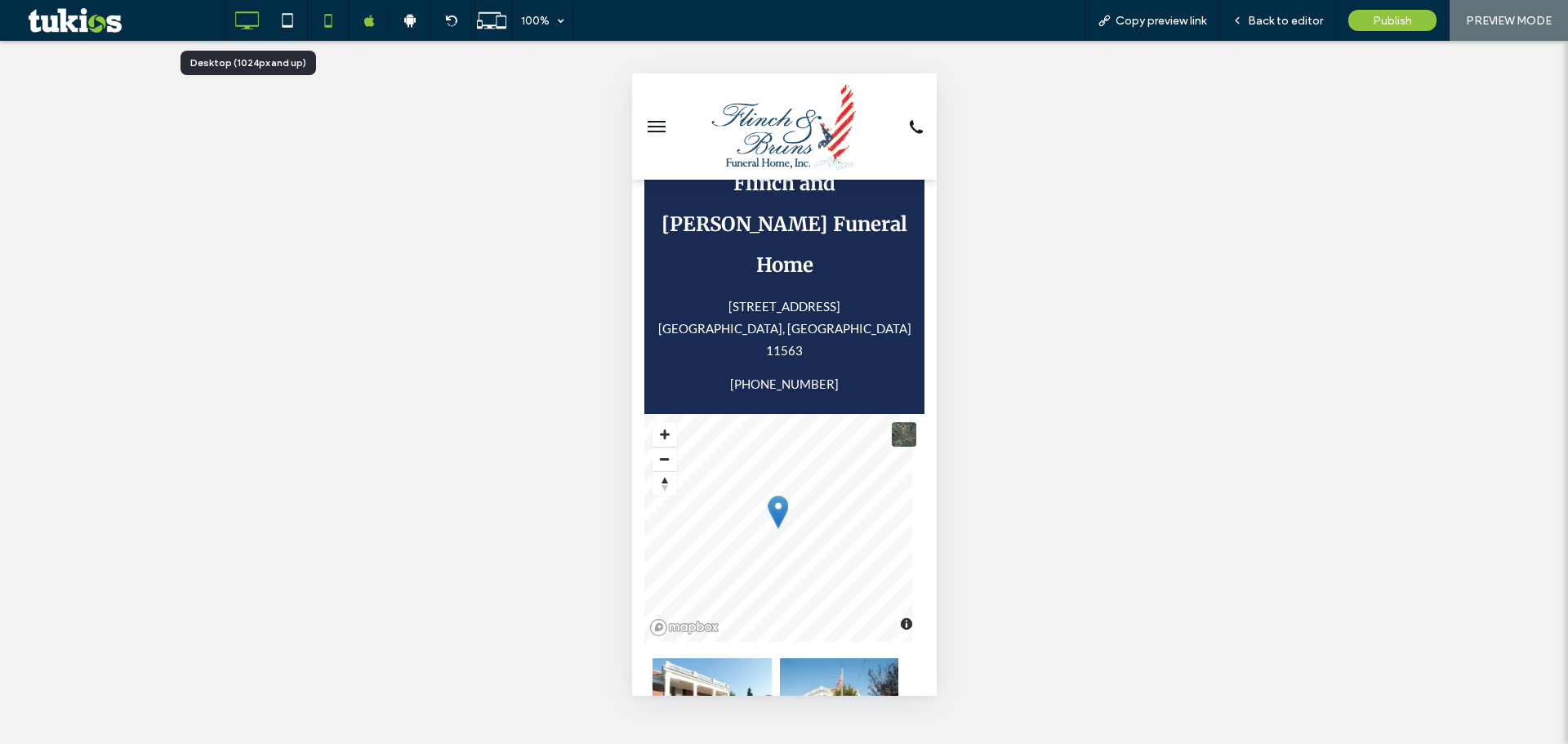
click at [251, 26] on use at bounding box center [248, 21] width 24 height 18
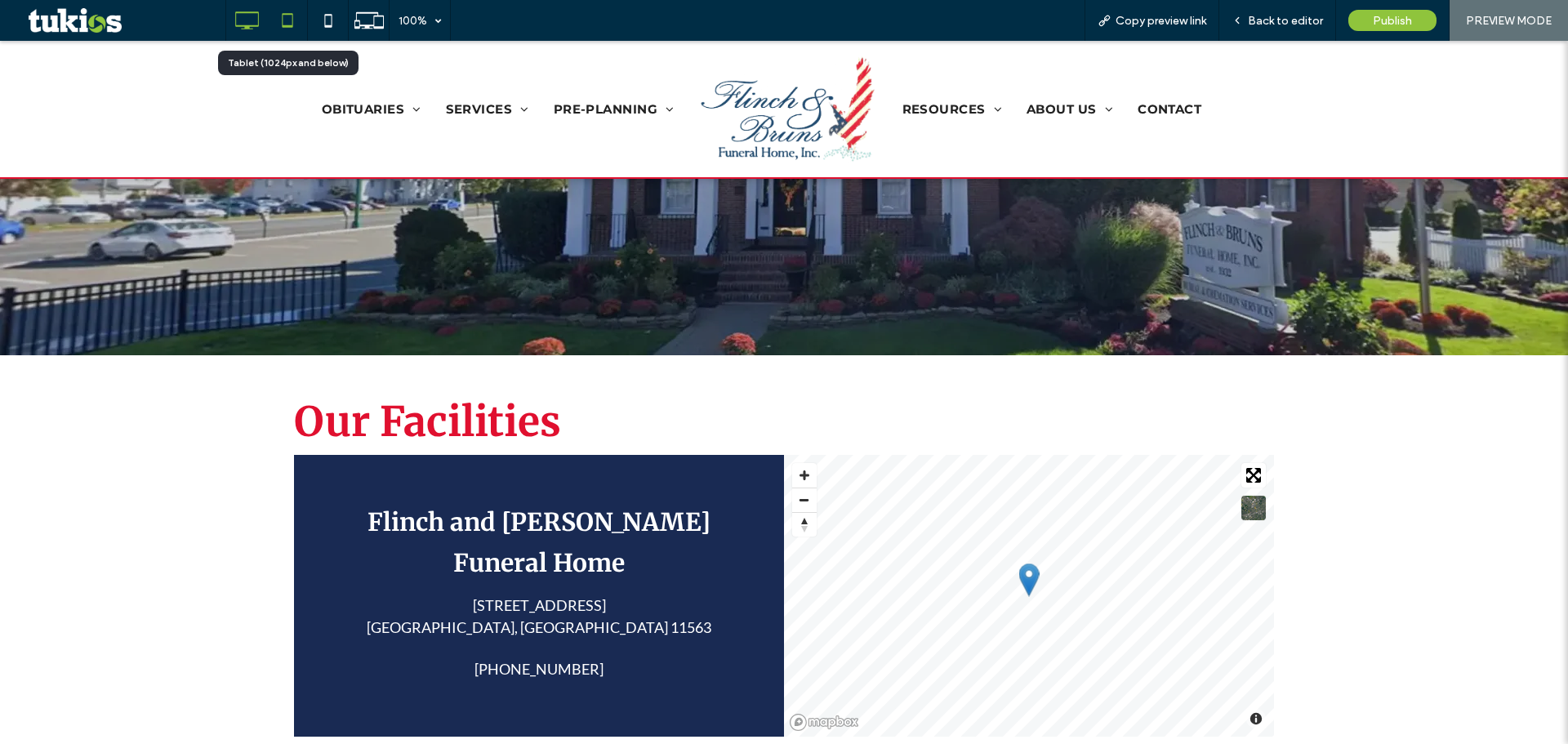
click at [281, 21] on icon at bounding box center [287, 20] width 33 height 33
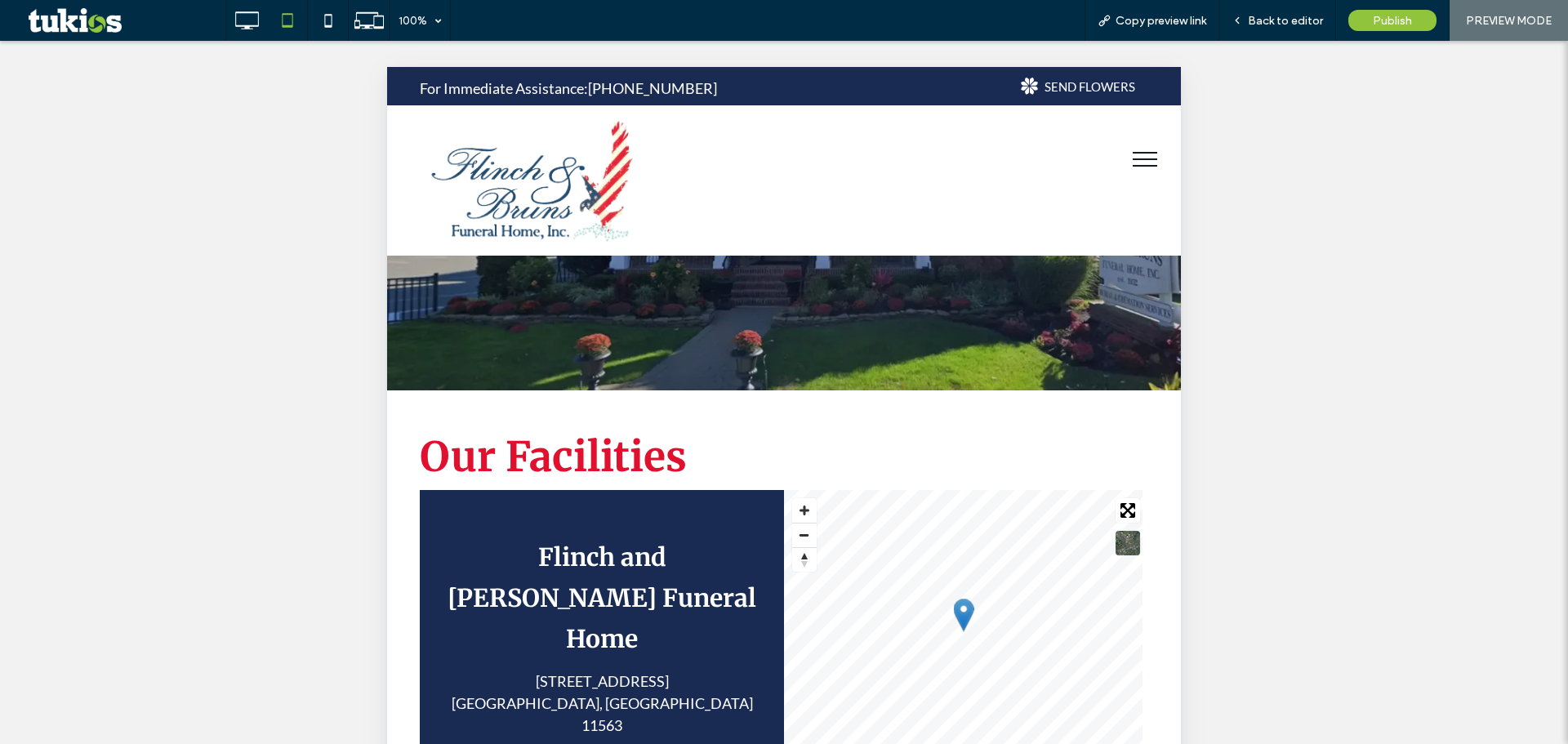
click at [1127, 161] on button "menu" at bounding box center [1145, 159] width 43 height 43
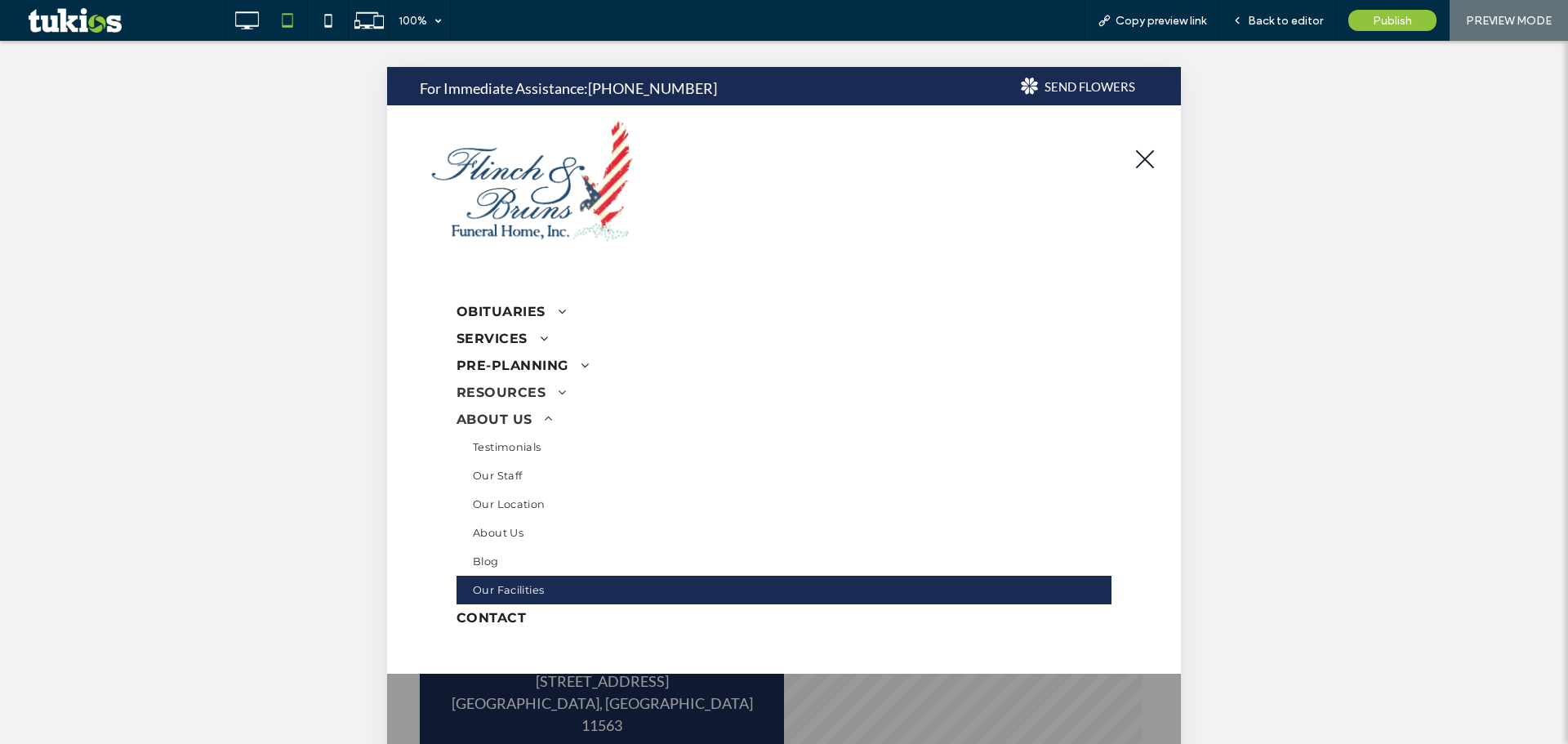
click at [538, 389] on span "RESOURCES" at bounding box center [511, 392] width 110 height 16
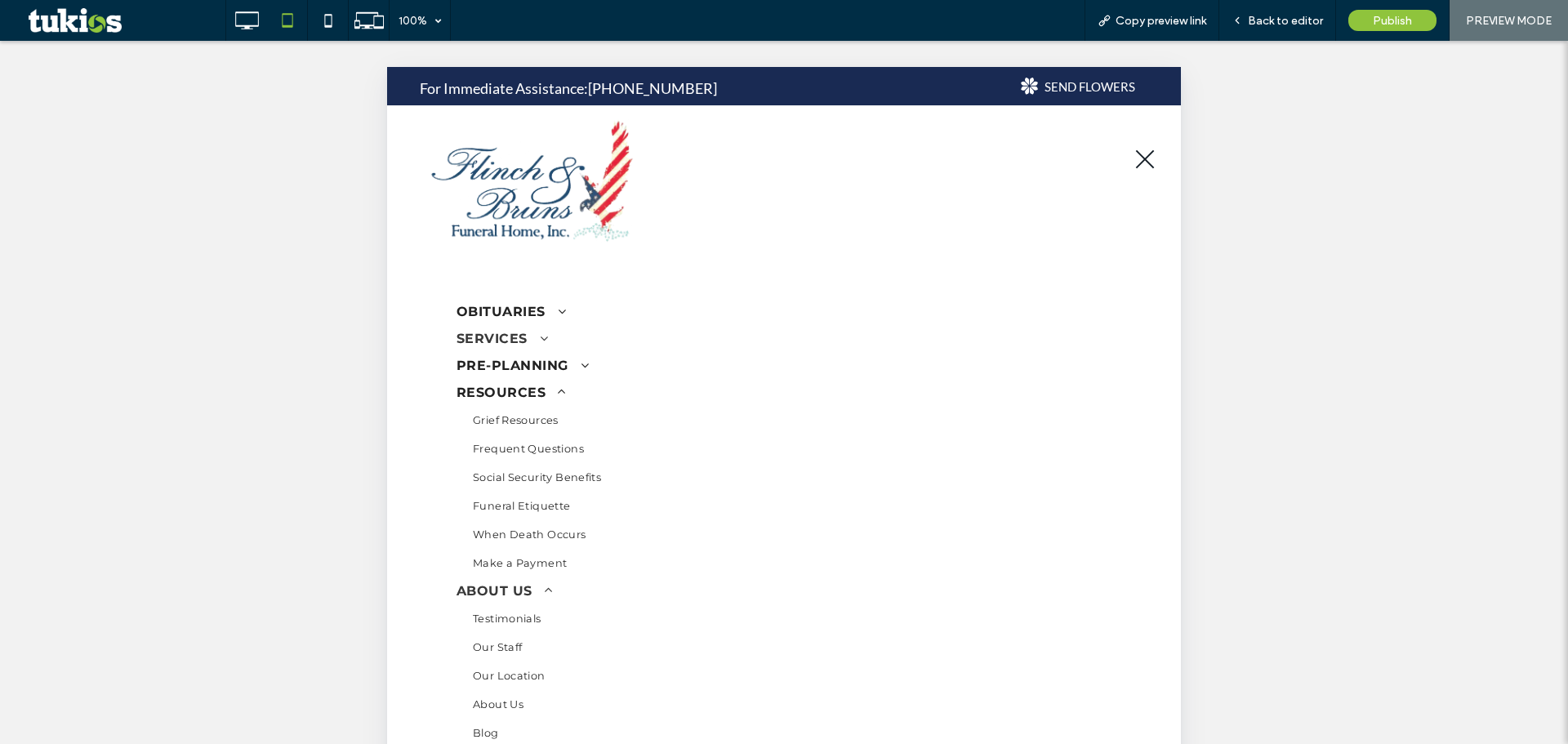
click at [551, 346] on link "SERVICES" at bounding box center [784, 339] width 655 height 27
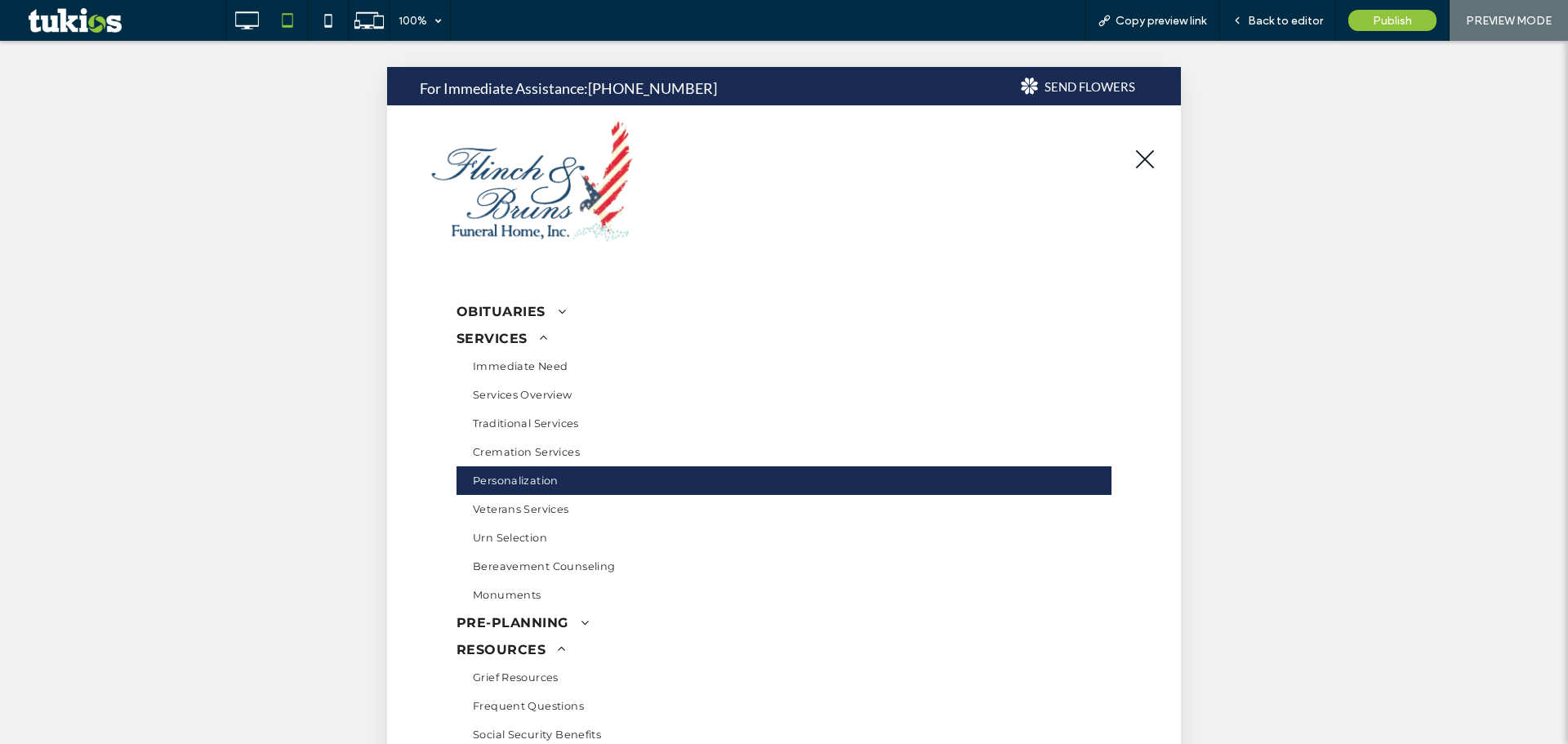
click at [531, 480] on span "Personalization" at bounding box center [516, 480] width 86 height 12
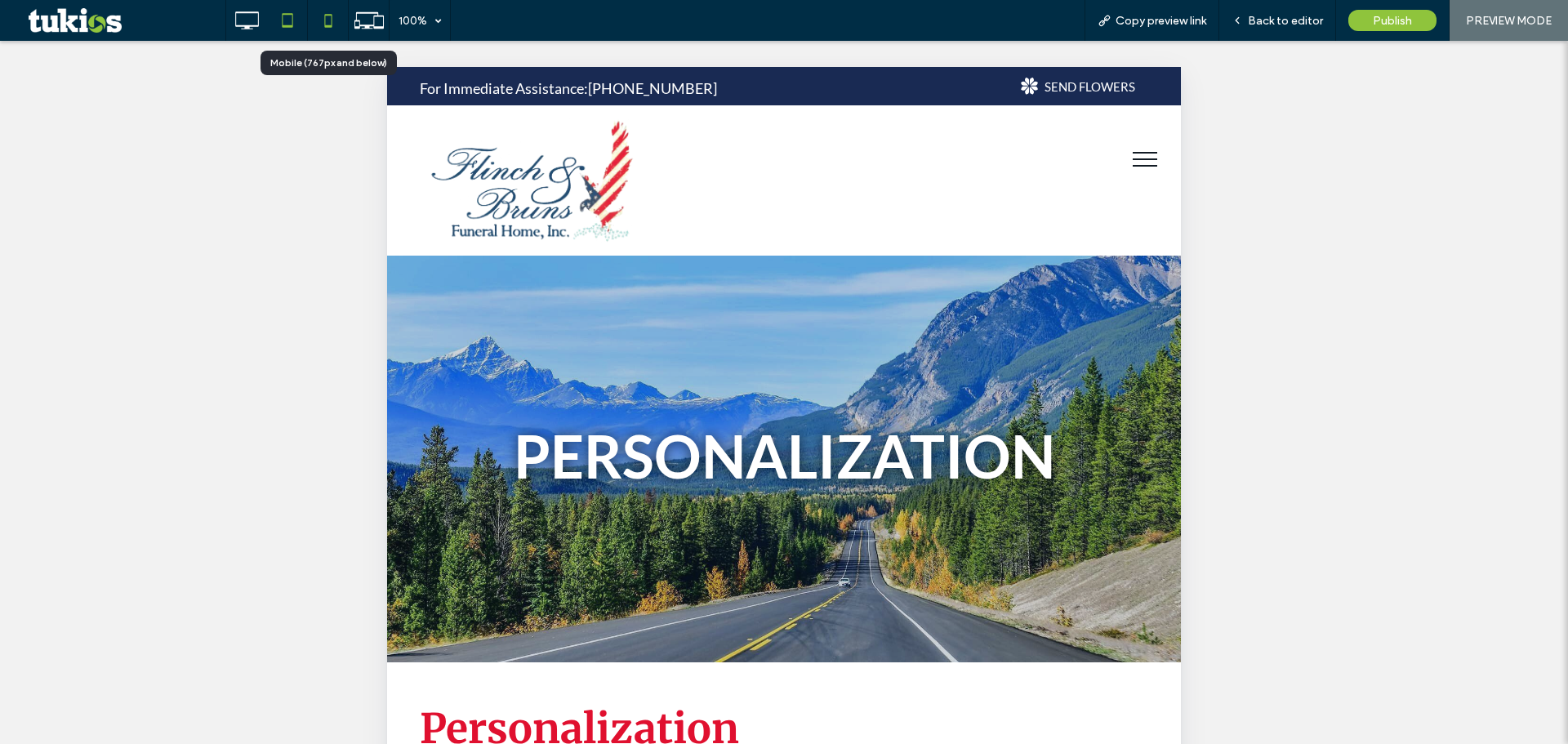
click at [327, 36] on div at bounding box center [328, 20] width 41 height 41
click at [325, 18] on use at bounding box center [328, 20] width 7 height 13
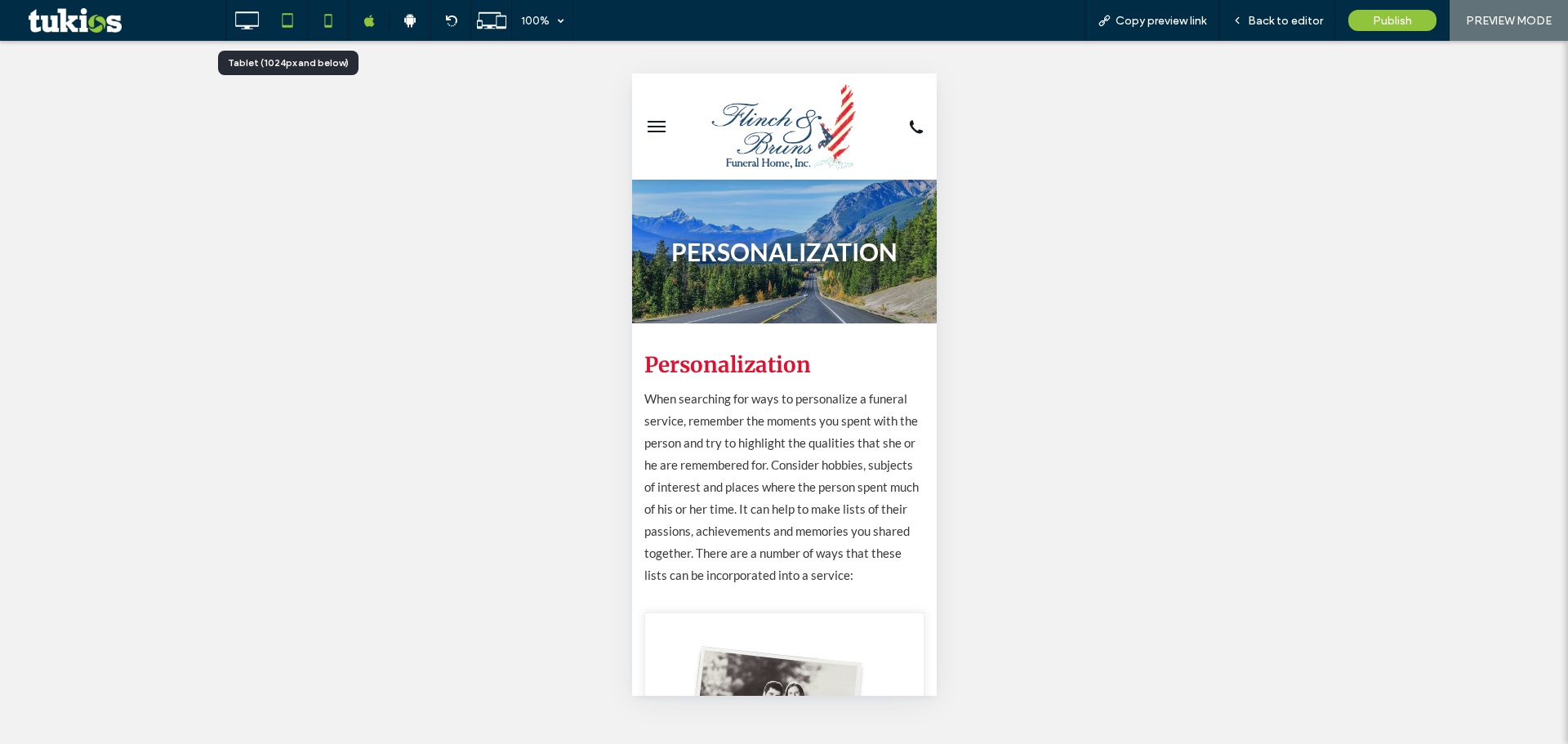
click at [285, 21] on icon at bounding box center [287, 20] width 33 height 33
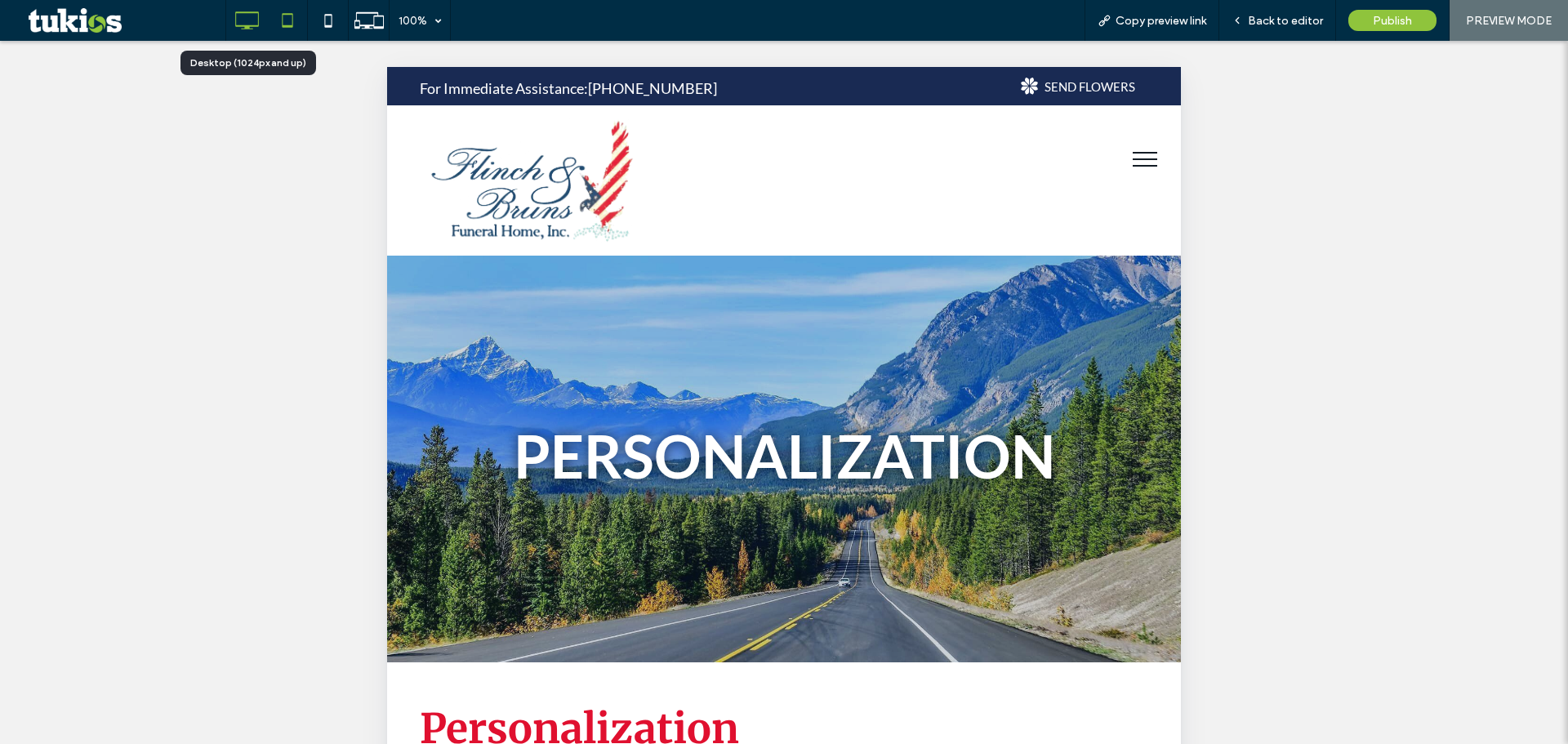
click at [245, 18] on icon at bounding box center [247, 20] width 33 height 33
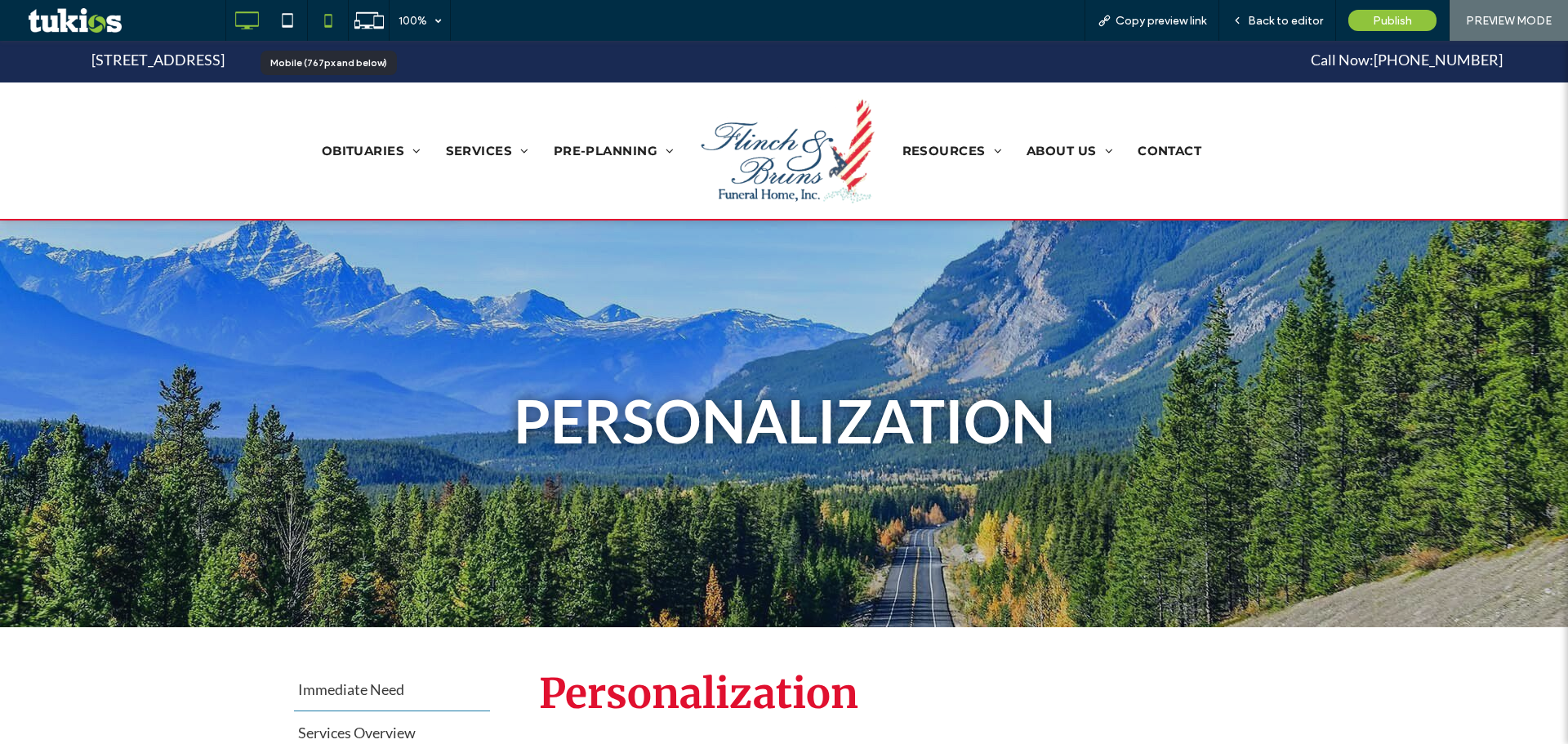
click at [324, 24] on icon at bounding box center [328, 20] width 33 height 33
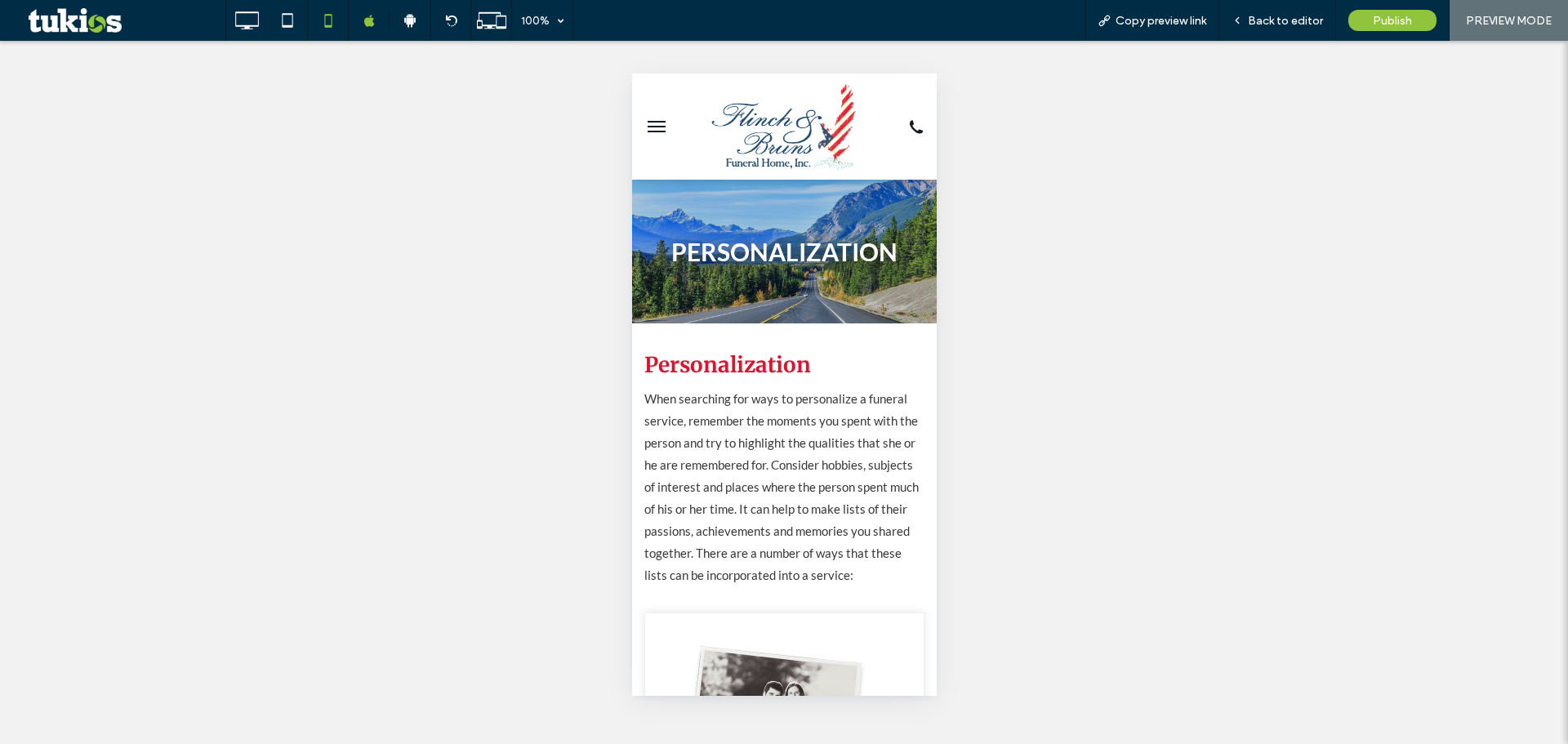
click at [654, 129] on button "menu" at bounding box center [656, 127] width 33 height 33
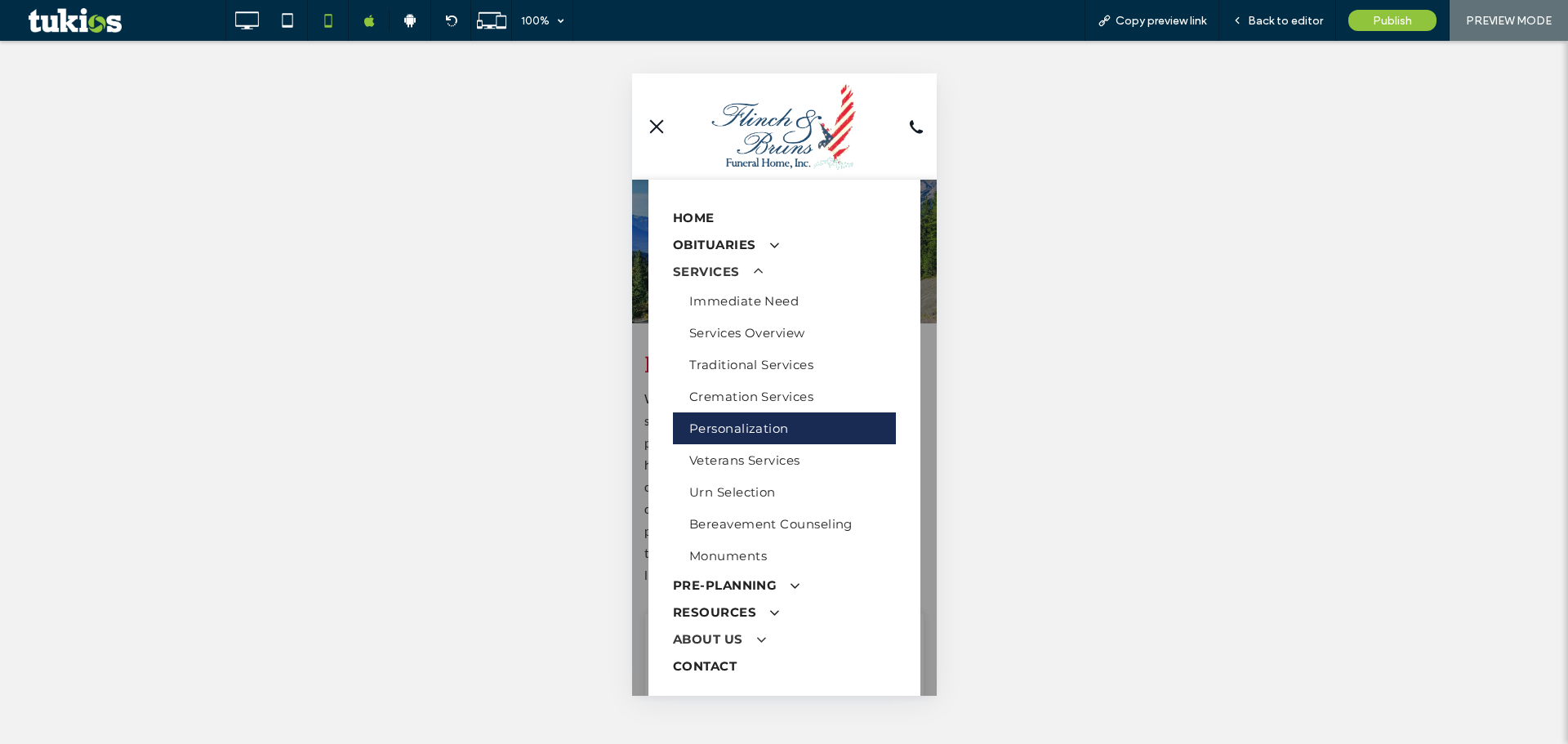
click at [739, 636] on span at bounding box center [753, 640] width 27 height 16
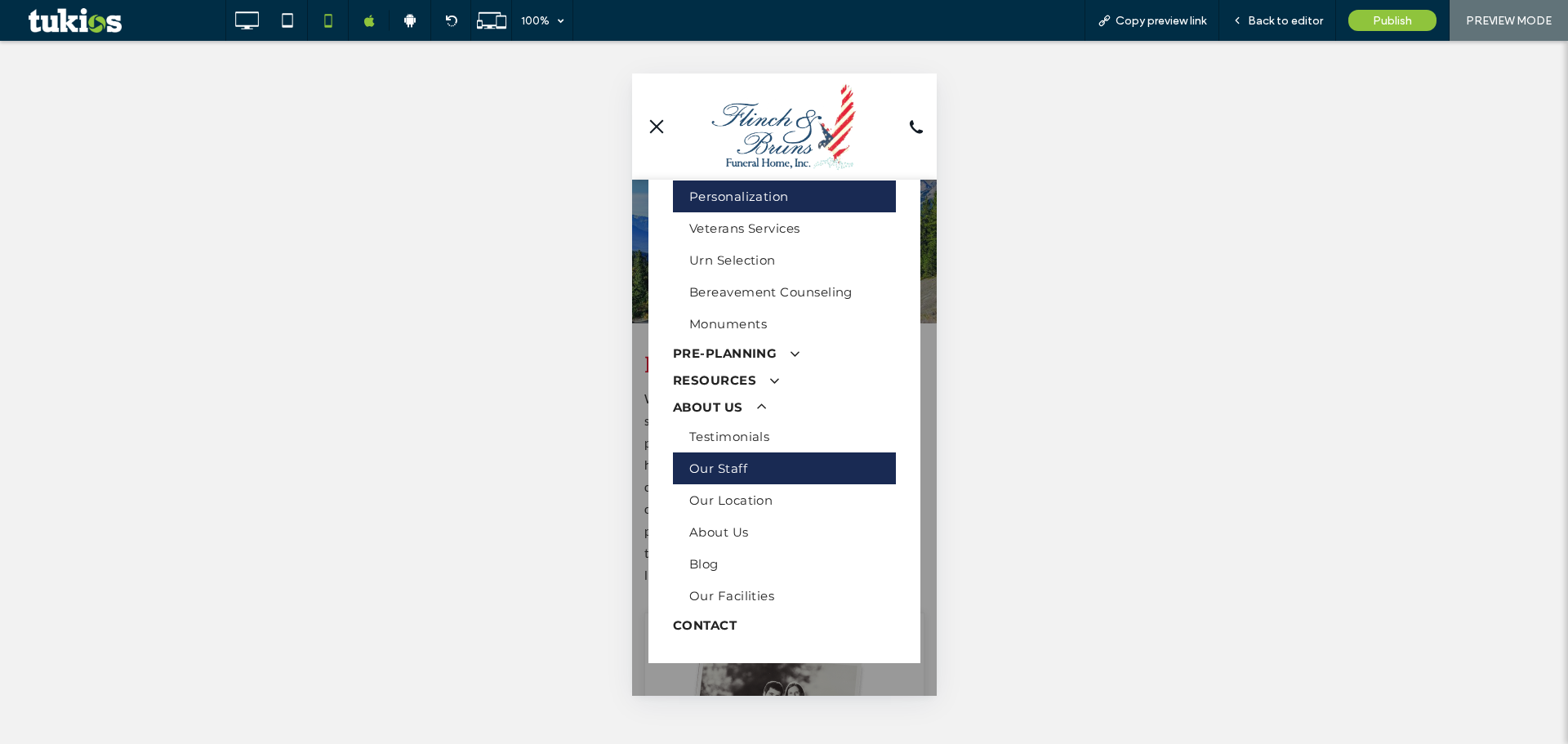
click at [733, 477] on link "Our Staff" at bounding box center [783, 468] width 223 height 32
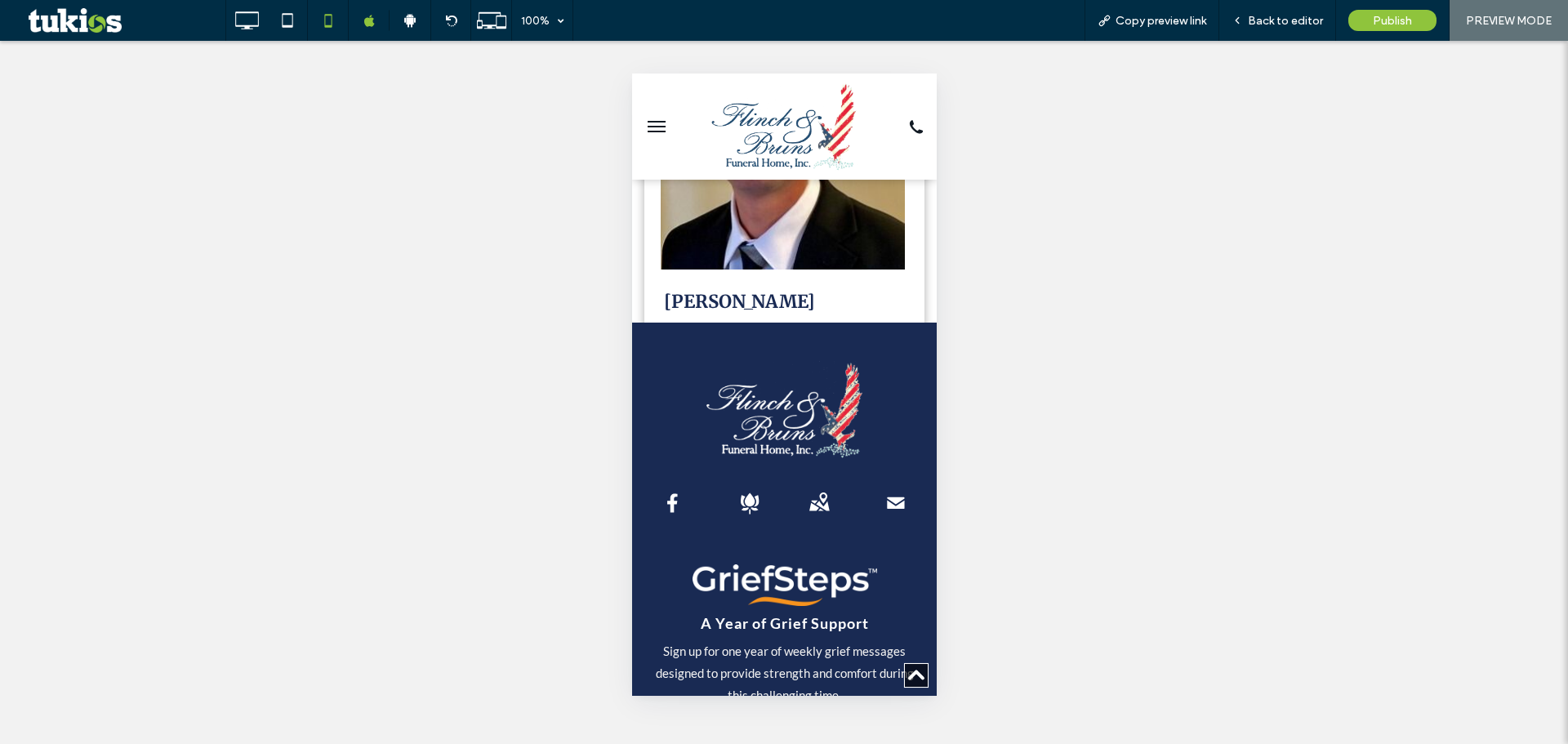
scroll to position [7635, 0]
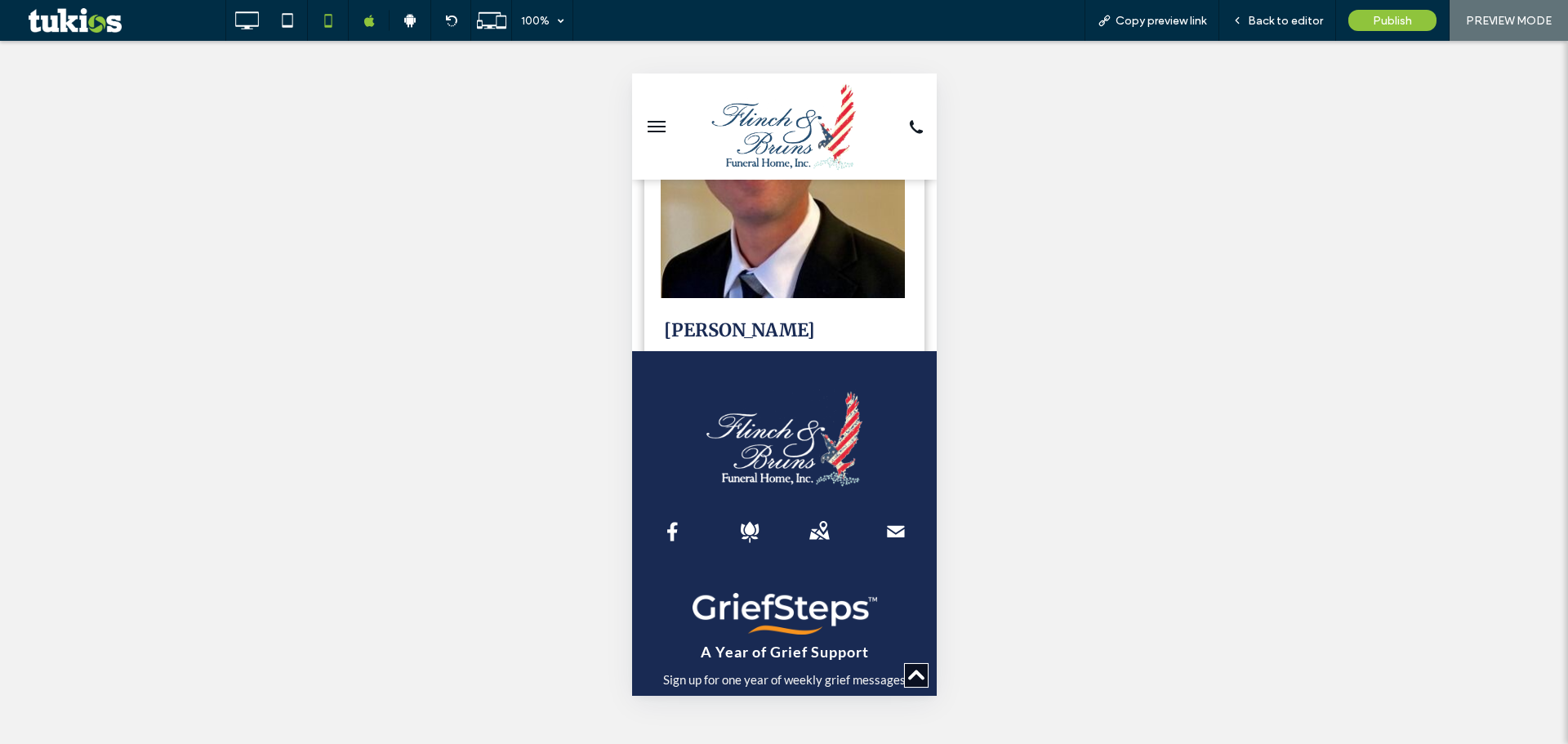
drag, startPoint x: 1268, startPoint y: 21, endPoint x: 1363, endPoint y: 50, distance: 99.3
click at [1268, 21] on span "Back to editor" at bounding box center [1285, 20] width 75 height 14
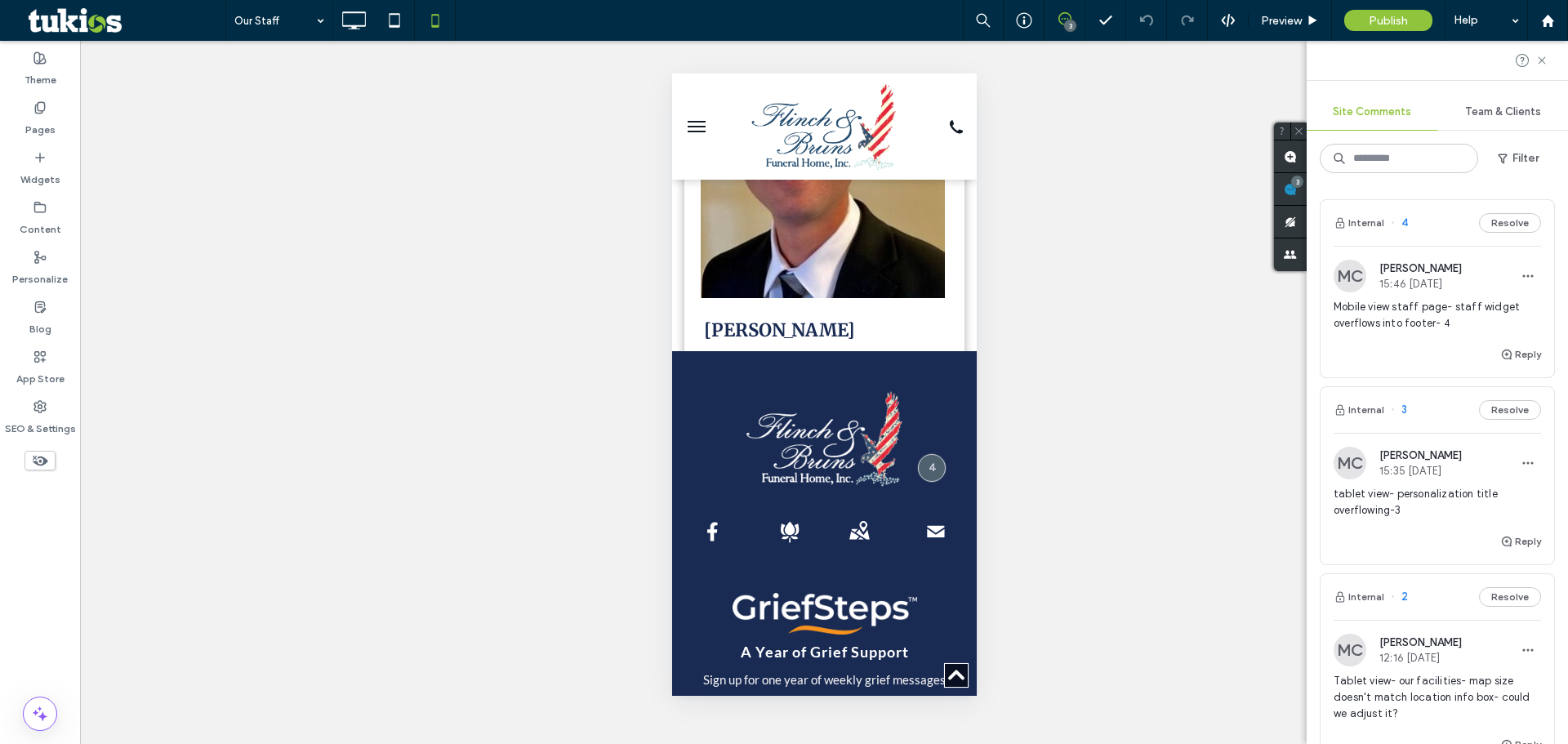
scroll to position [272, 0]
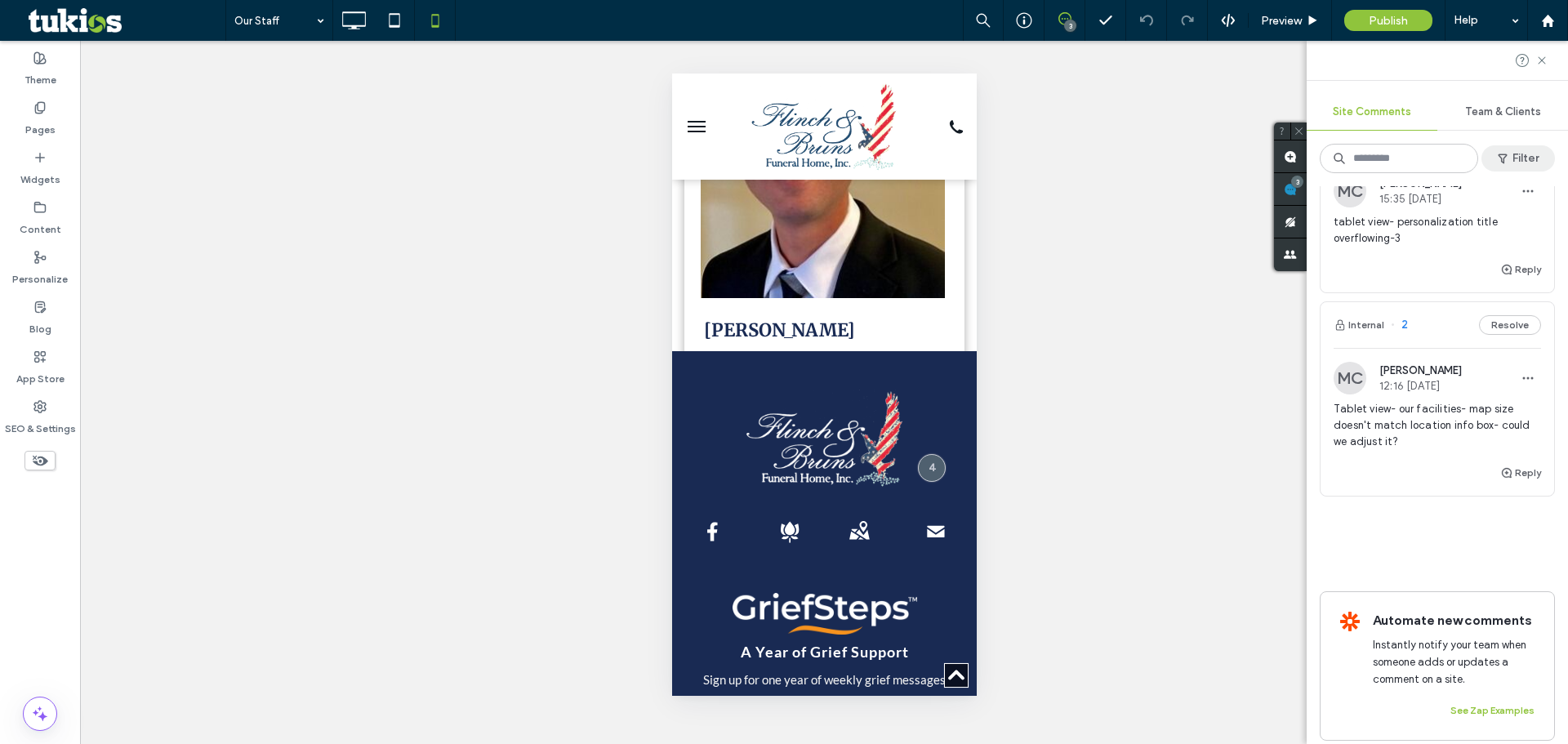
click at [1512, 156] on button "Filter" at bounding box center [1518, 158] width 74 height 26
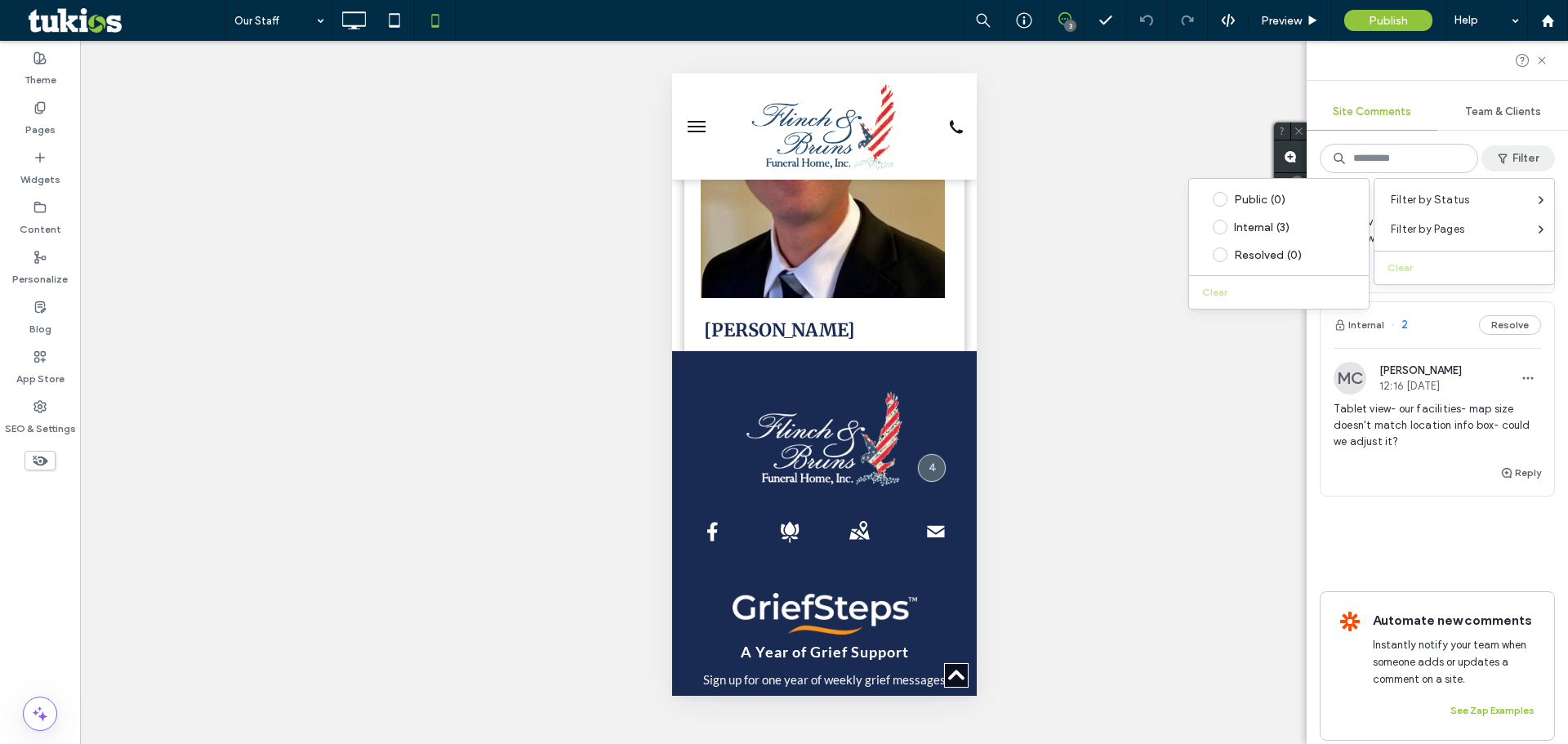
click at [1148, 408] on div "Unhide? Yes Unhide? Yes Unhide? Yes Unhide? Yes Unhide? Yes Unhide? Yes Unhide?…" at bounding box center [824, 392] width 1489 height 703
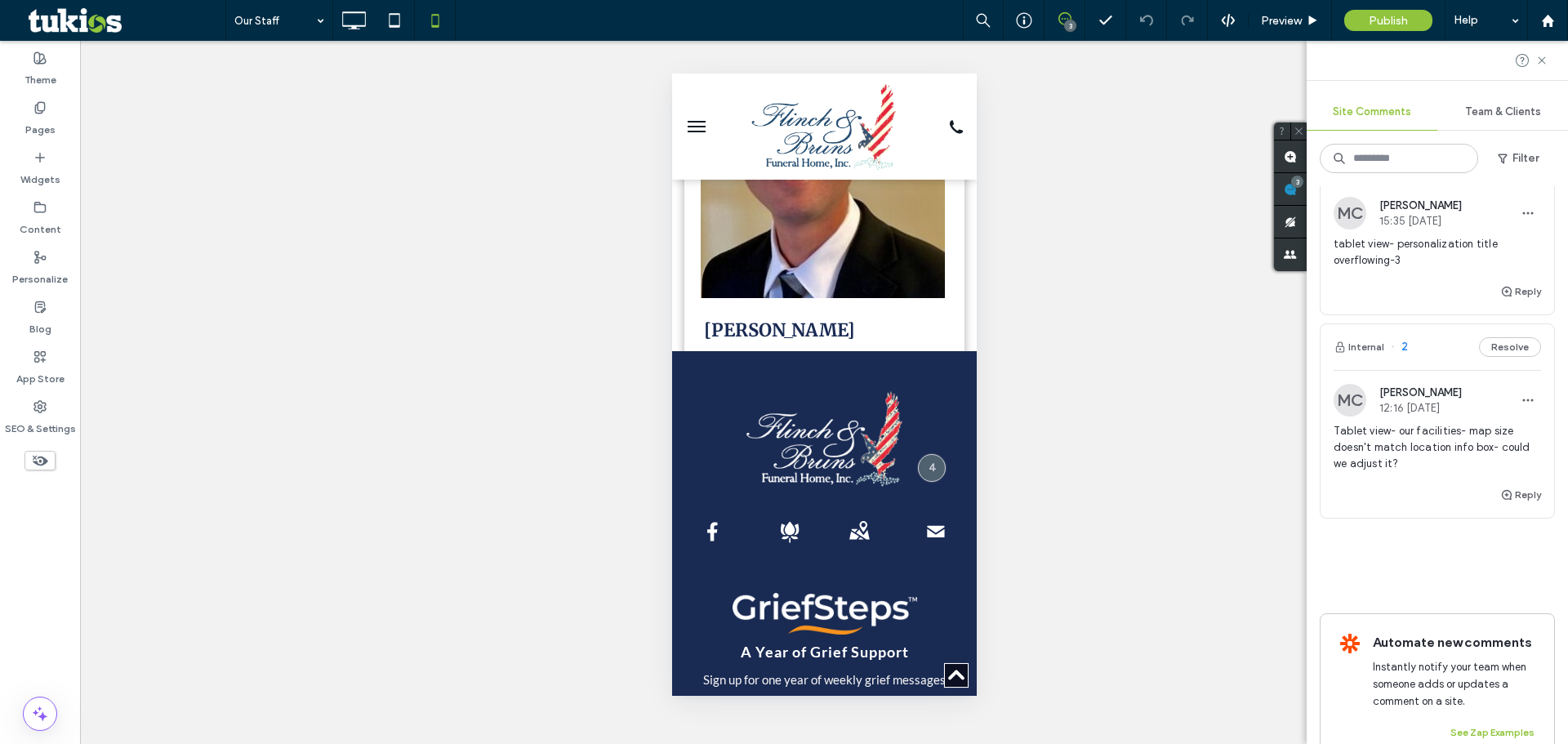
scroll to position [300, 0]
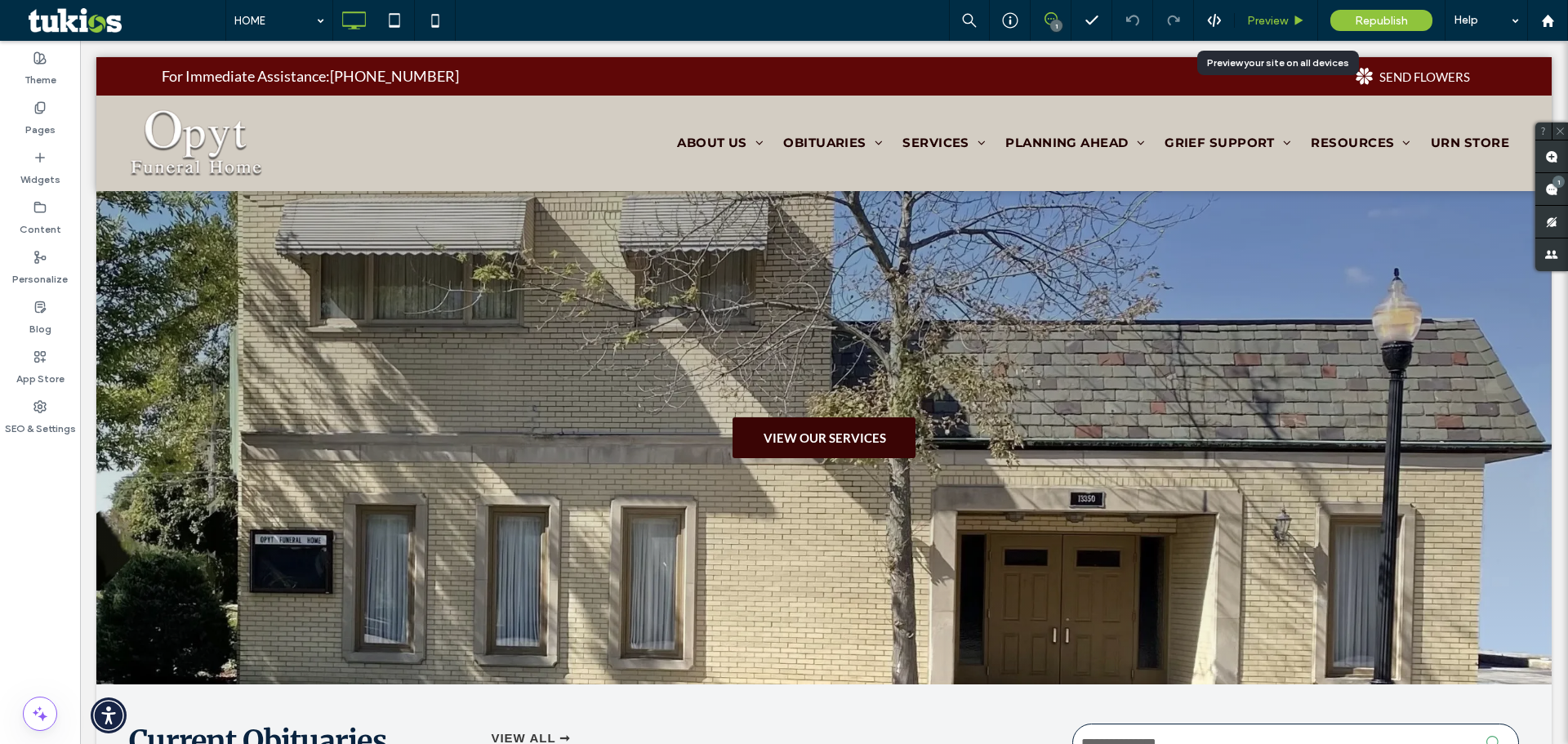
click at [1256, 23] on span "Preview" at bounding box center [1267, 20] width 41 height 14
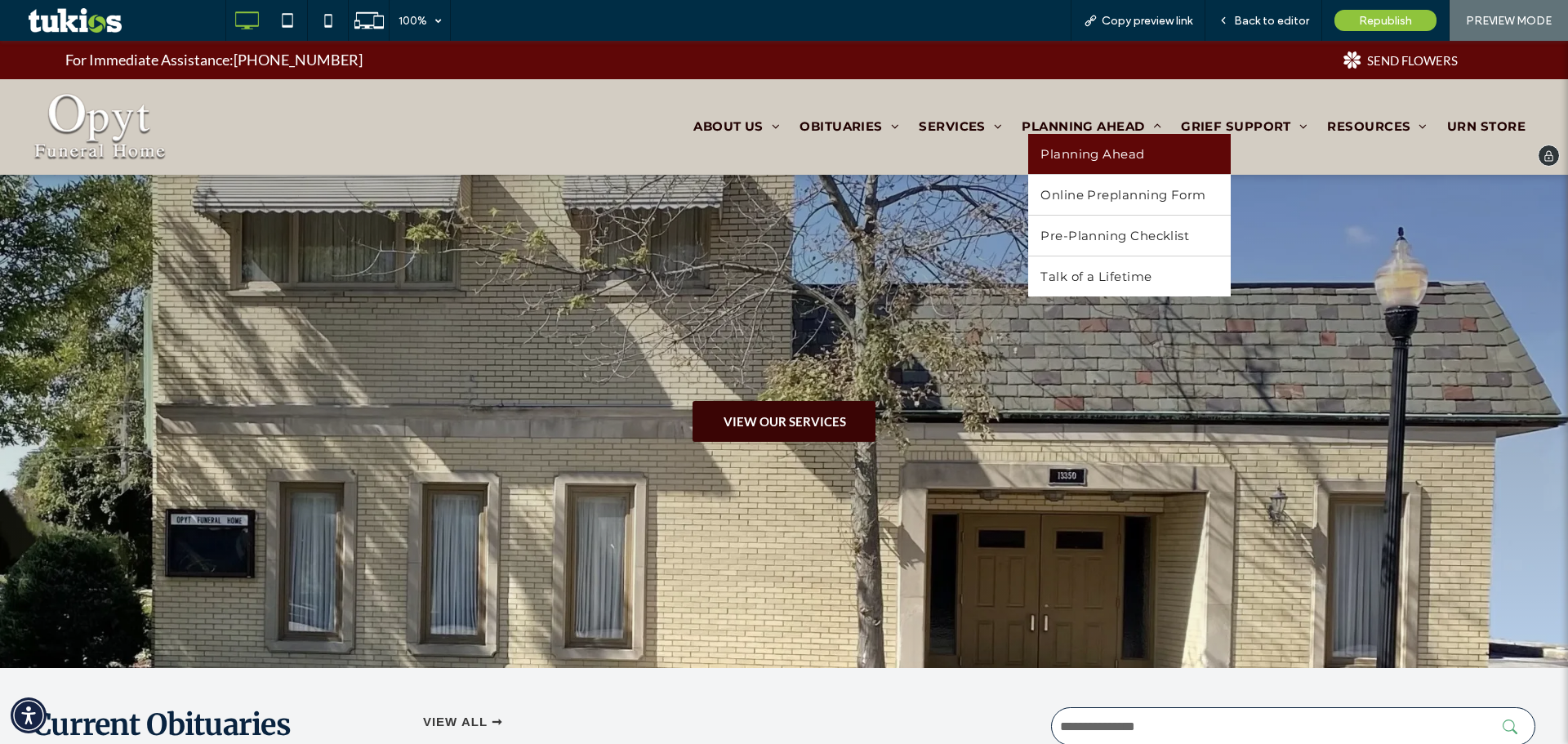
click at [1080, 148] on span "Planning Ahead" at bounding box center [1093, 153] width 104 height 16
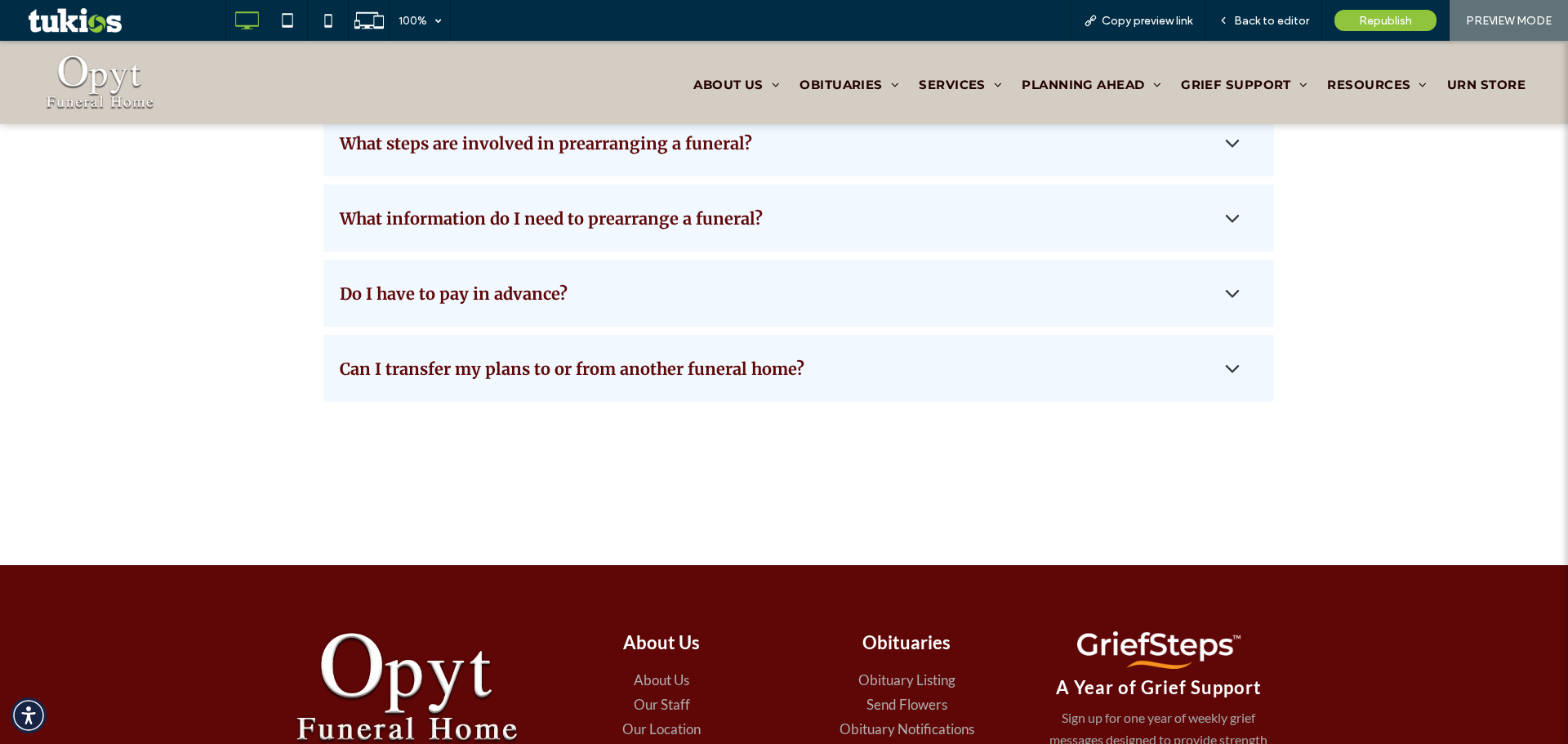
scroll to position [1906, 0]
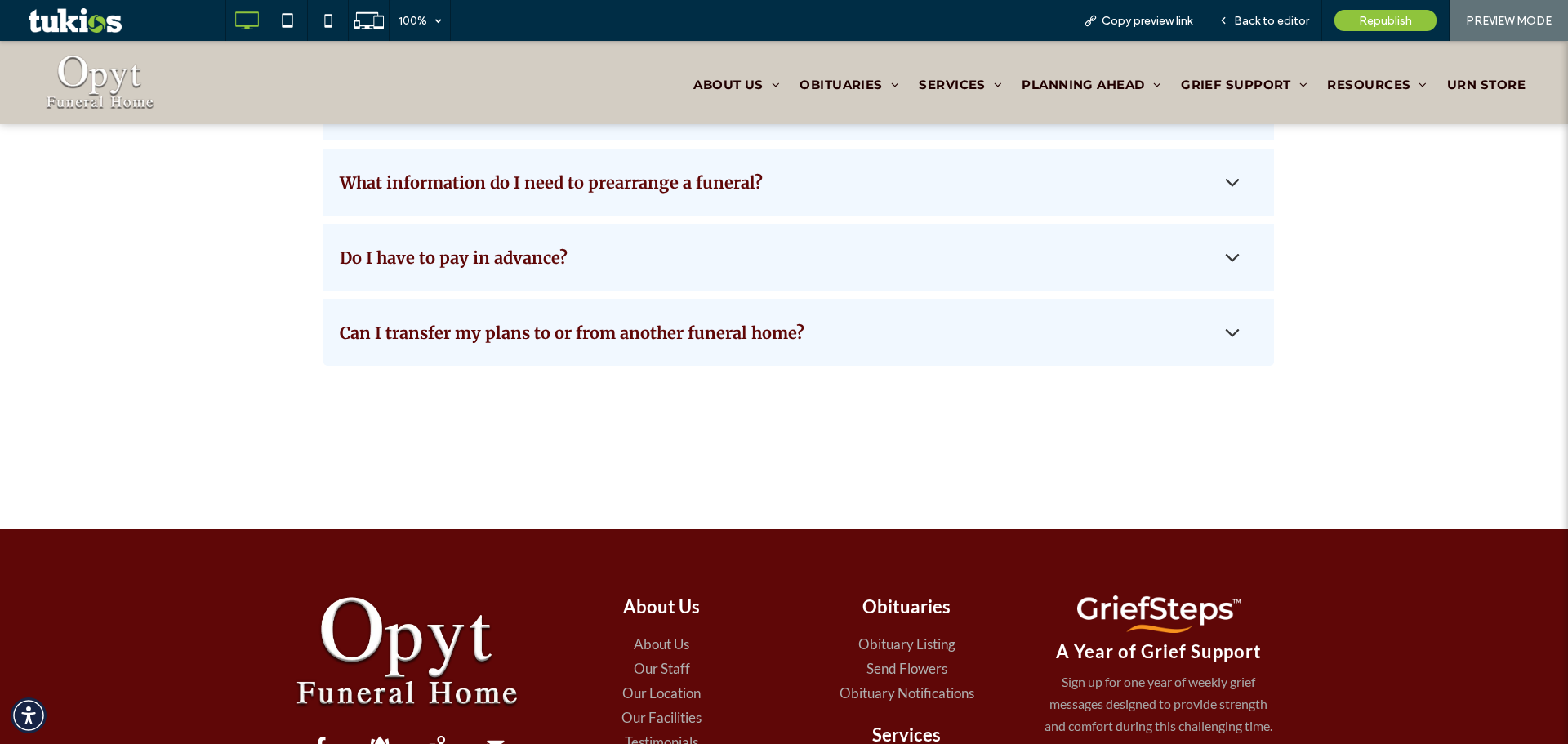
click at [780, 311] on div "Can I transfer my plans to or from another funeral home?" at bounding box center [799, 332] width 951 height 67
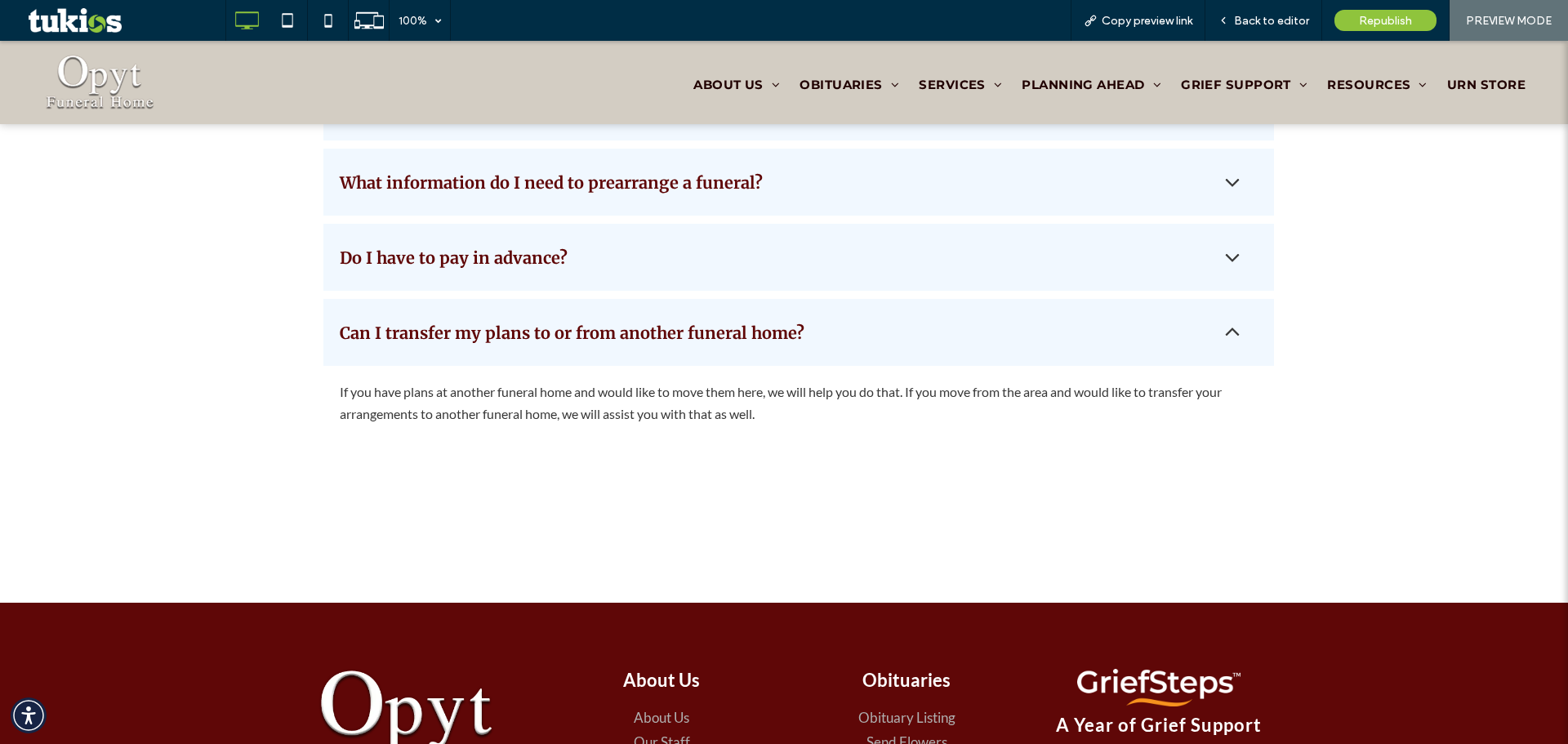
click at [767, 263] on div "Do I have to pay in advance?" at bounding box center [777, 257] width 874 height 20
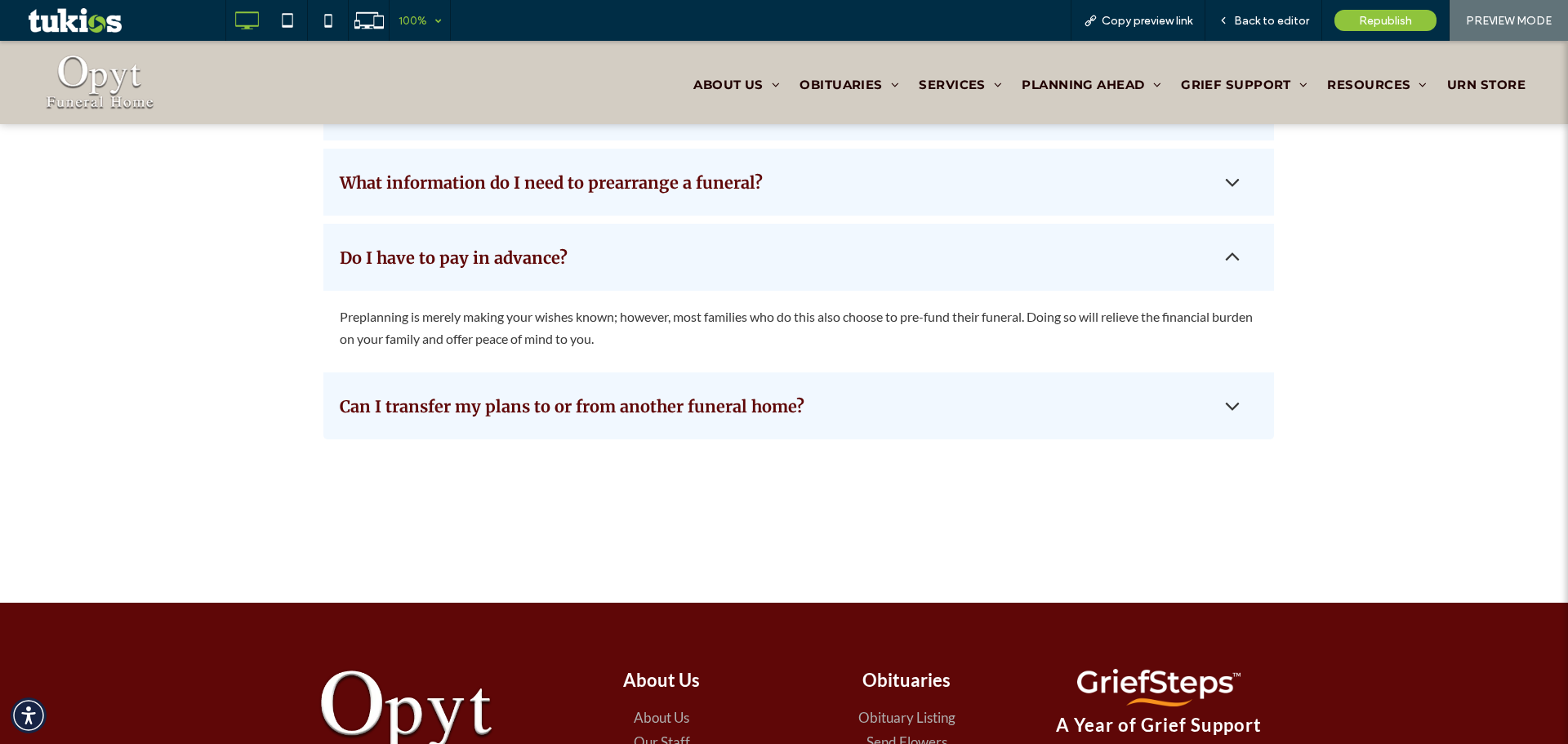
click at [422, 26] on div "100%" at bounding box center [412, 20] width 46 height 41
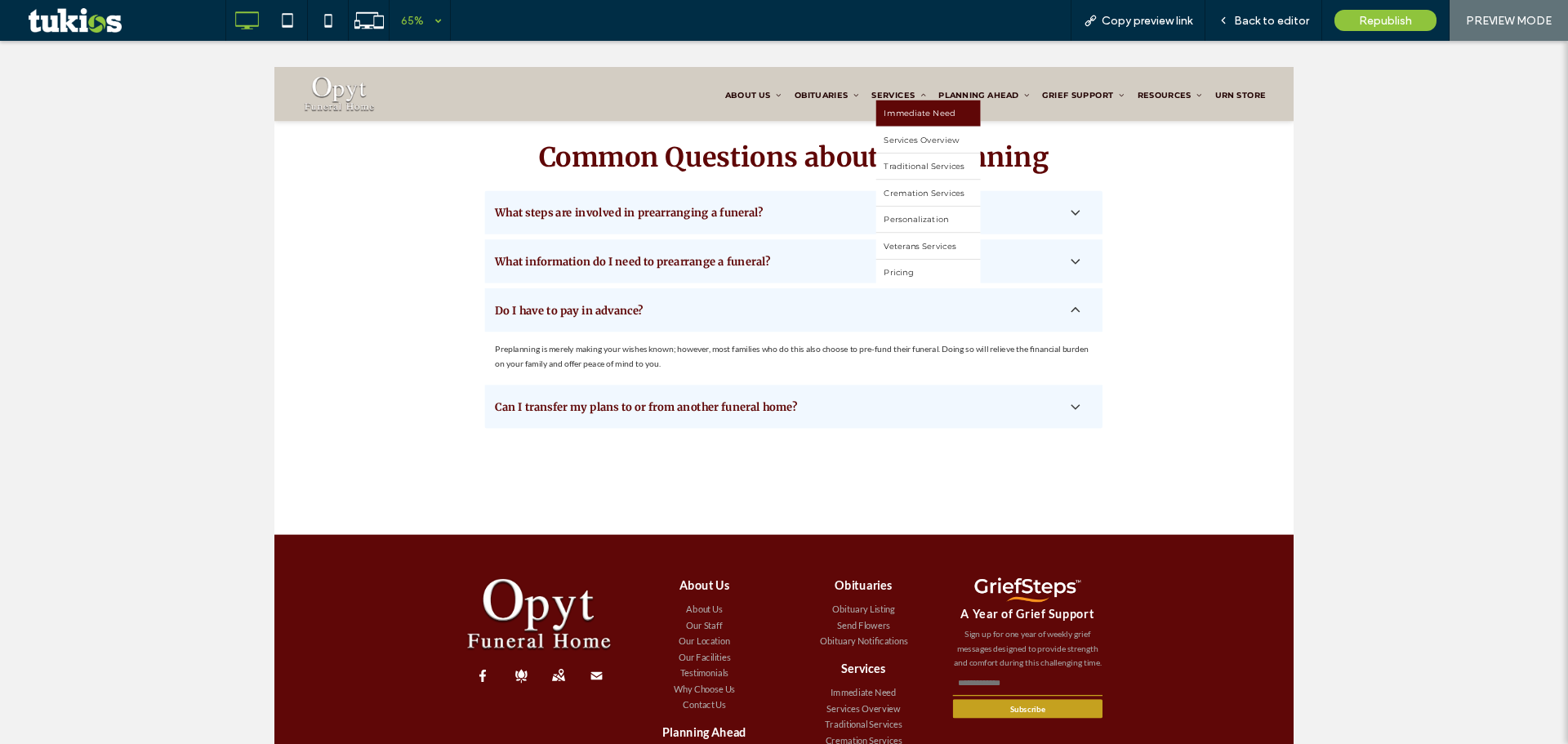
scroll to position [1302, 0]
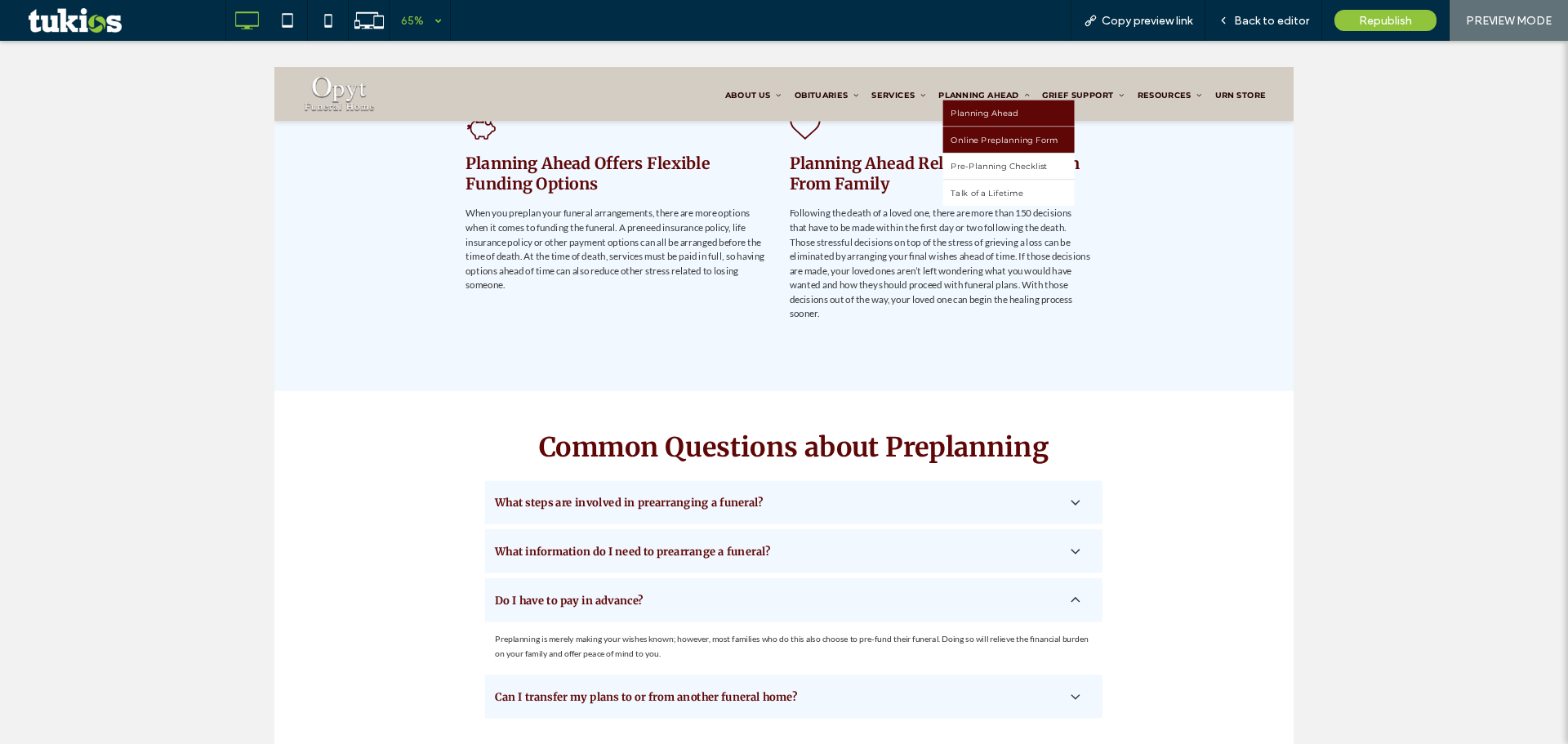
click at [1369, 172] on span "Online Preplanning Form" at bounding box center [1398, 179] width 165 height 16
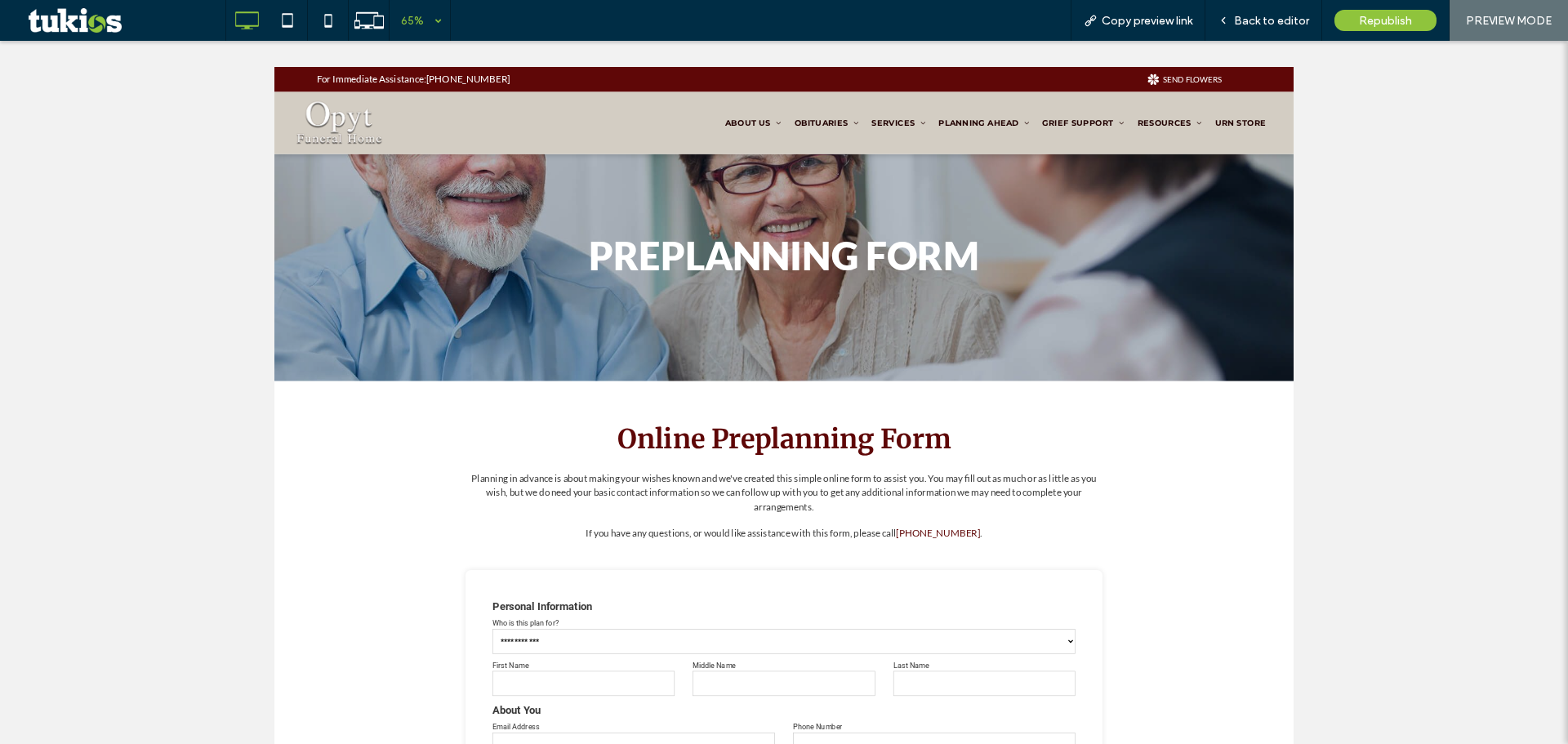
scroll to position [272, 0]
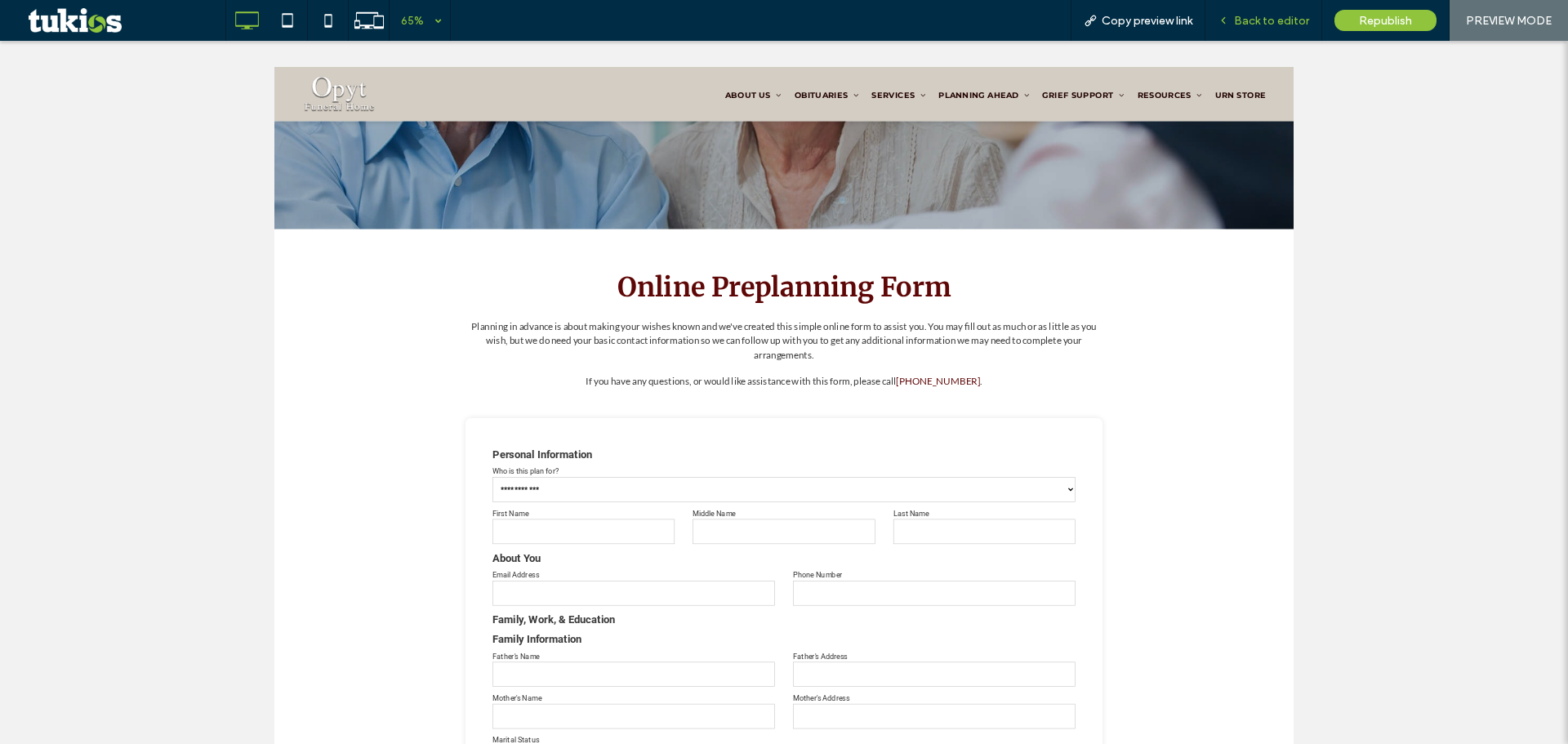
drag, startPoint x: 1270, startPoint y: 15, endPoint x: 1071, endPoint y: 485, distance: 510.4
click at [1270, 15] on span "Back to editor" at bounding box center [1272, 20] width 75 height 14
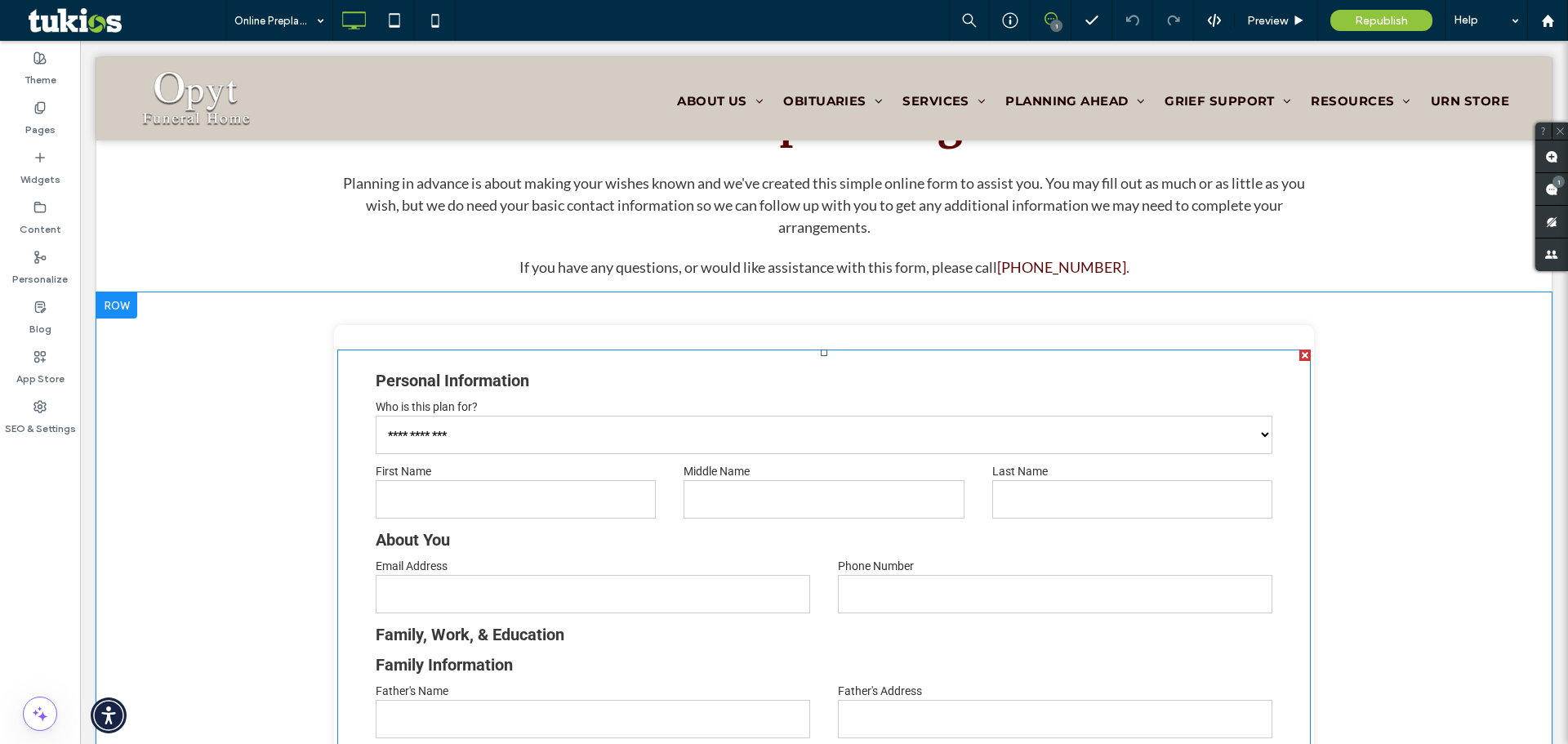
scroll to position [545, 0]
click at [907, 603] on input "tel" at bounding box center [1055, 594] width 435 height 38
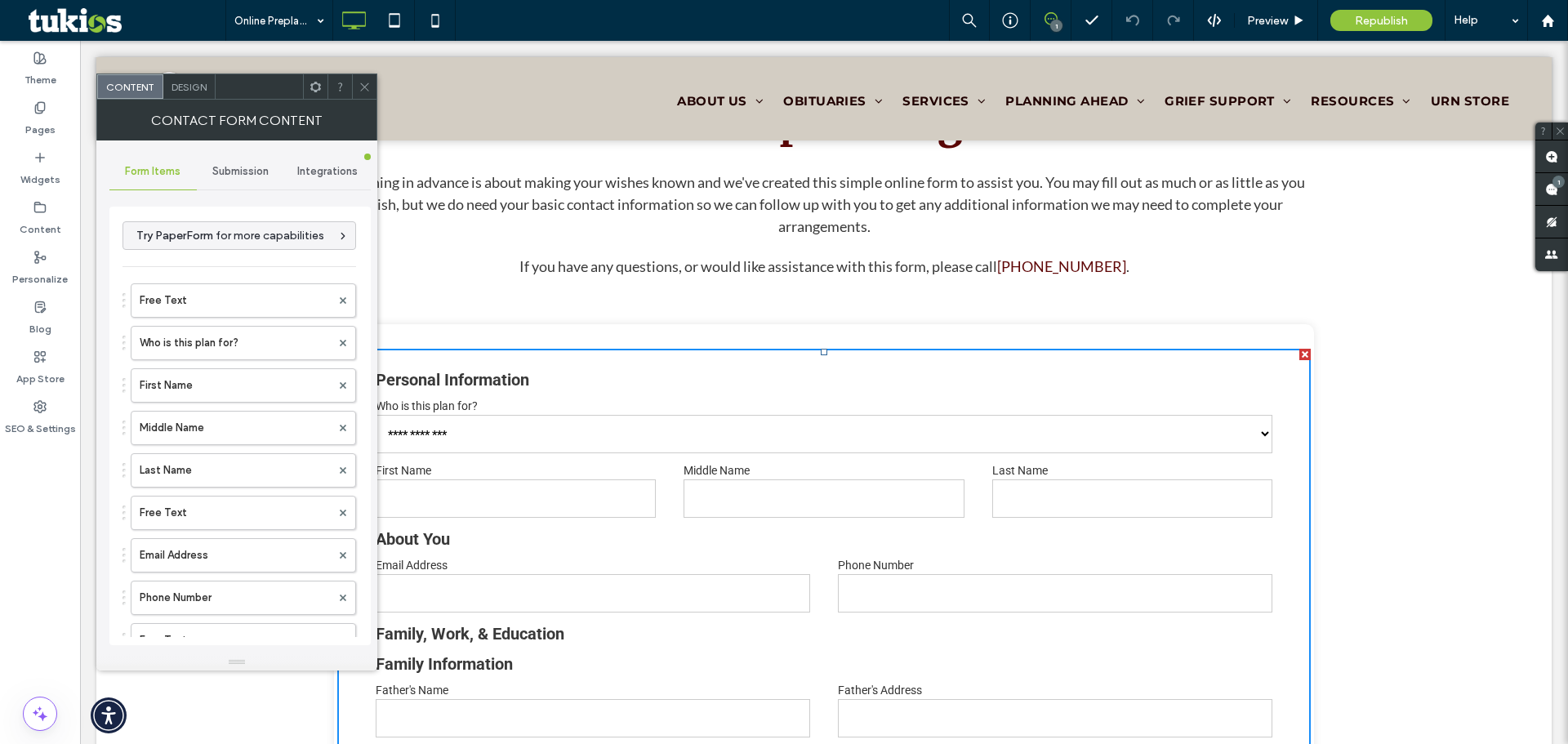
click at [243, 172] on span "Submission" at bounding box center [241, 171] width 57 height 13
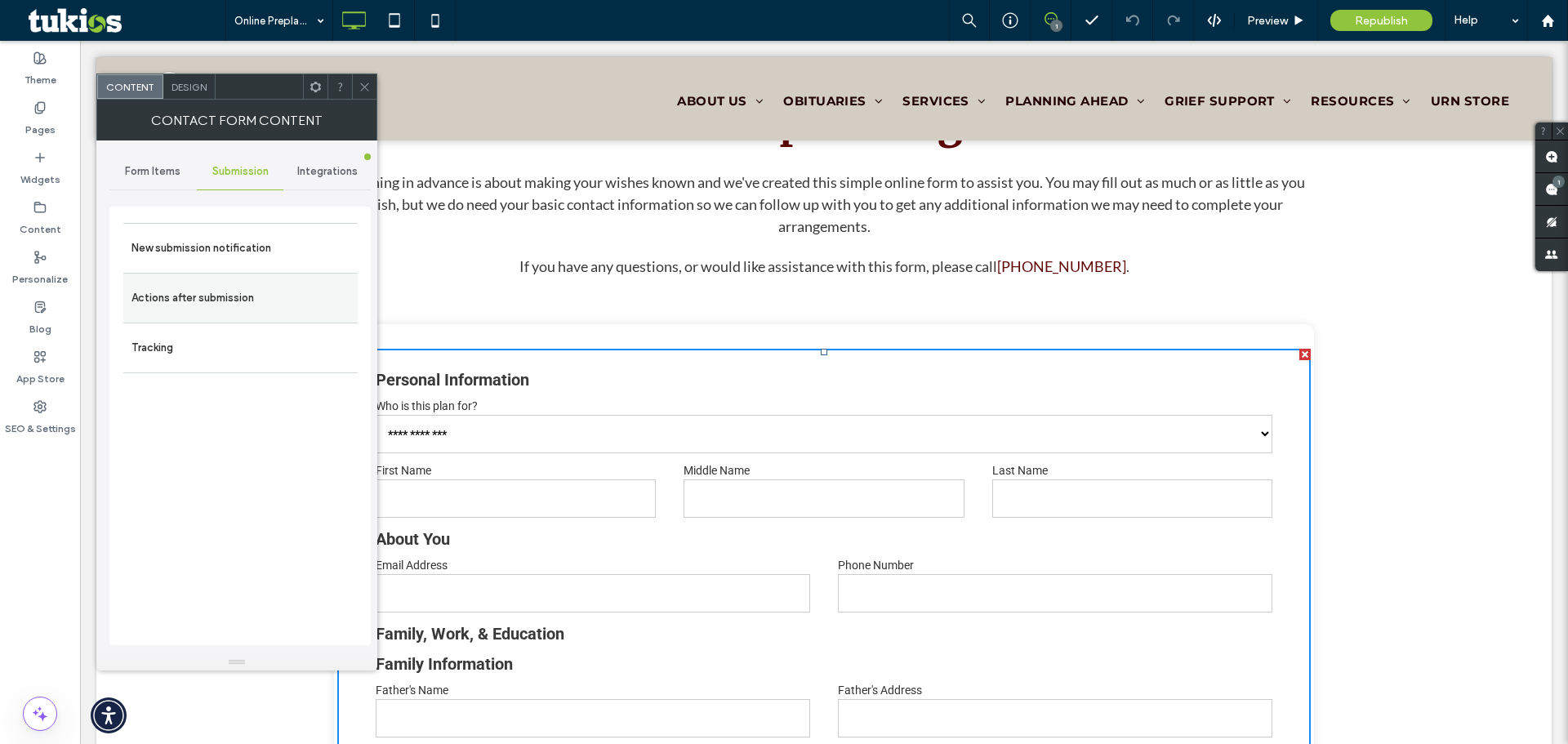
drag, startPoint x: 252, startPoint y: 283, endPoint x: 266, endPoint y: 290, distance: 15.7
click at [253, 284] on label "Actions after submission" at bounding box center [240, 298] width 218 height 33
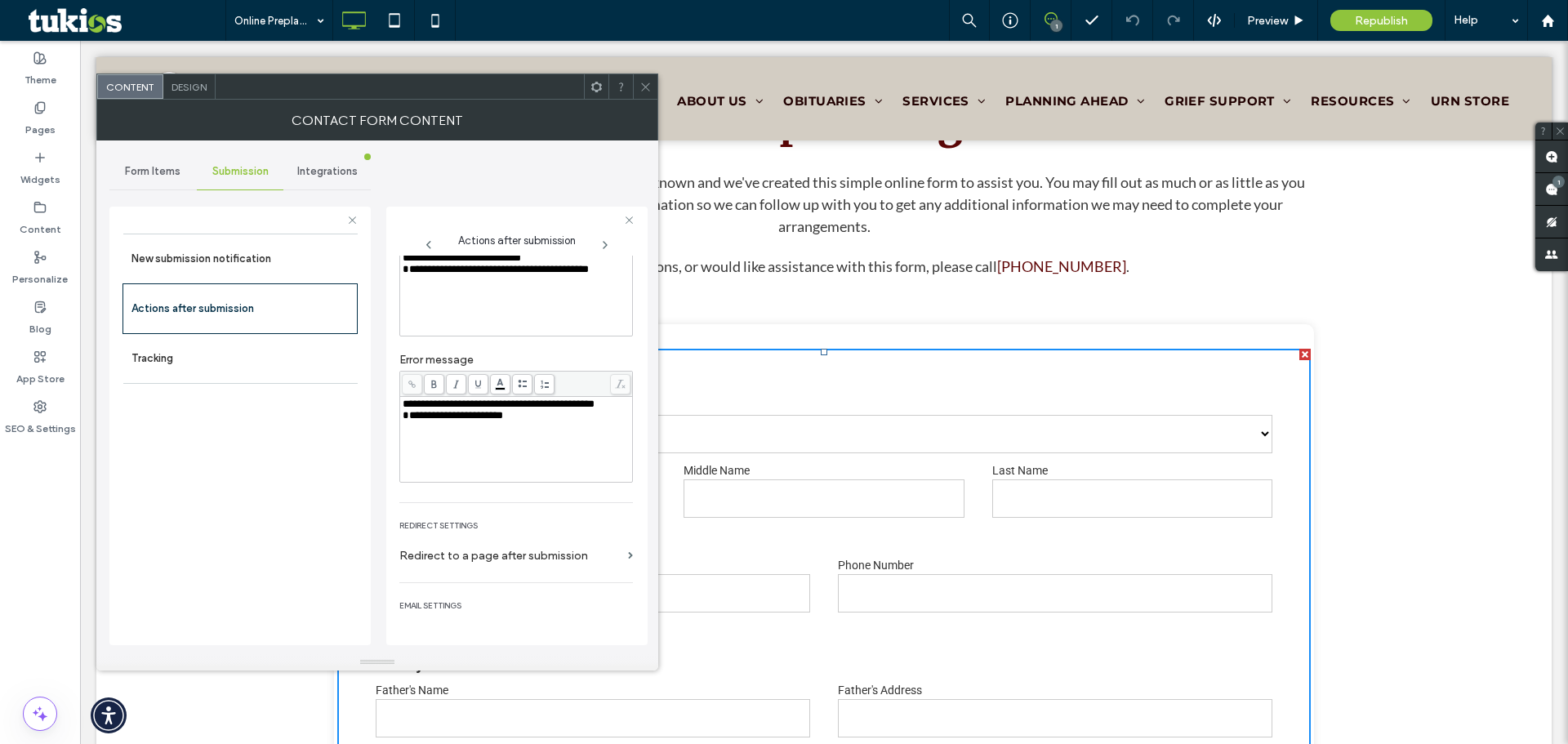
scroll to position [128, 0]
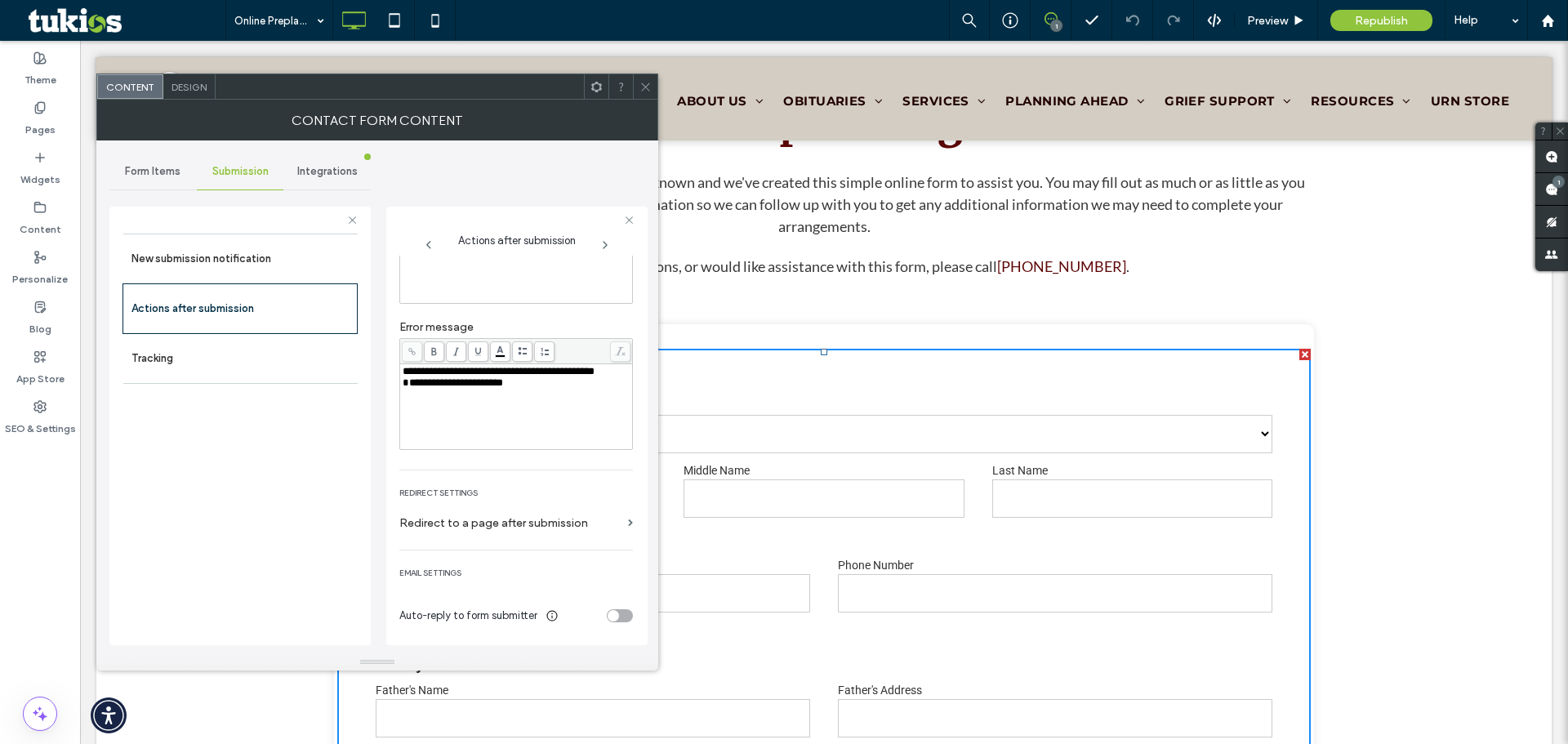
click at [608, 610] on div "toggle" at bounding box center [614, 615] width 12 height 12
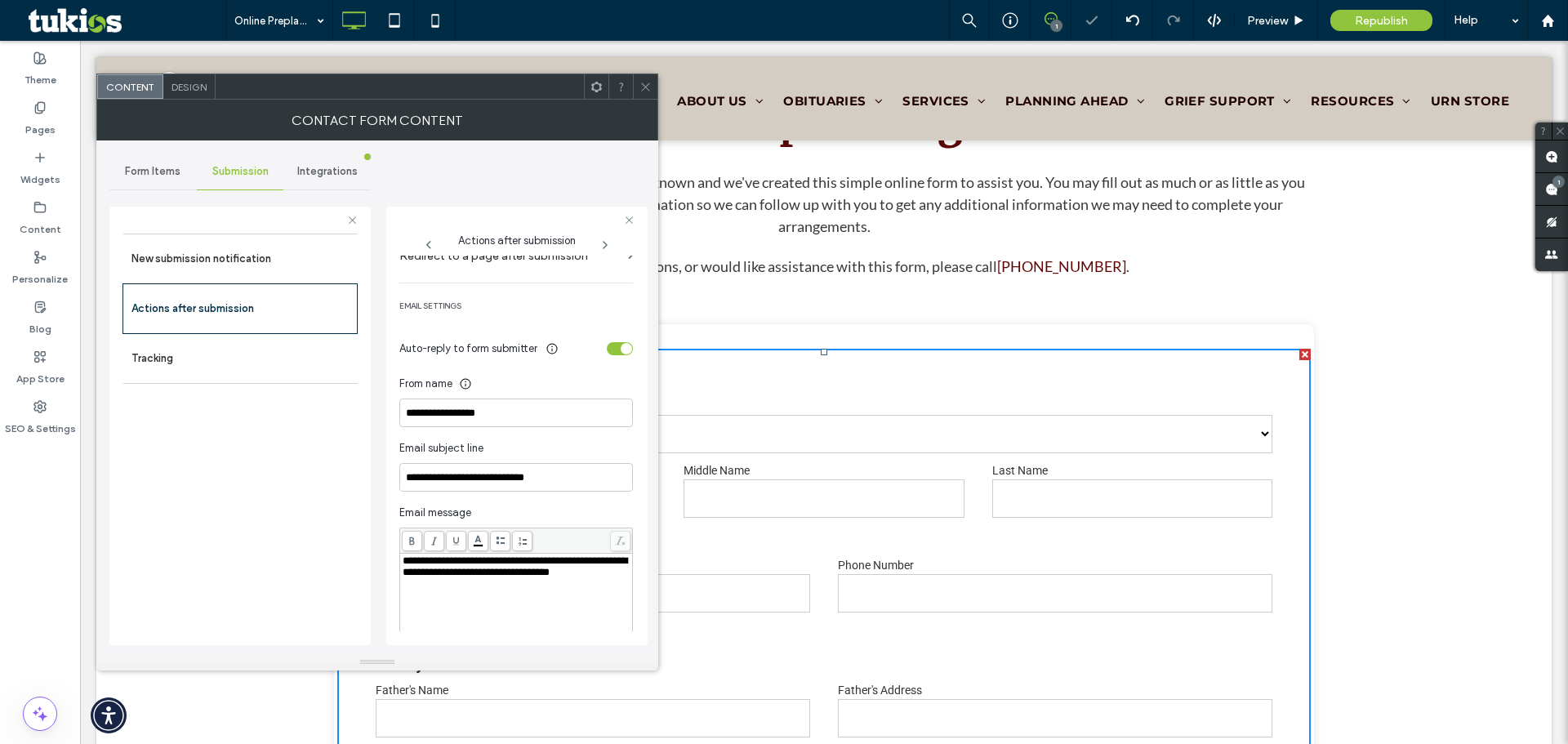
scroll to position [399, 0]
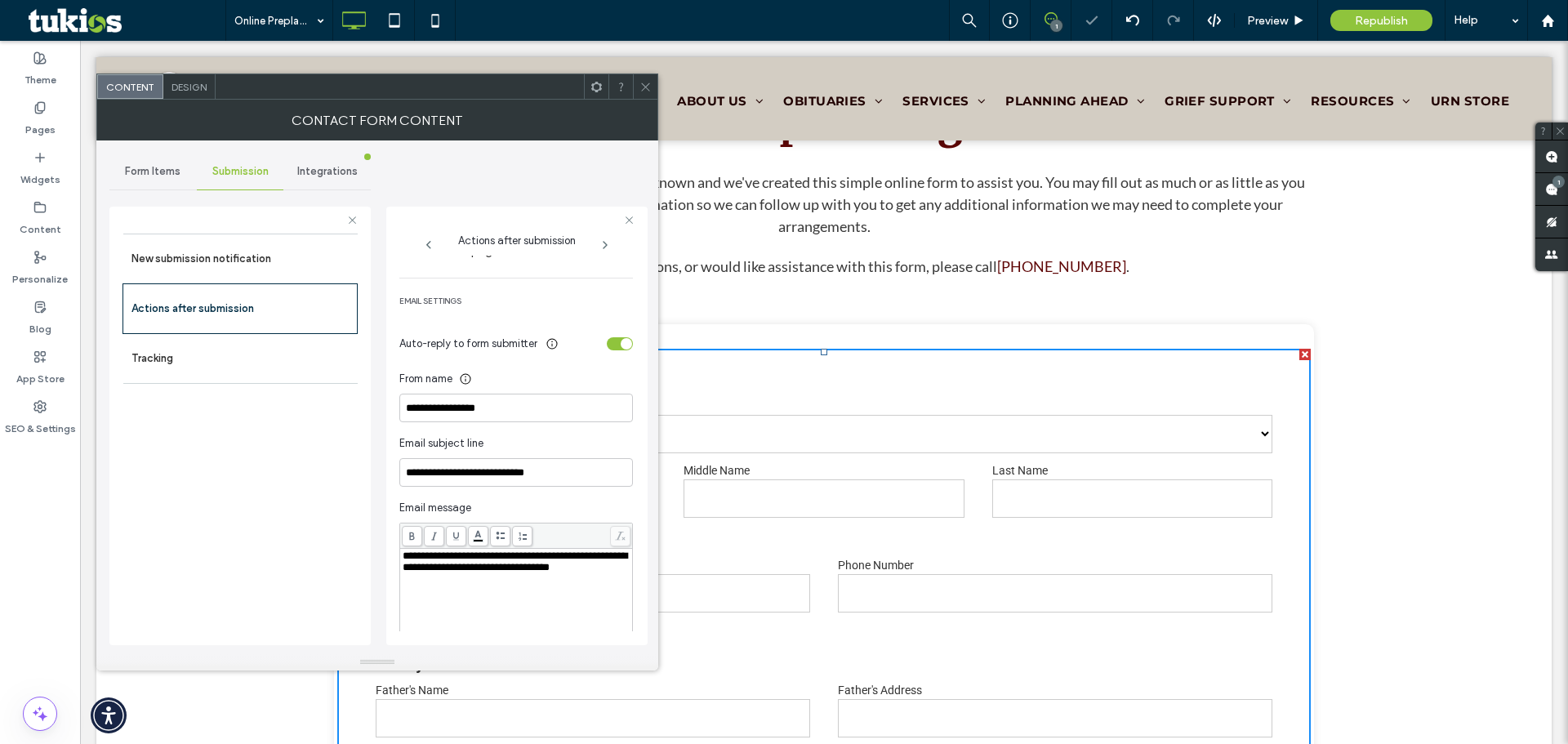
click at [621, 338] on div "toggle" at bounding box center [626, 344] width 12 height 12
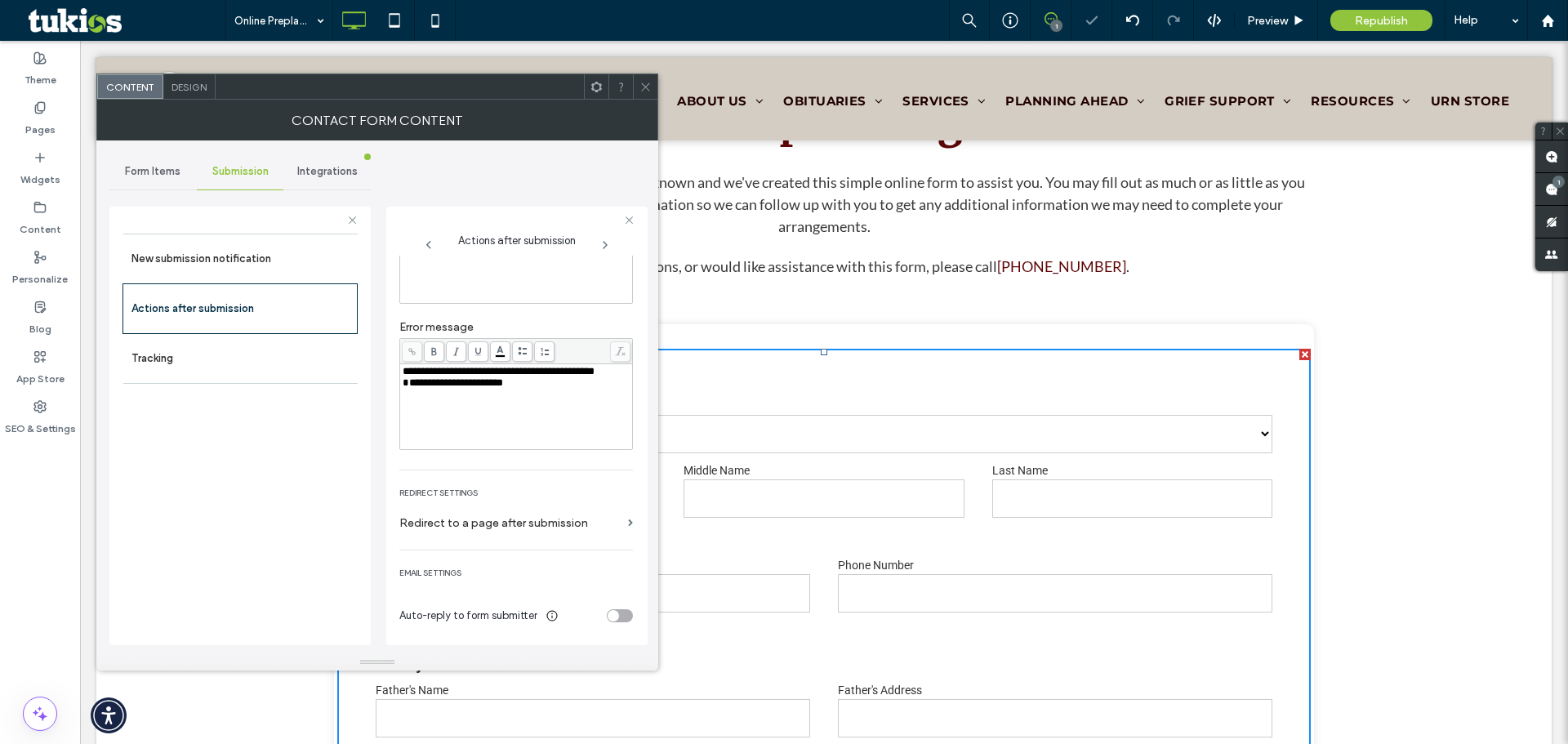
scroll to position [128, 0]
click at [244, 266] on label "New submission notification" at bounding box center [240, 259] width 218 height 33
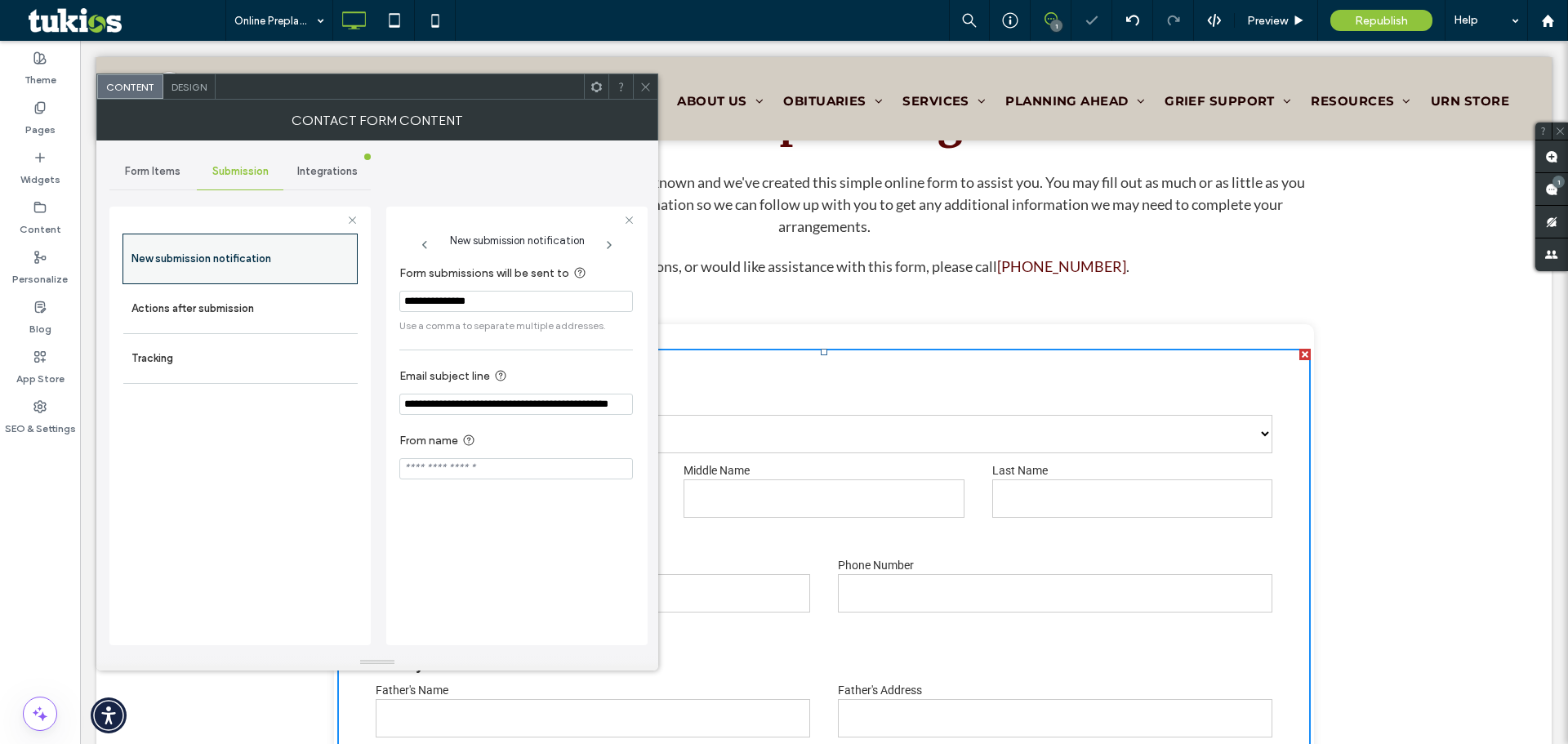
scroll to position [0, 0]
click at [150, 185] on div "Form Items" at bounding box center [153, 170] width 88 height 36
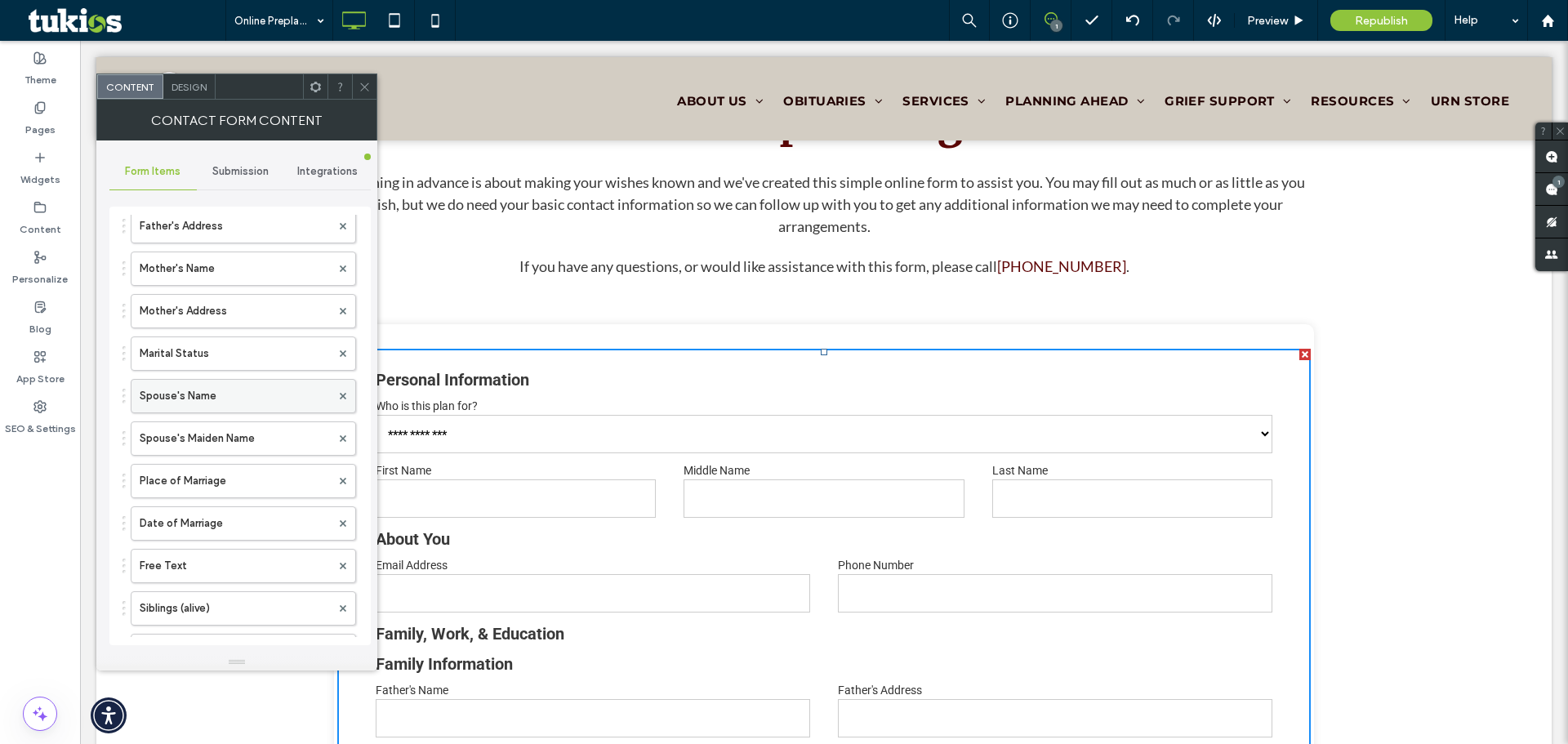
scroll to position [538, 0]
click at [227, 343] on label "Marital Status" at bounding box center [235, 358] width 191 height 33
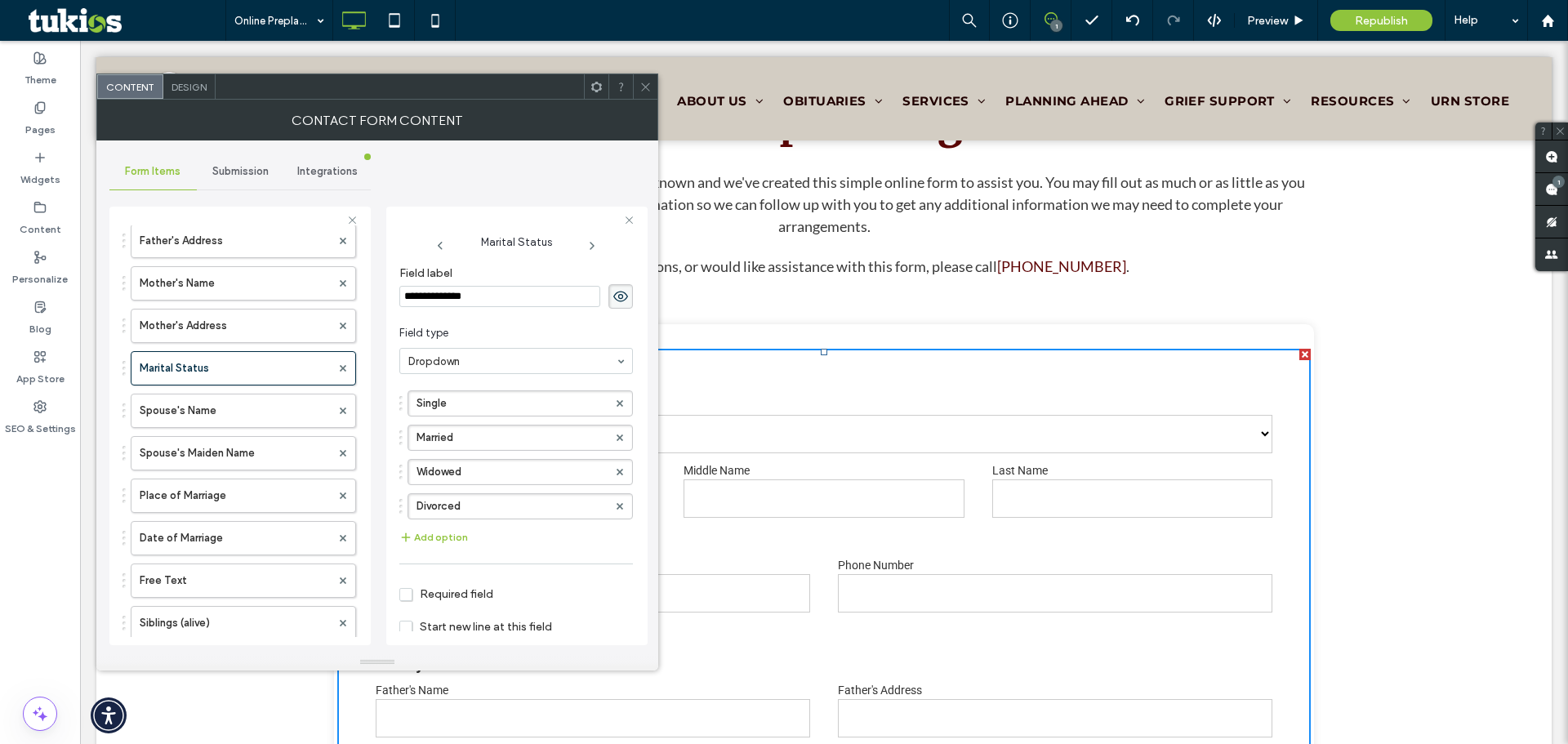
drag, startPoint x: 642, startPoint y: 86, endPoint x: 593, endPoint y: 46, distance: 63.3
click at [642, 86] on icon at bounding box center [645, 87] width 12 height 12
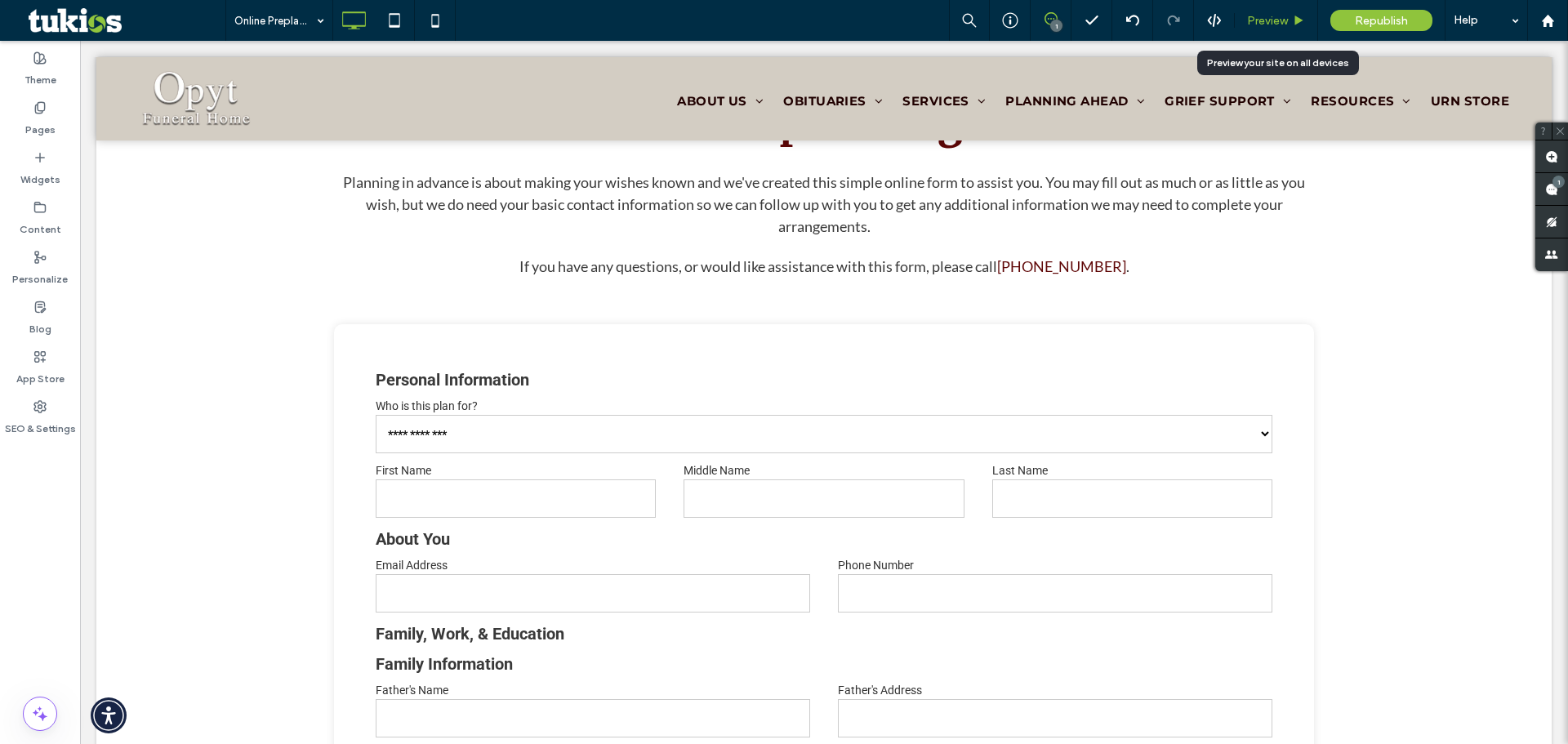
click at [1269, 18] on span "Preview" at bounding box center [1267, 20] width 41 height 14
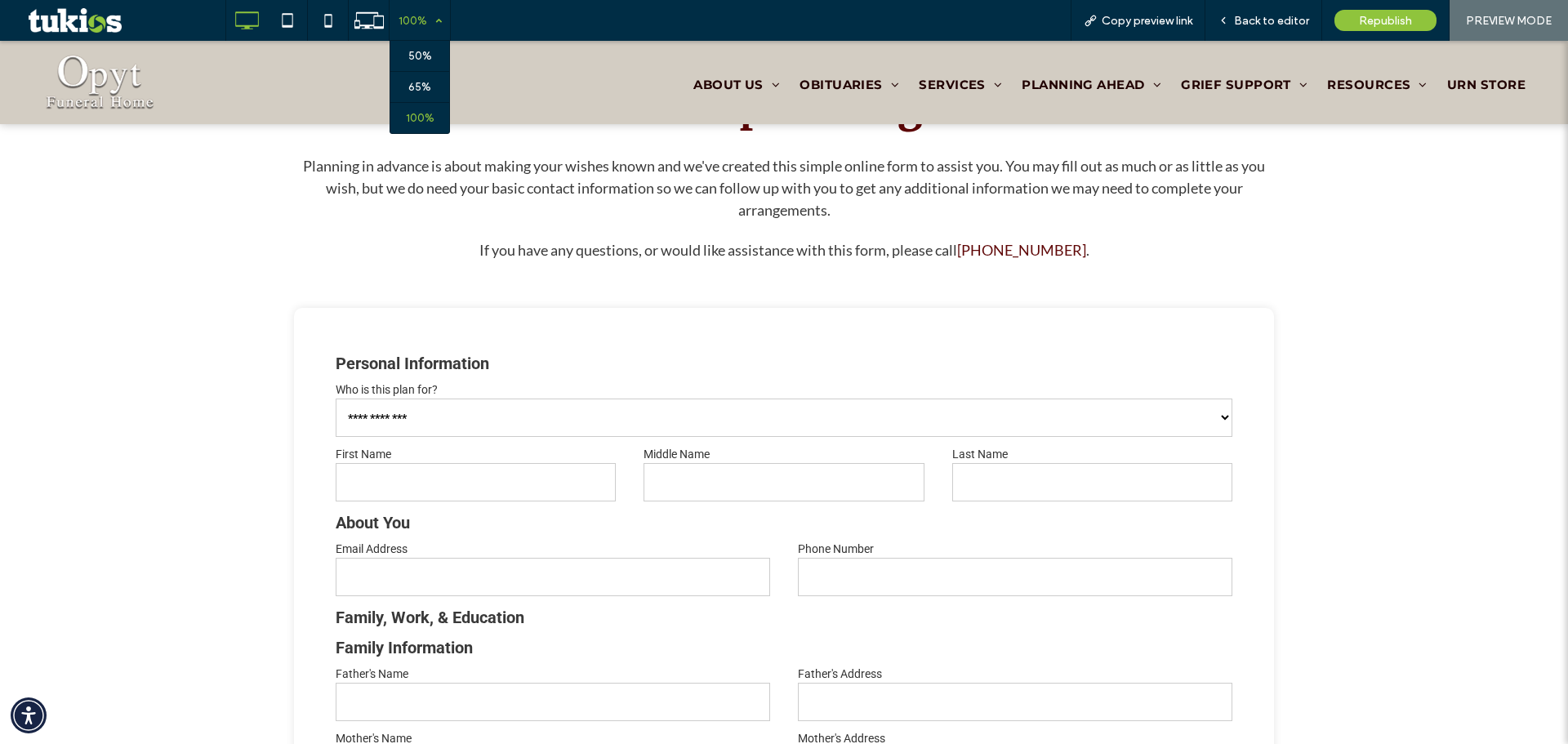
click at [425, 25] on div "100%" at bounding box center [412, 20] width 46 height 41
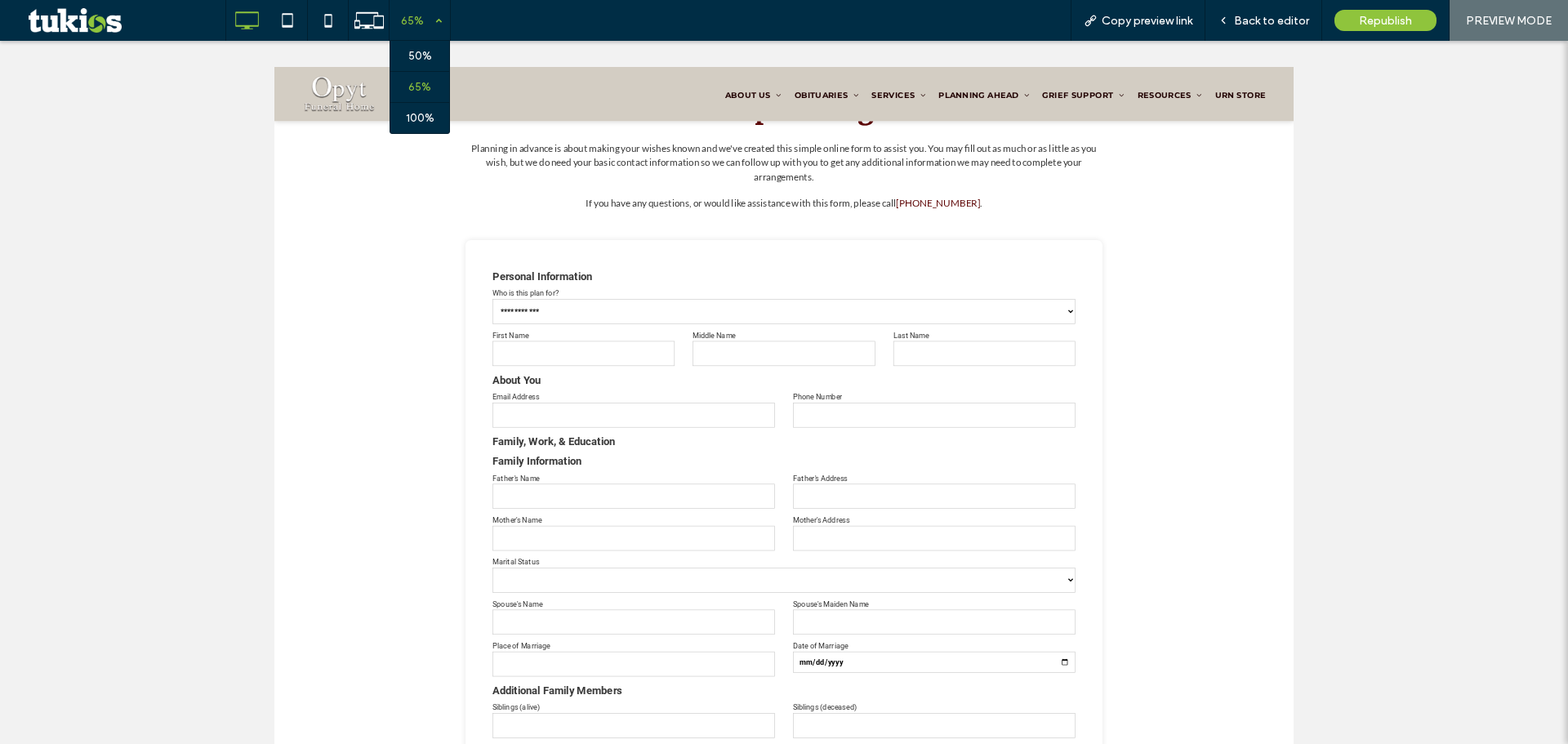
click at [428, 29] on div "65%" at bounding box center [412, 20] width 46 height 41
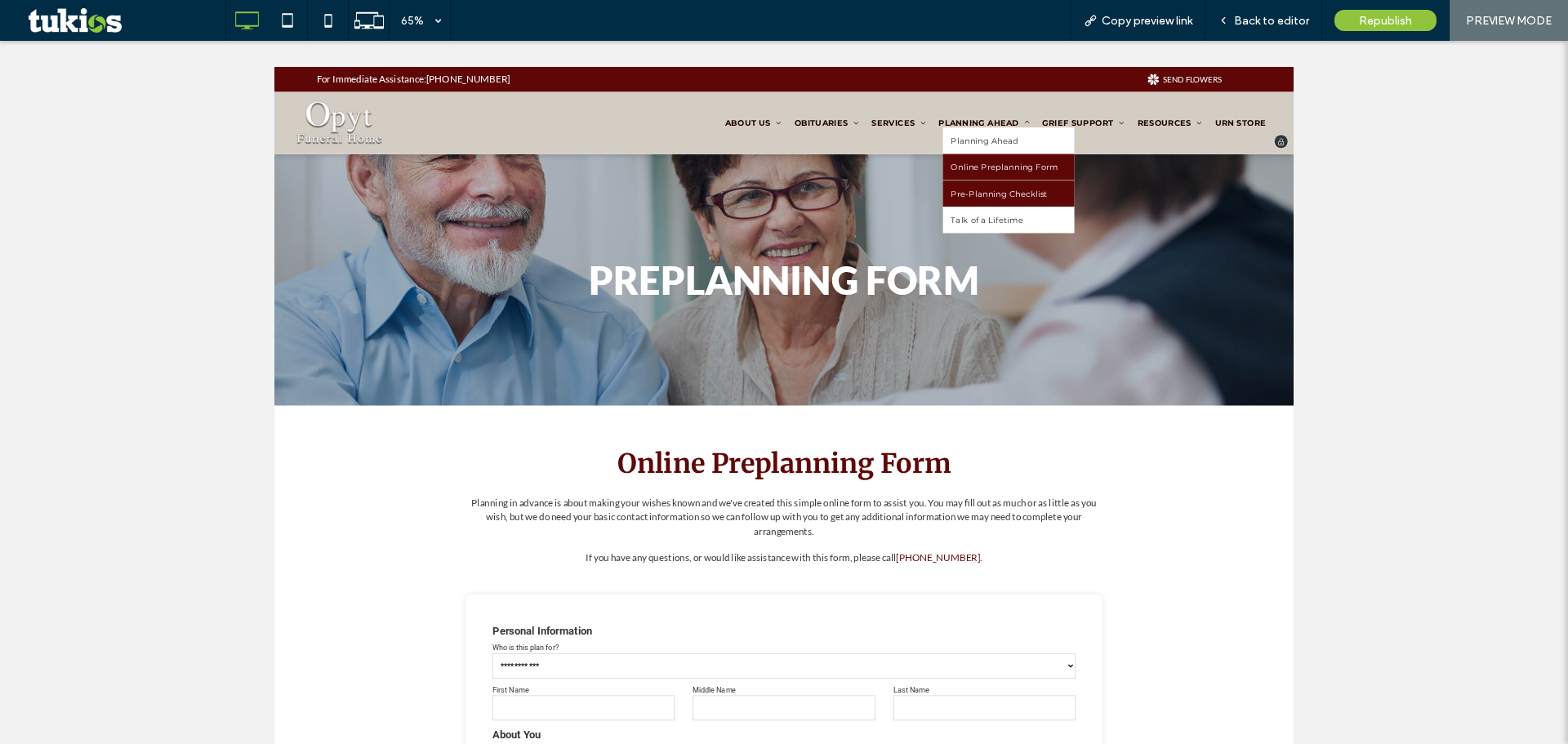
click at [1357, 269] on span "Pre-Planning Checklist" at bounding box center [1389, 262] width 149 height 16
